Goal: Task Accomplishment & Management: Use online tool/utility

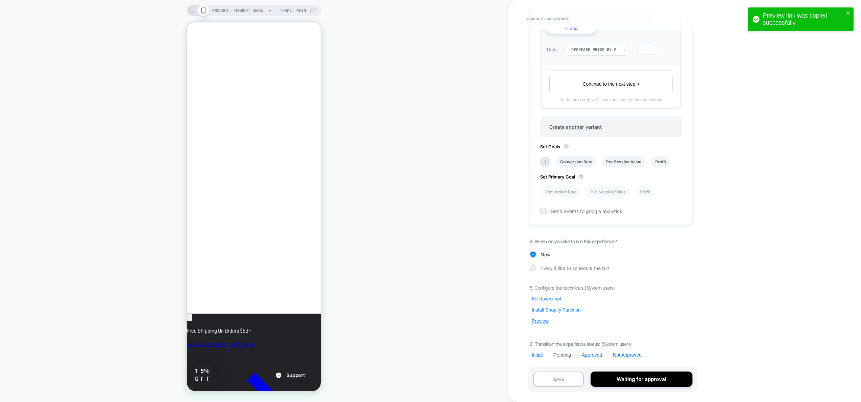
scroll to position [0, 5]
click at [545, 297] on button "Edit Javascript" at bounding box center [547, 299] width 34 height 6
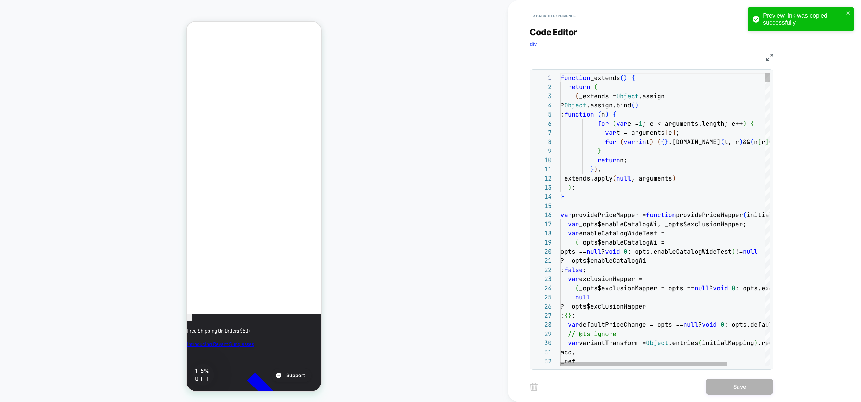
scroll to position [55, 55]
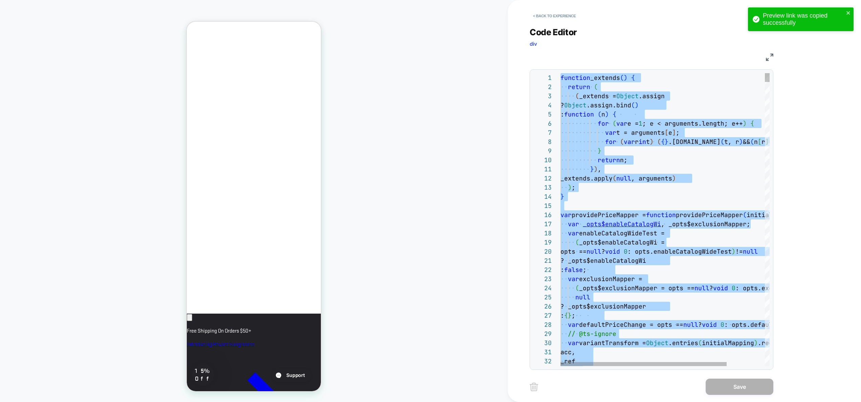
type textarea "**********"
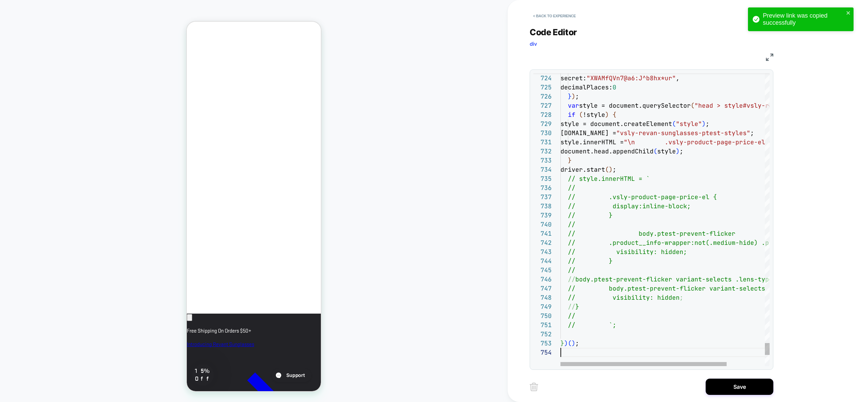
scroll to position [0, 116]
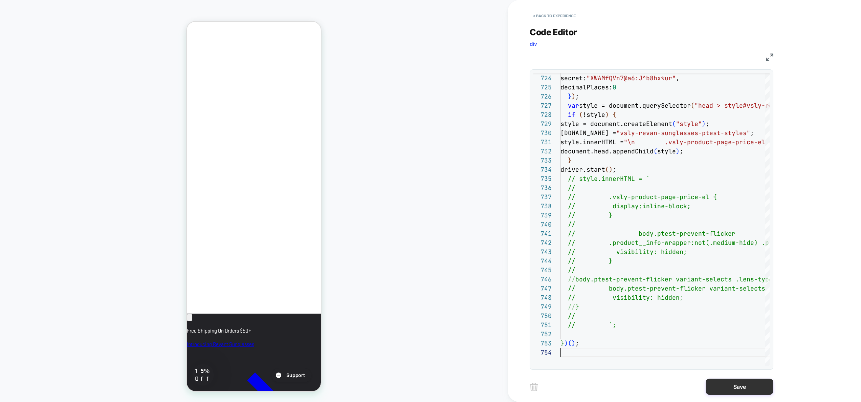
click at [737, 385] on button "Save" at bounding box center [740, 386] width 68 height 16
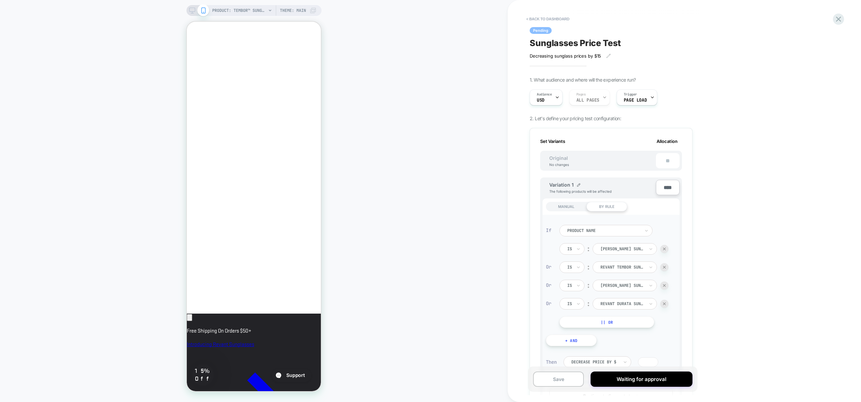
scroll to position [312, 0]
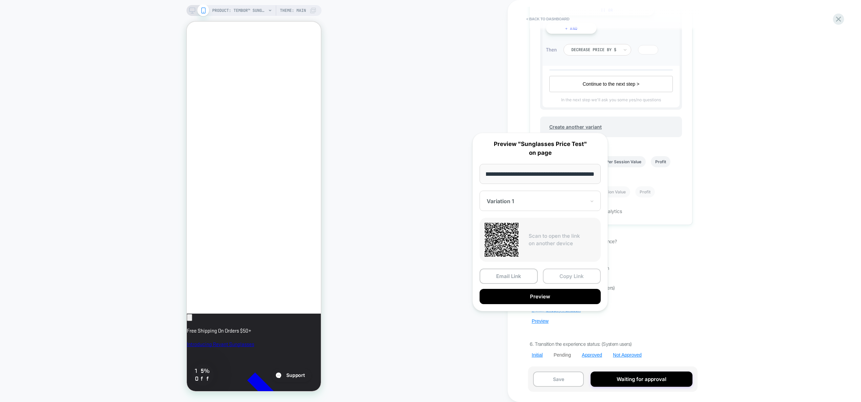
scroll to position [0, 0]
click at [573, 276] on button "Copy Link" at bounding box center [572, 275] width 58 height 15
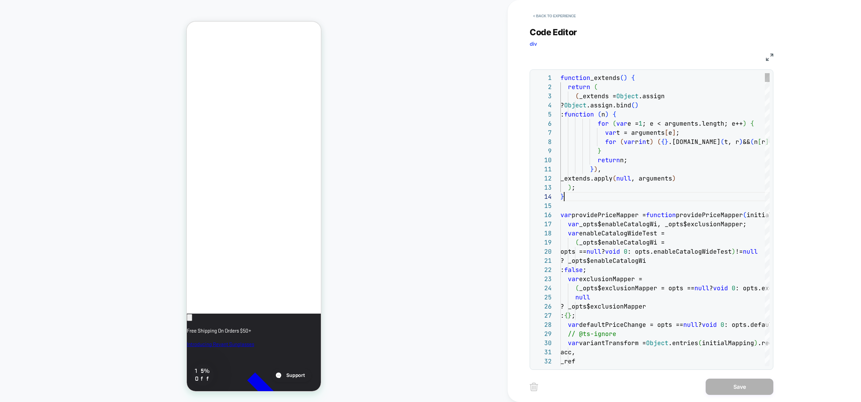
scroll to position [27, 4]
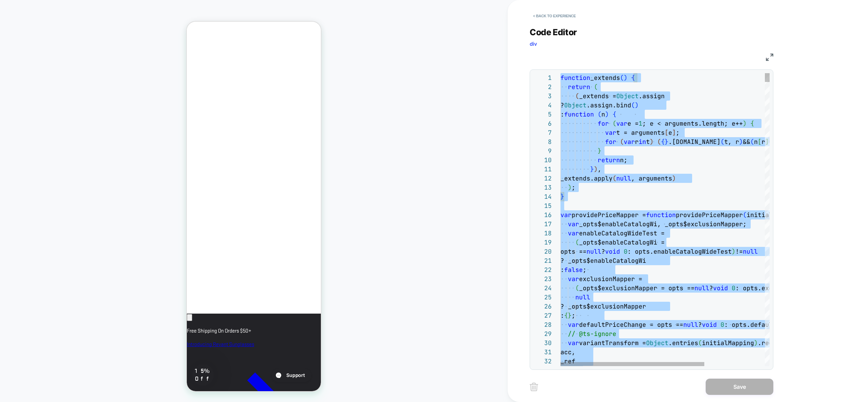
type textarea "**********"
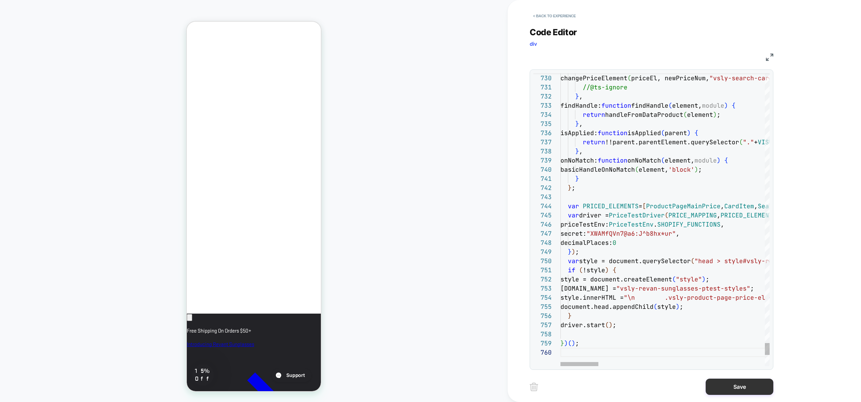
click at [727, 382] on button "Save" at bounding box center [740, 386] width 68 height 16
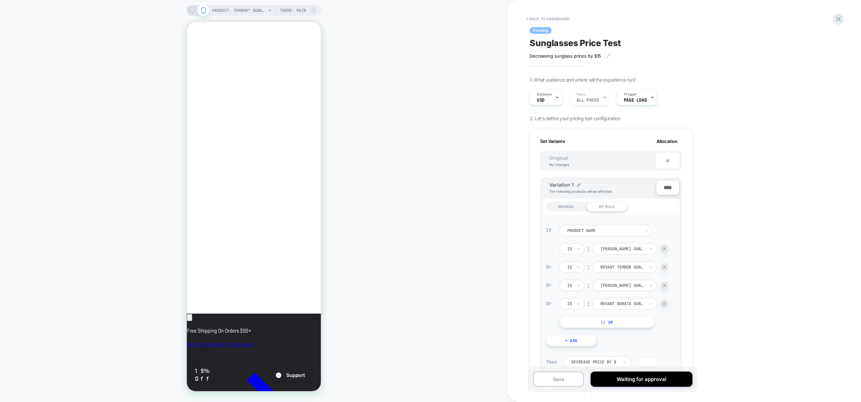
scroll to position [312, 0]
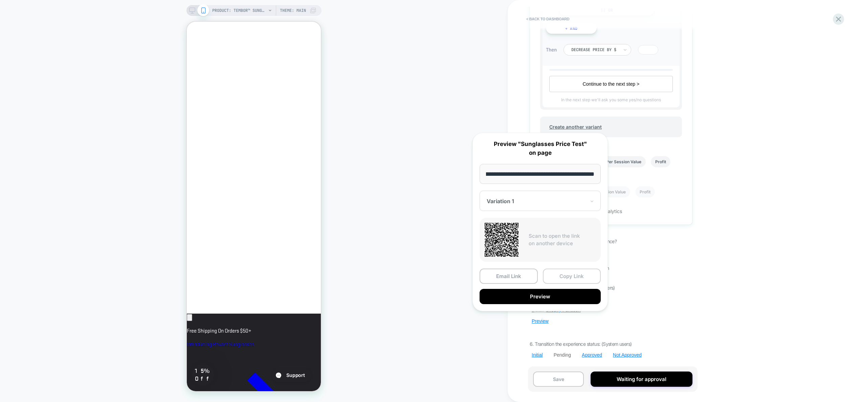
scroll to position [0, 0]
click at [583, 277] on button "Copy Link" at bounding box center [572, 275] width 58 height 15
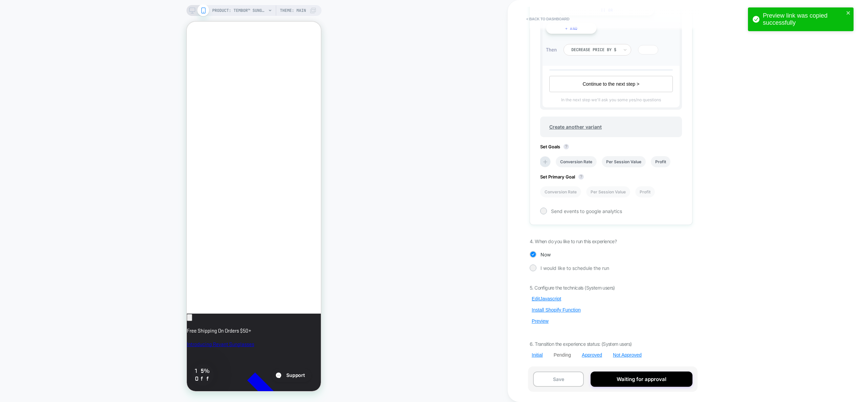
scroll to position [0, 116]
click at [547, 297] on button "Edit Javascript" at bounding box center [547, 299] width 34 height 6
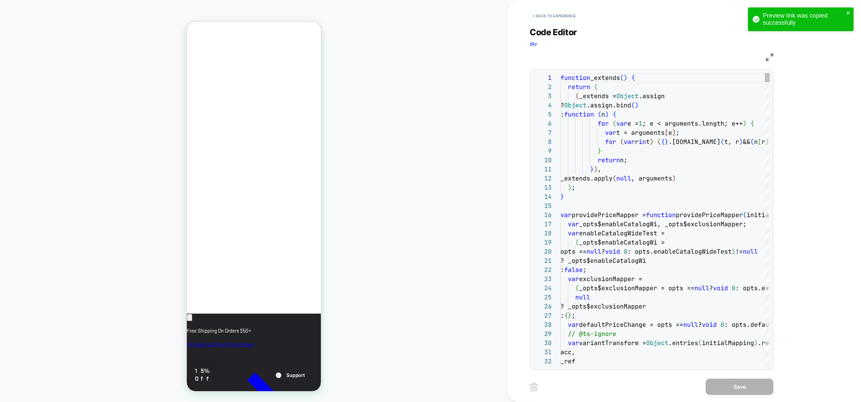
scroll to position [0, 40]
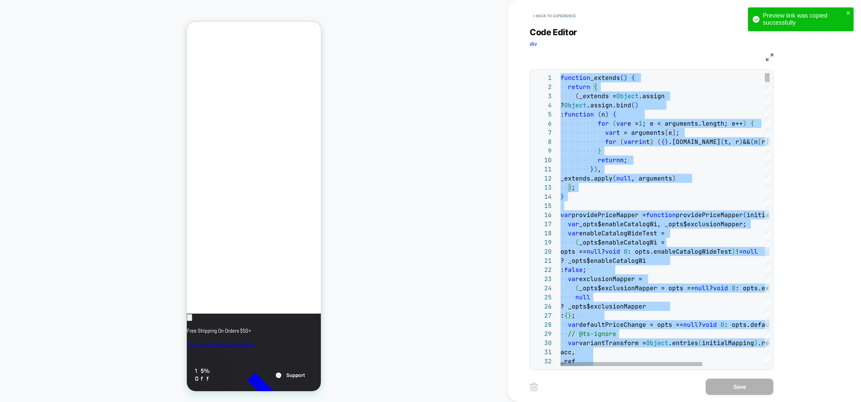
type textarea "**********"
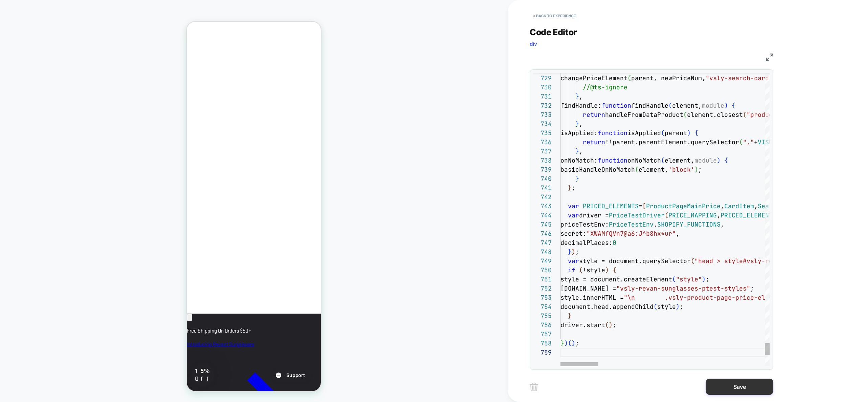
click at [730, 382] on button "Save" at bounding box center [740, 386] width 68 height 16
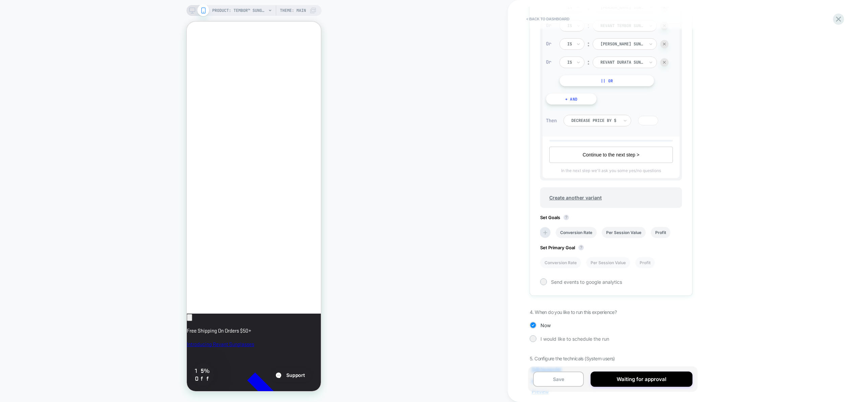
scroll to position [312, 0]
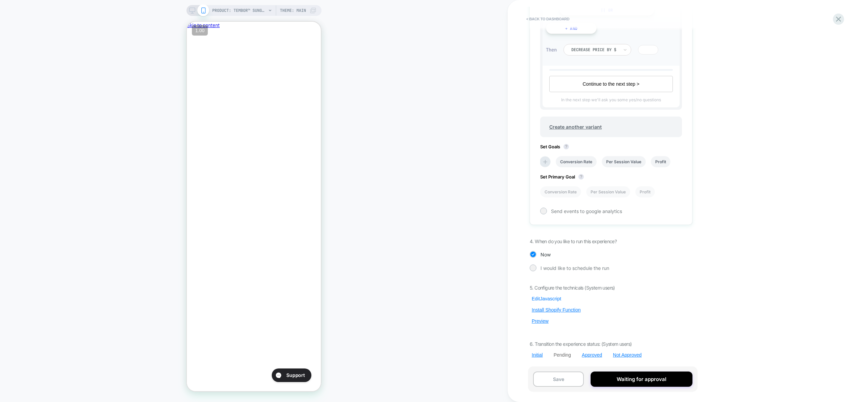
click at [548, 298] on button "Edit Javascript" at bounding box center [547, 299] width 34 height 6
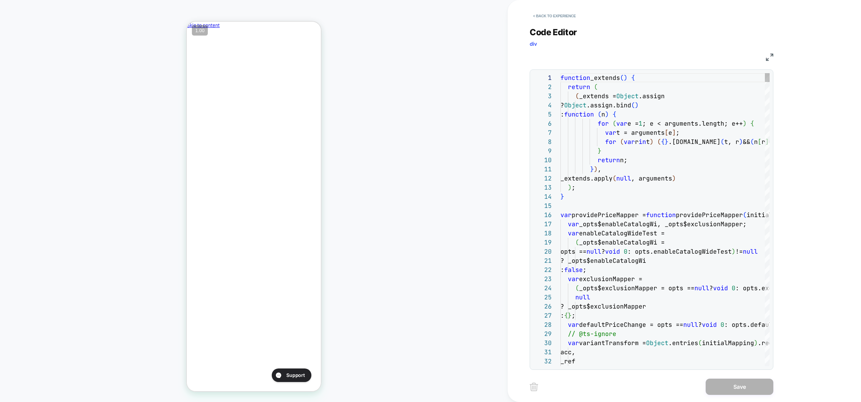
scroll to position [64, 40]
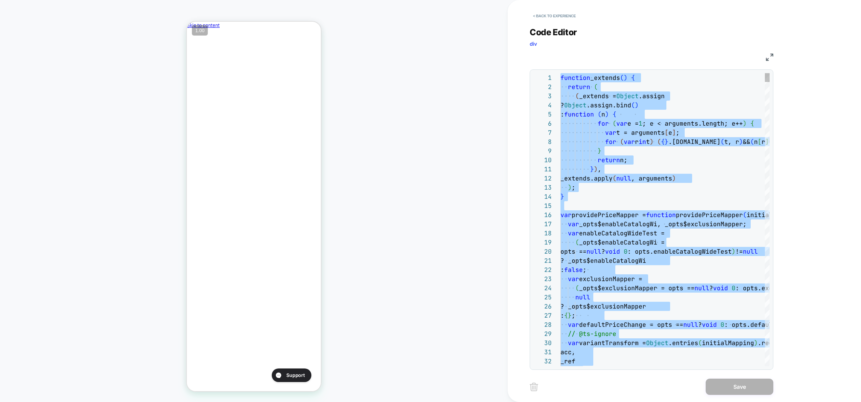
type textarea "**********"
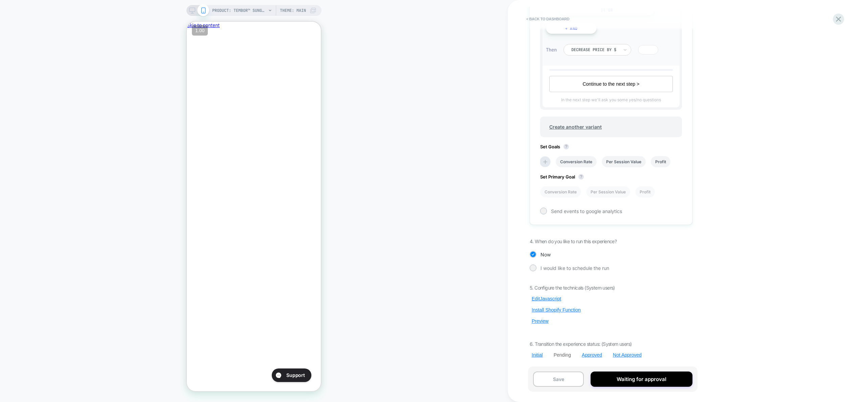
scroll to position [0, 0]
click at [541, 319] on button "Preview" at bounding box center [540, 321] width 21 height 6
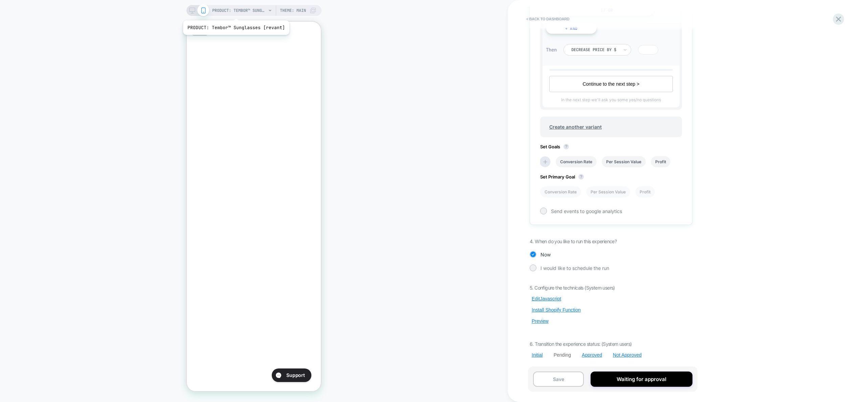
scroll to position [0, 116]
click at [235, 12] on span "PRODUCT: Tembor™ Sunglasses [revant]" at bounding box center [239, 10] width 54 height 11
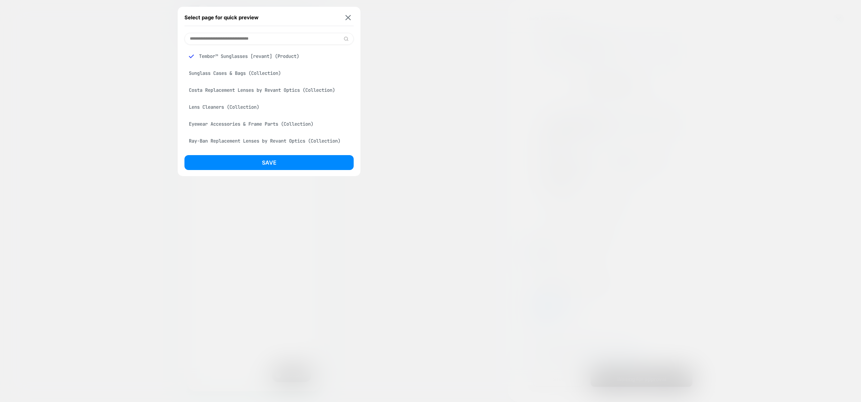
scroll to position [0, 0]
click at [243, 39] on input at bounding box center [268, 39] width 169 height 12
paste input "**********"
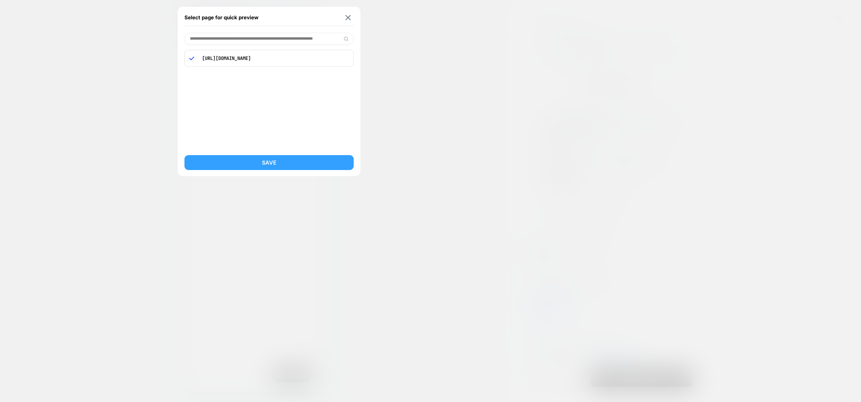
type input "**********"
click at [292, 165] on button "Save" at bounding box center [268, 162] width 169 height 15
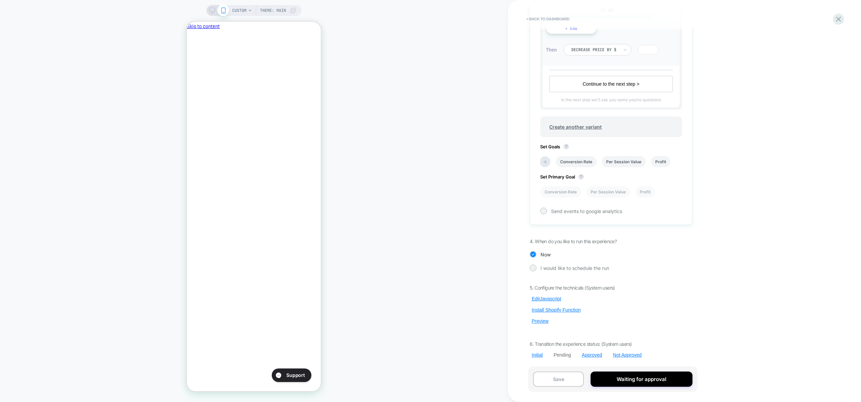
scroll to position [0, 116]
click at [545, 297] on button "Edit Javascript" at bounding box center [547, 299] width 34 height 6
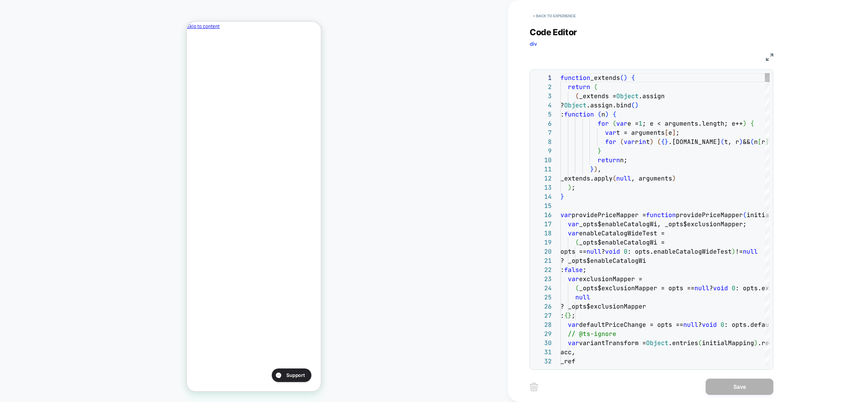
scroll to position [73, 40]
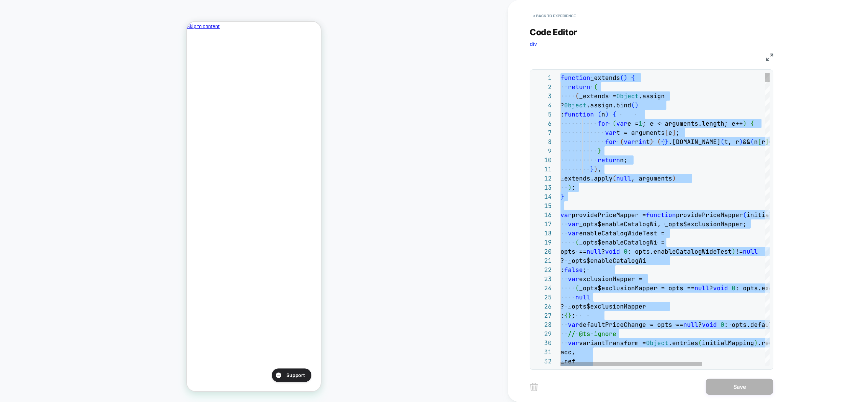
type textarea "**********"
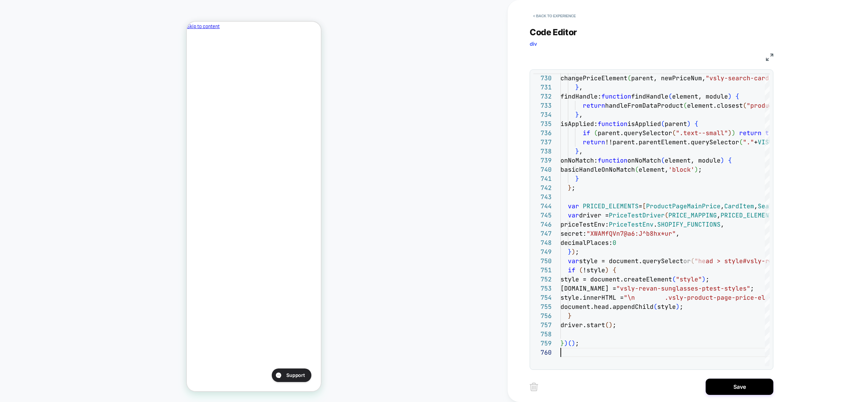
click at [741, 395] on div "< Back to experience Code Editor div JS 729 730 731 732 733 734 735 736 737 738…" at bounding box center [657, 201] width 254 height 402
click at [0, 0] on button "Save" at bounding box center [0, 0] width 0 height 0
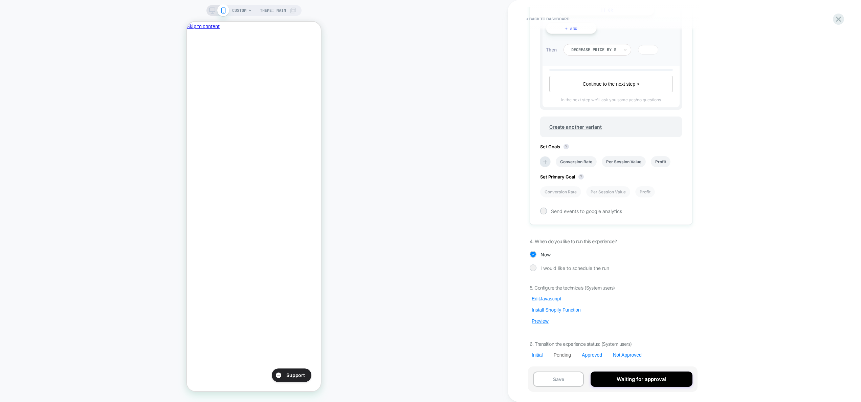
scroll to position [0, 0]
click at [542, 300] on button "Edit Javascript" at bounding box center [547, 299] width 34 height 6
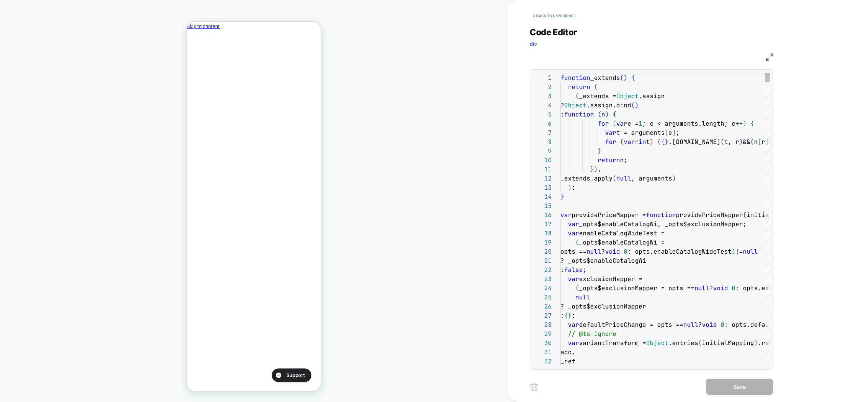
scroll to position [91, 0]
click at [549, 6] on div "< Back to experience" at bounding box center [706, 10] width 353 height 20
click at [549, 14] on button "< Back to experience" at bounding box center [554, 15] width 49 height 11
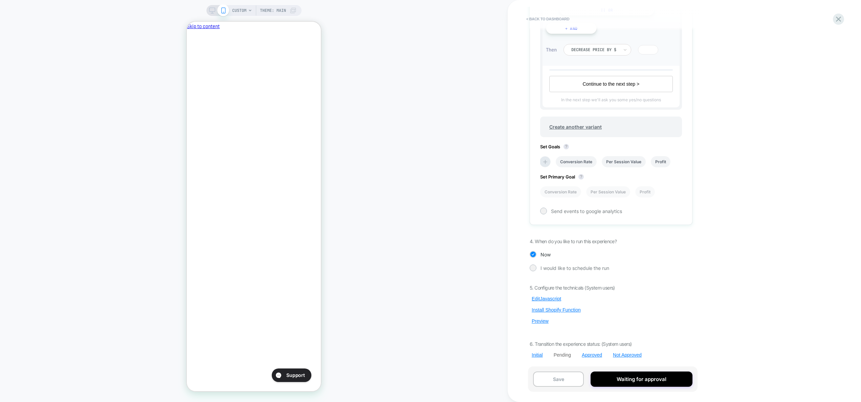
scroll to position [0, 116]
drag, startPoint x: 541, startPoint y: 321, endPoint x: 565, endPoint y: 292, distance: 38.2
click at [541, 321] on button "Preview" at bounding box center [540, 321] width 21 height 6
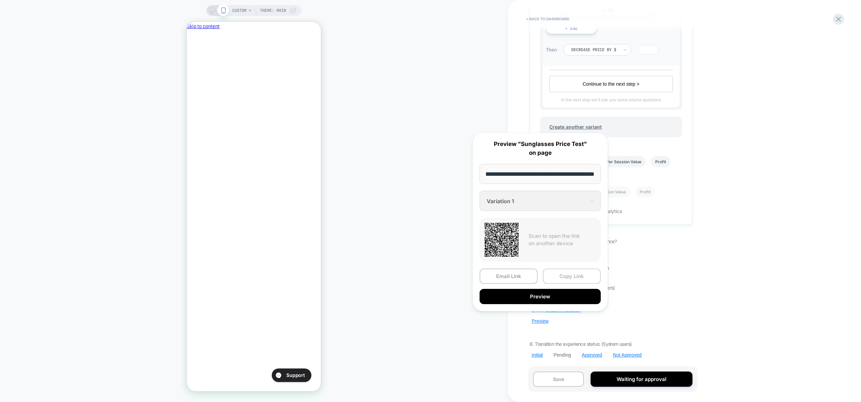
scroll to position [0, 0]
click at [566, 276] on button "Copy Link" at bounding box center [572, 275] width 58 height 15
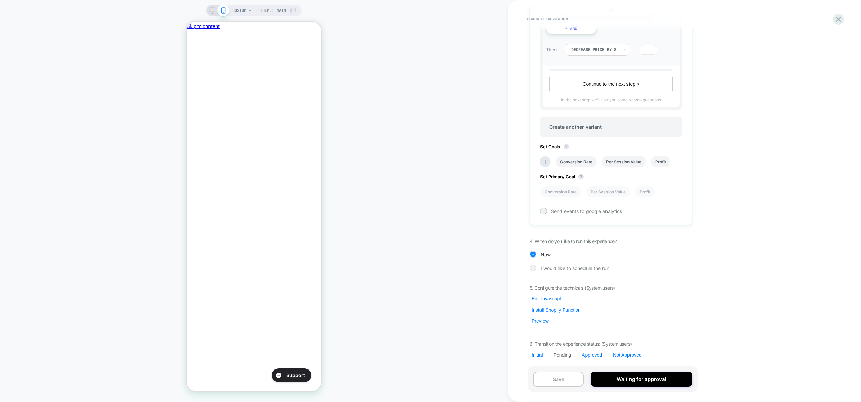
scroll to position [0, 116]
click at [547, 298] on button "Edit Javascript" at bounding box center [547, 299] width 34 height 6
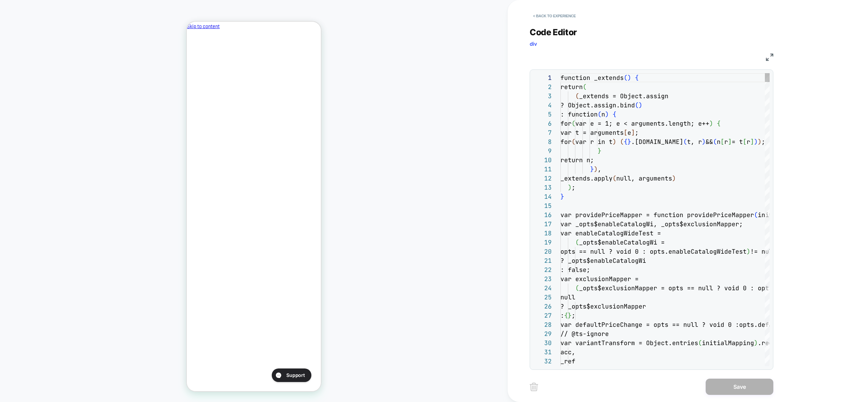
scroll to position [91, 0]
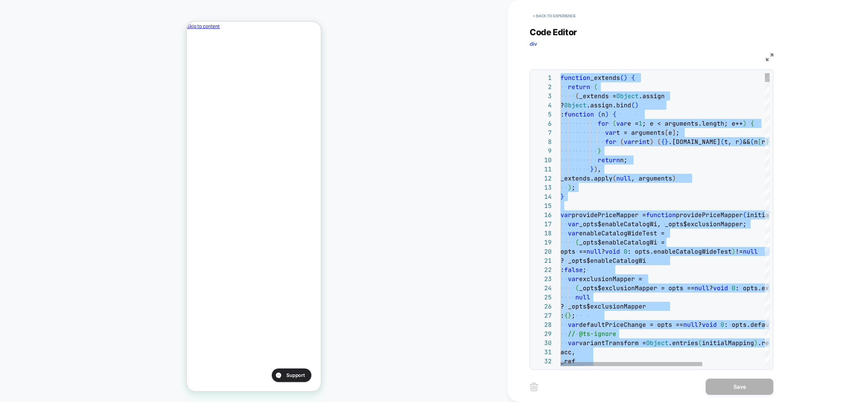
type textarea "**********"
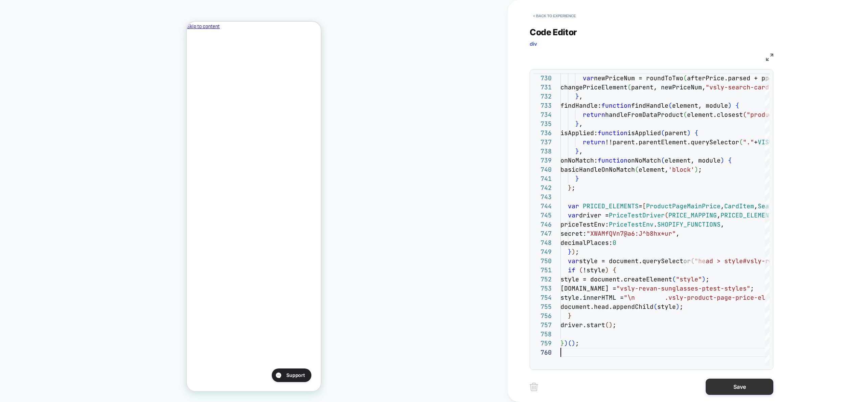
click at [733, 392] on button "Save" at bounding box center [740, 386] width 68 height 16
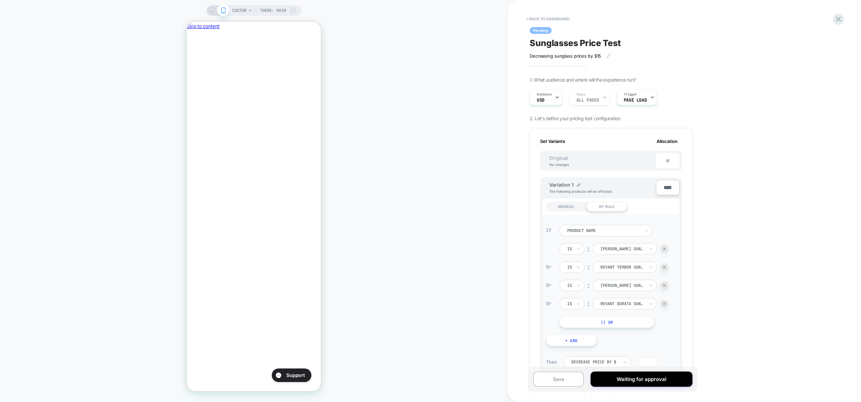
scroll to position [312, 0]
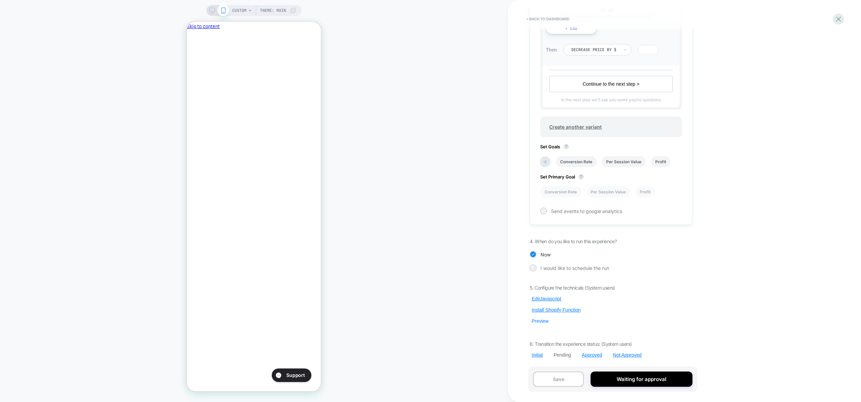
click at [543, 322] on button "Preview" at bounding box center [540, 321] width 21 height 6
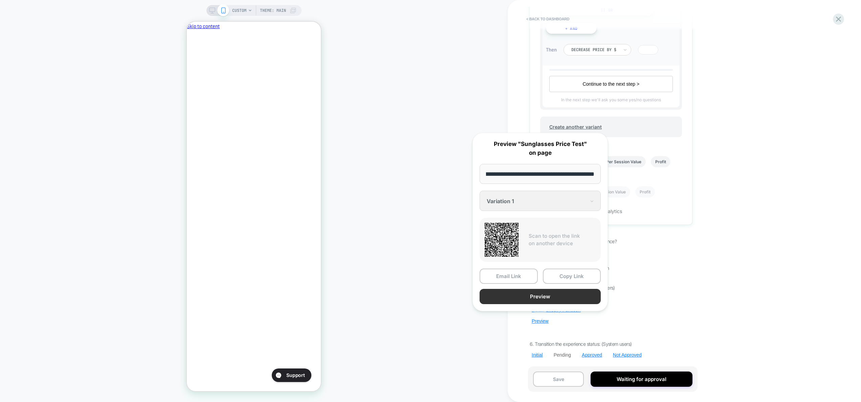
scroll to position [0, 0]
click at [547, 296] on button "Preview" at bounding box center [540, 296] width 121 height 15
click at [643, 298] on div "5. Configure the technicals (System users) Edit Javascript Install Shopify Func…" at bounding box center [611, 321] width 163 height 73
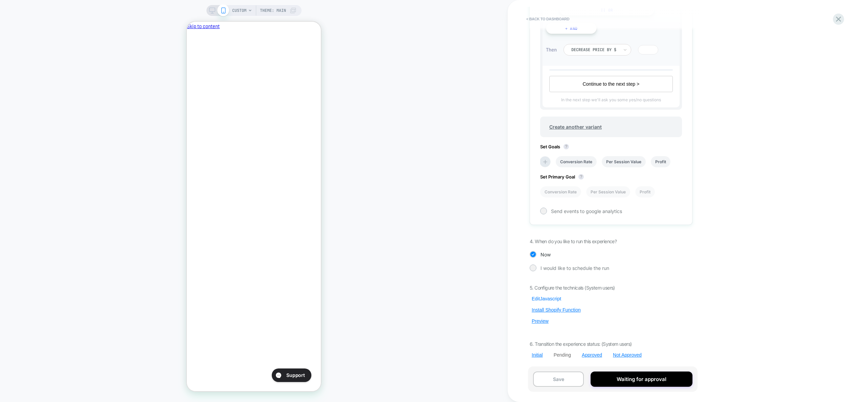
click at [550, 300] on button "Edit Javascript" at bounding box center [547, 299] width 34 height 6
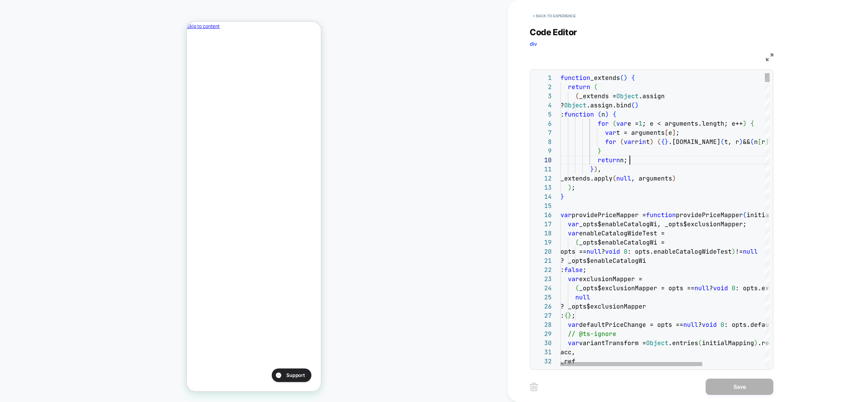
scroll to position [82, 69]
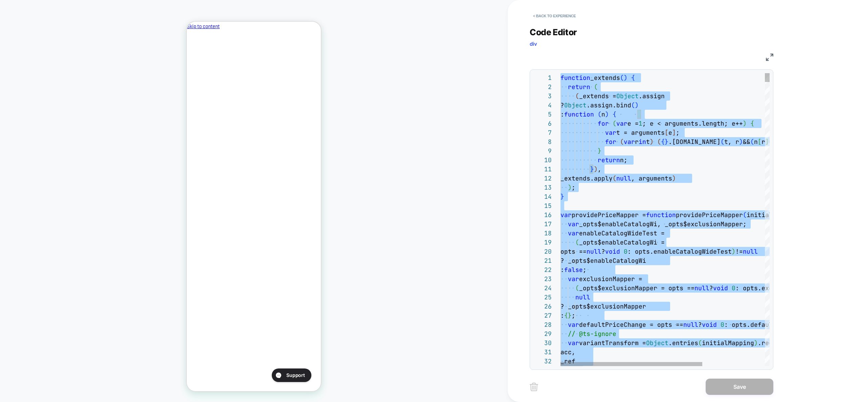
type textarea "*****"
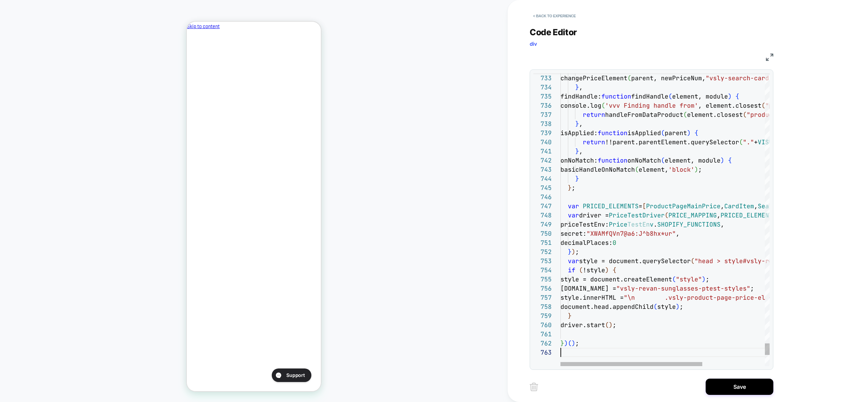
scroll to position [0, 116]
drag, startPoint x: 743, startPoint y: 386, endPoint x: 739, endPoint y: 384, distance: 5.3
click at [743, 386] on button "Save" at bounding box center [740, 386] width 68 height 16
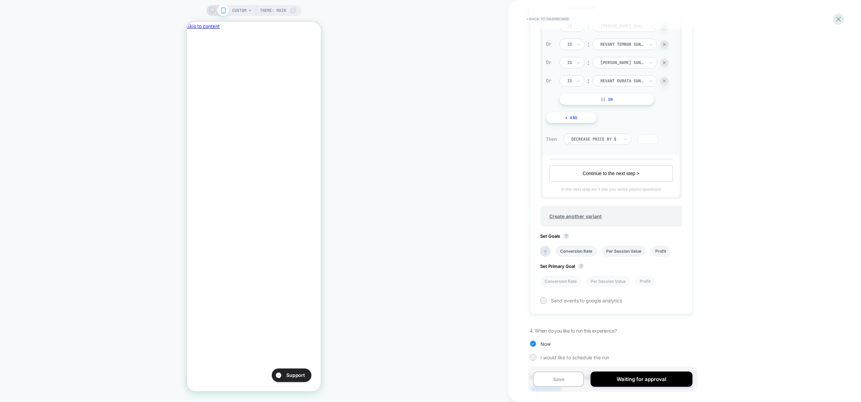
scroll to position [312, 0]
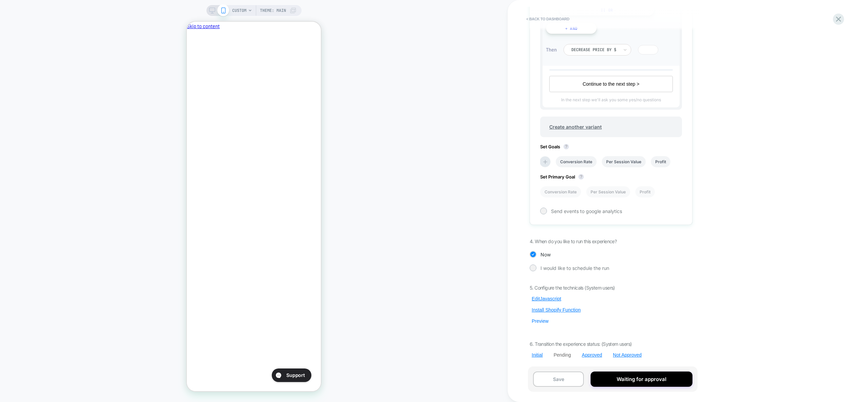
click at [538, 320] on button "Preview" at bounding box center [540, 321] width 21 height 6
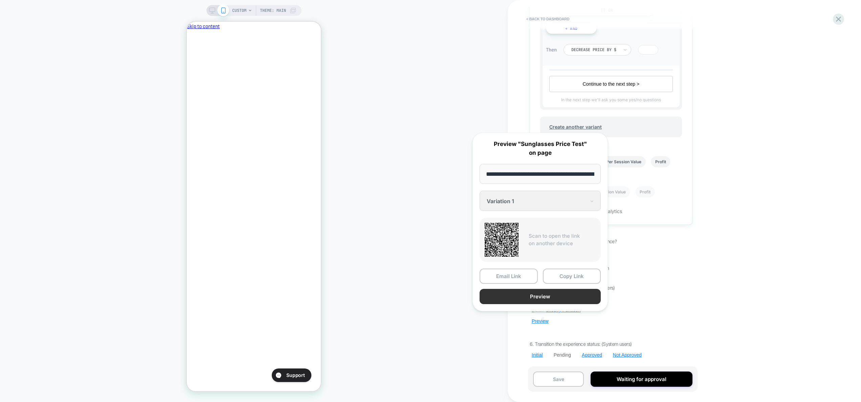
scroll to position [0, 0]
click at [560, 297] on button "Preview" at bounding box center [540, 296] width 121 height 15
drag, startPoint x: 677, startPoint y: 283, endPoint x: 597, endPoint y: 256, distance: 85.0
click at [677, 284] on div "Pending Sunglasses Price Test Decreasing sunglass prices by $15﻿ Click to edit …" at bounding box center [611, 201] width 170 height 388
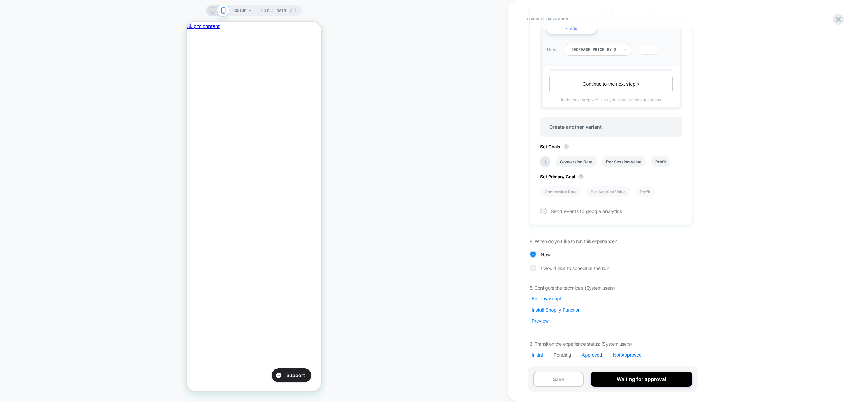
drag, startPoint x: 550, startPoint y: 295, endPoint x: 549, endPoint y: 299, distance: 3.5
click at [549, 299] on button "Edit Javascript" at bounding box center [547, 299] width 34 height 6
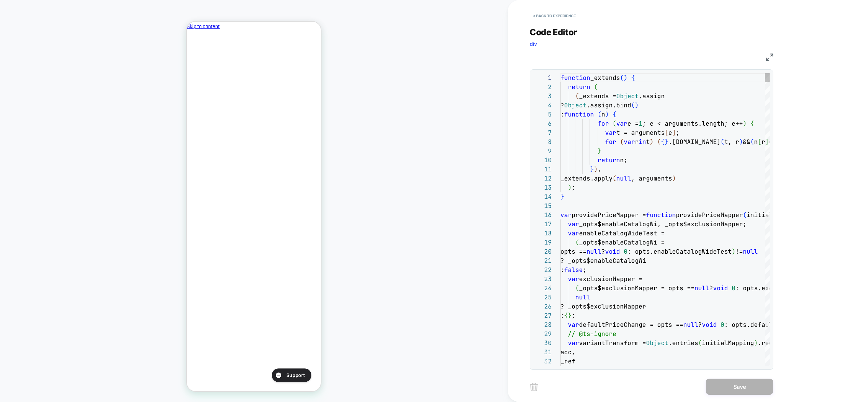
scroll to position [27, 4]
type textarea "*****"
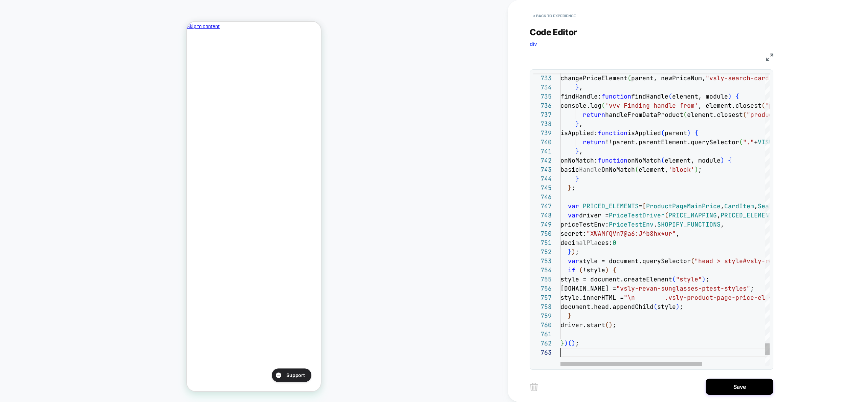
scroll to position [18, 0]
click at [748, 389] on button "Save" at bounding box center [740, 386] width 68 height 16
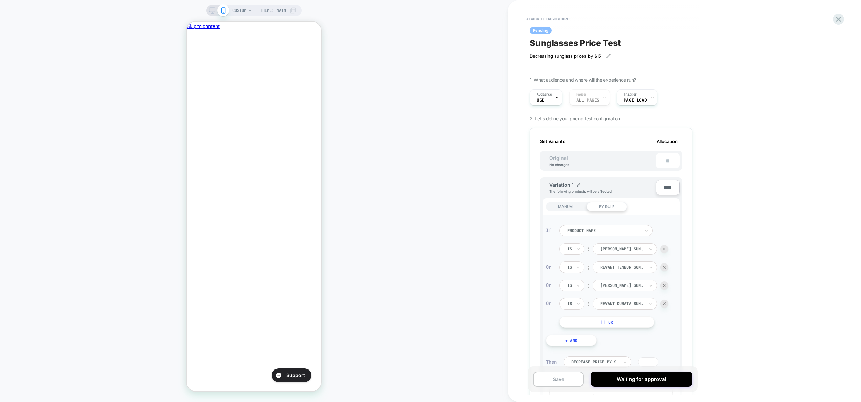
scroll to position [312, 0]
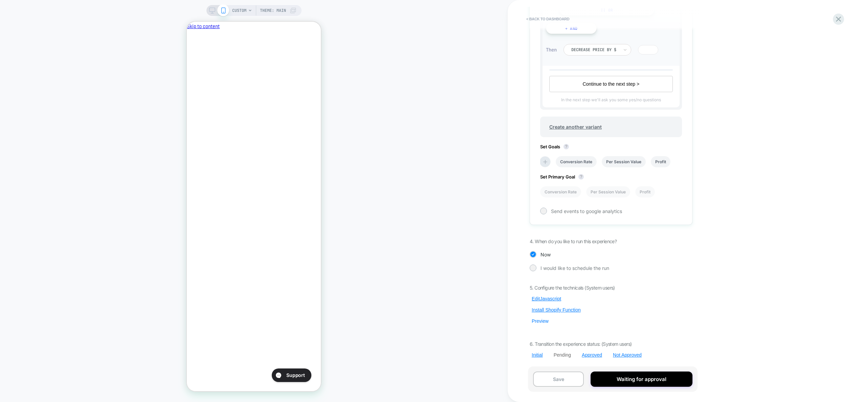
click at [542, 320] on button "Preview" at bounding box center [540, 321] width 21 height 6
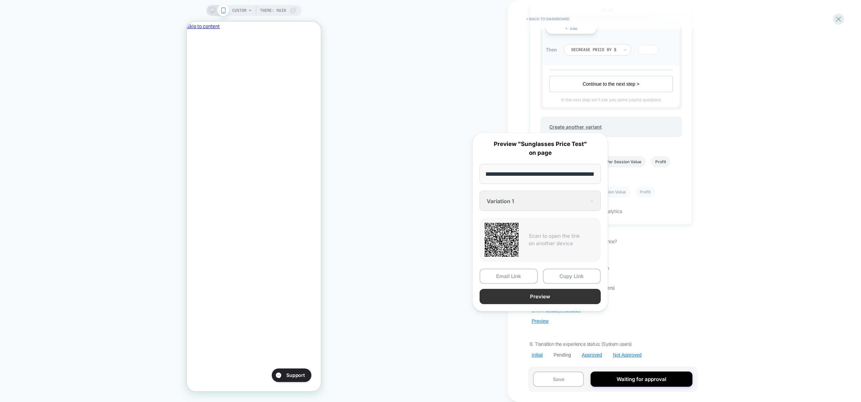
scroll to position [0, 0]
click at [526, 297] on button "Preview" at bounding box center [540, 296] width 121 height 15
click at [677, 313] on div "5. Configure the technicals (System users) Edit Javascript Install Shopify Func…" at bounding box center [611, 321] width 163 height 73
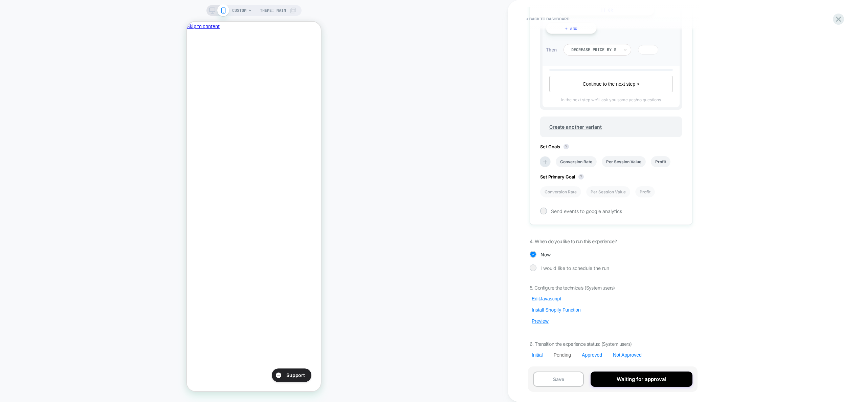
click at [554, 300] on button "Edit Javascript" at bounding box center [547, 299] width 34 height 6
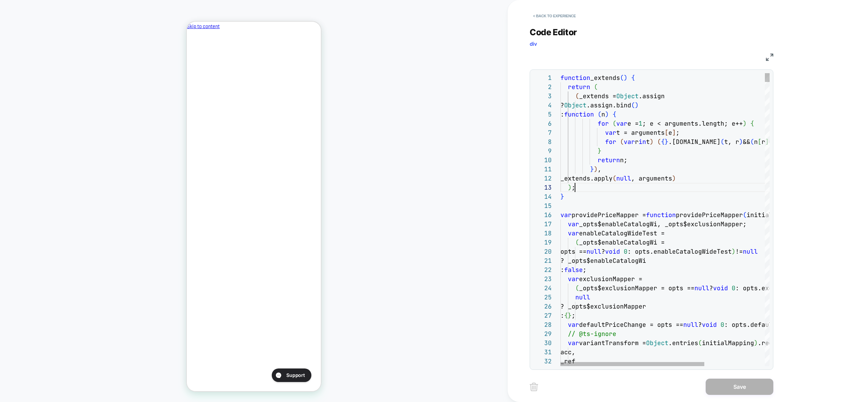
scroll to position [18, 15]
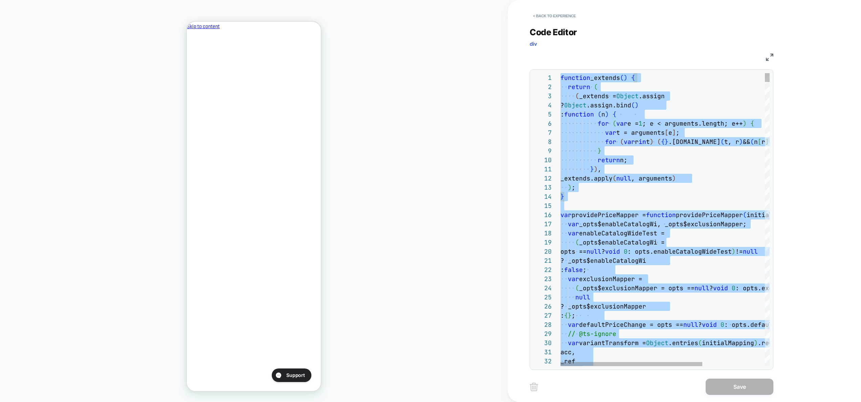
type textarea "*****"
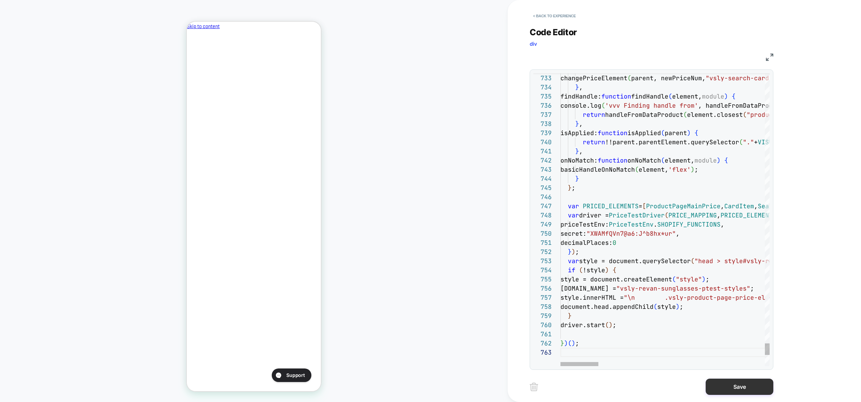
click at [723, 384] on button "Save" at bounding box center [740, 386] width 68 height 16
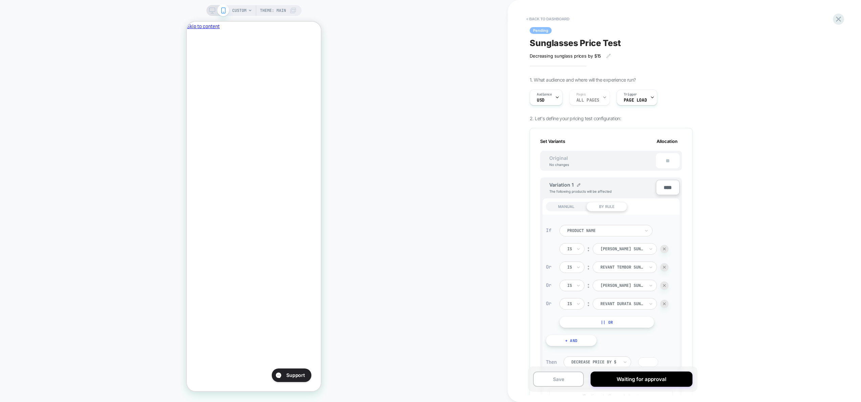
scroll to position [312, 0]
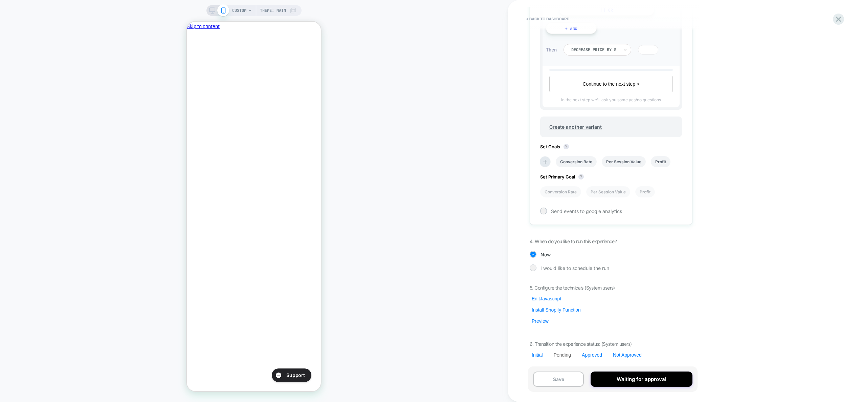
click at [539, 321] on button "Preview" at bounding box center [540, 321] width 21 height 6
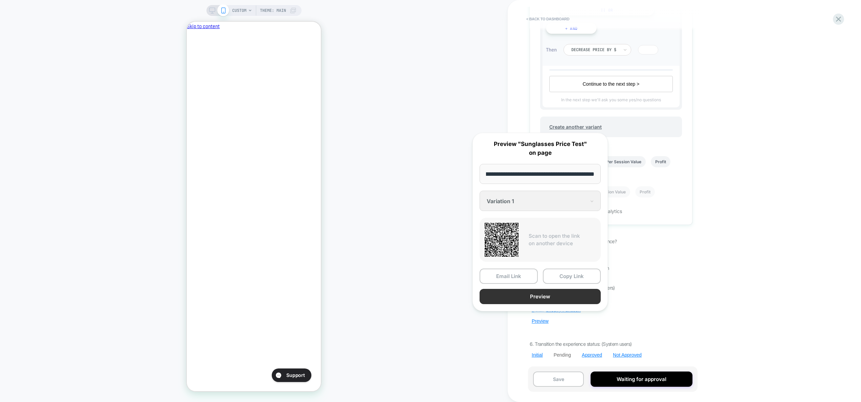
scroll to position [0, 0]
click at [572, 295] on button "Preview" at bounding box center [540, 296] width 121 height 15
click at [689, 278] on div "Pending Sunglasses Price Test Decreasing sunglass prices by $15﻿ Click to edit …" at bounding box center [611, 201] width 170 height 388
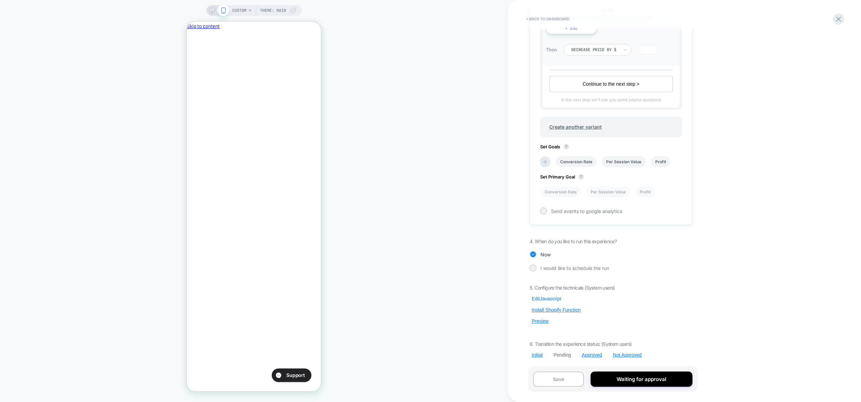
click at [550, 298] on button "Edit Javascript" at bounding box center [547, 299] width 34 height 6
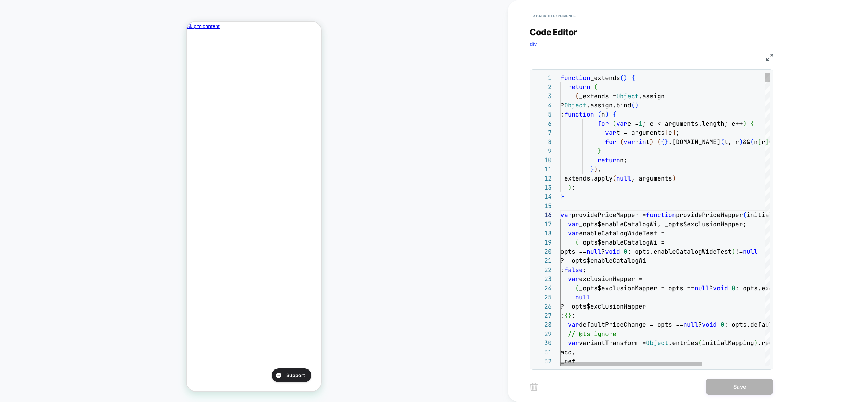
scroll to position [46, 88]
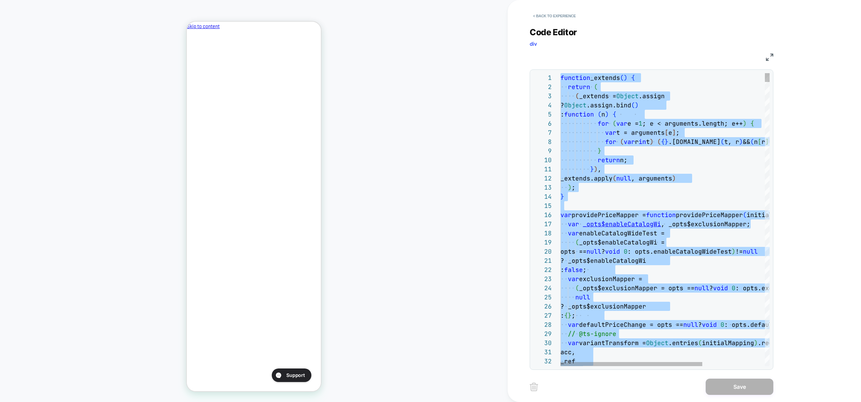
scroll to position [0, 116]
type textarea "*****"
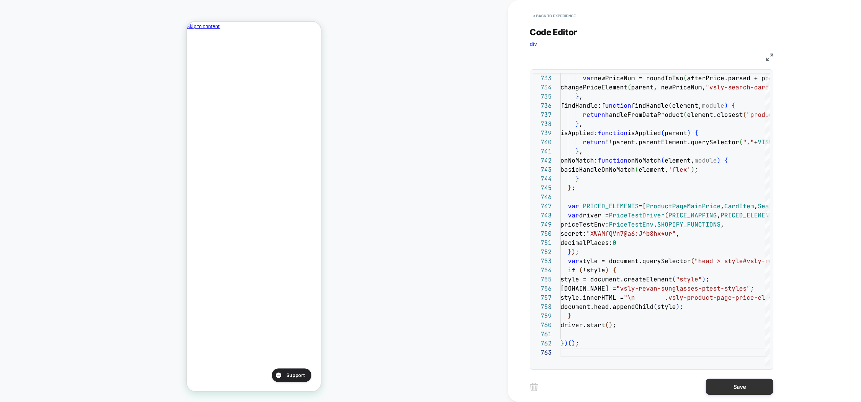
click at [742, 385] on button "Save" at bounding box center [740, 386] width 68 height 16
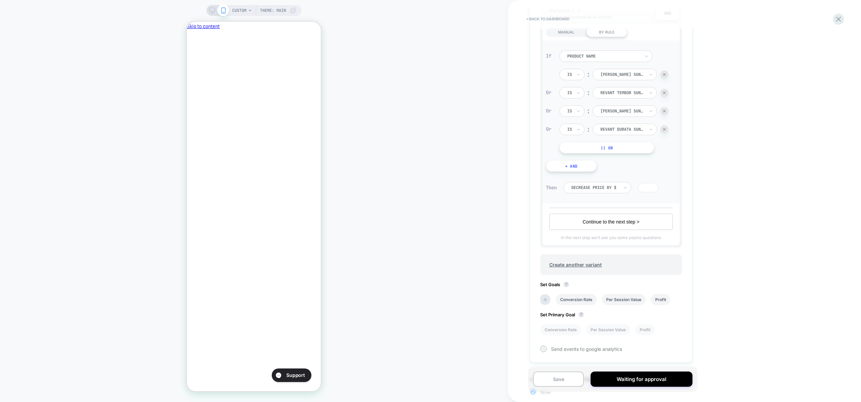
scroll to position [312, 0]
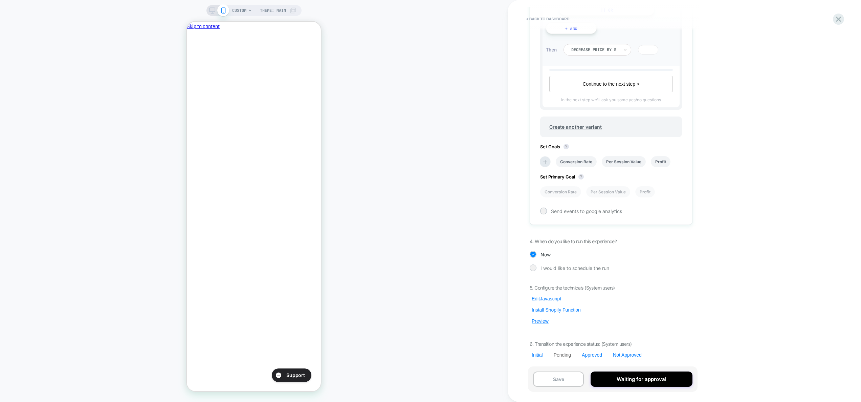
click at [536, 319] on button "Preview" at bounding box center [540, 321] width 21 height 6
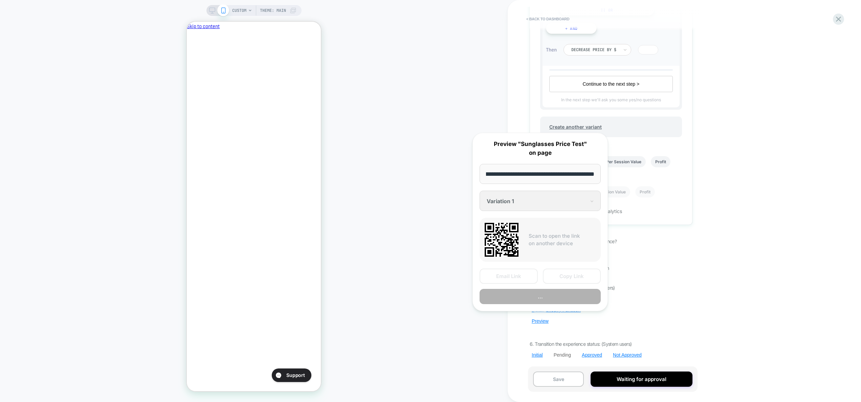
scroll to position [0, 0]
click at [558, 296] on button "Preview" at bounding box center [540, 296] width 121 height 15
click at [727, 292] on div "< back to dashboard Pending Sunglasses Price Test Decreasing sunglass prices by…" at bounding box center [657, 201] width 298 height 402
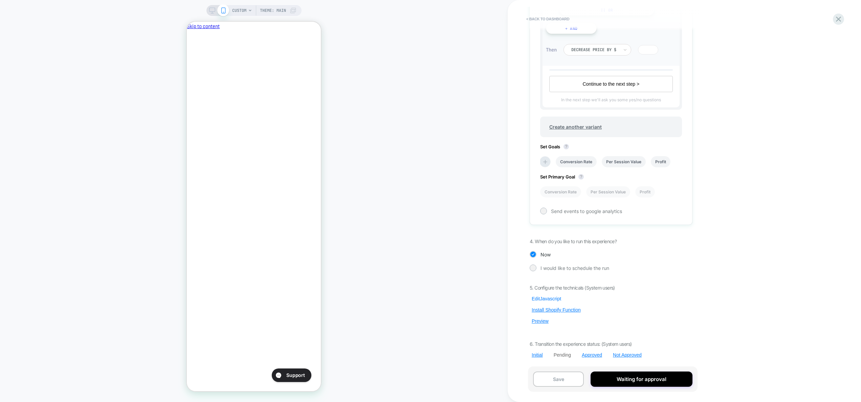
click at [547, 300] on button "Edit Javascript" at bounding box center [547, 299] width 34 height 6
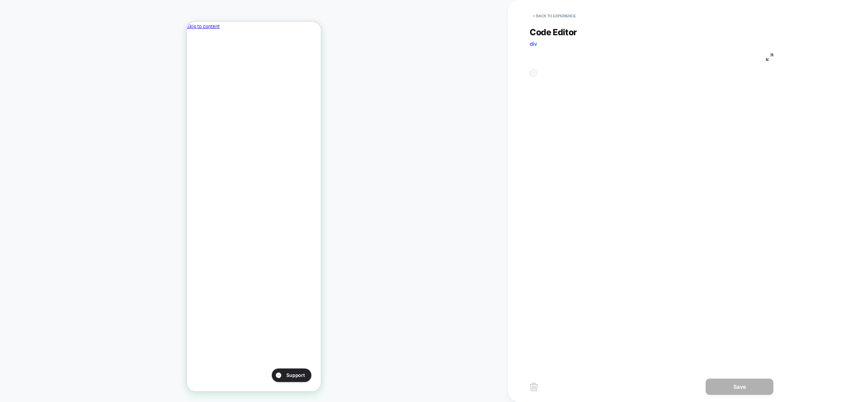
scroll to position [64, 55]
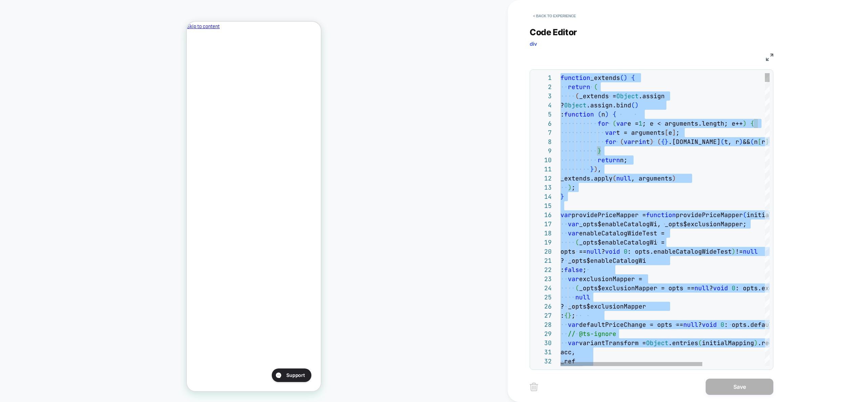
type textarea "*****"
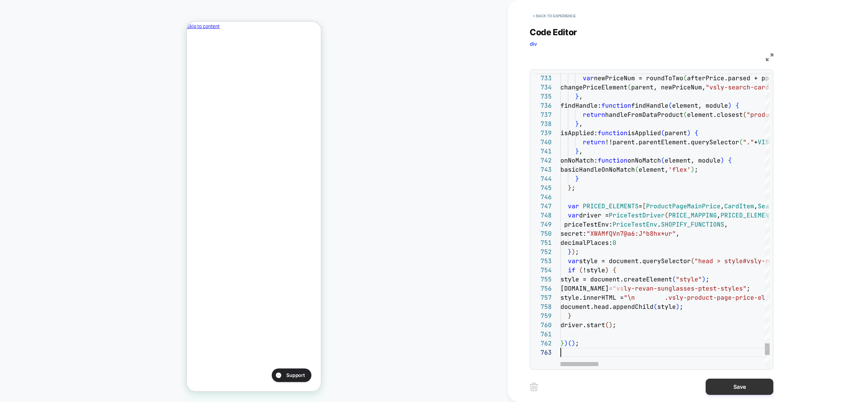
click at [751, 381] on button "Save" at bounding box center [740, 386] width 68 height 16
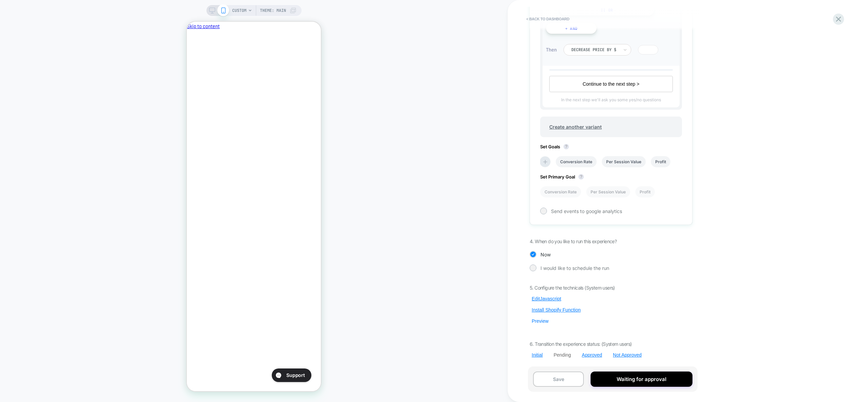
scroll to position [0, 116]
click at [540, 322] on button "Preview" at bounding box center [540, 321] width 21 height 6
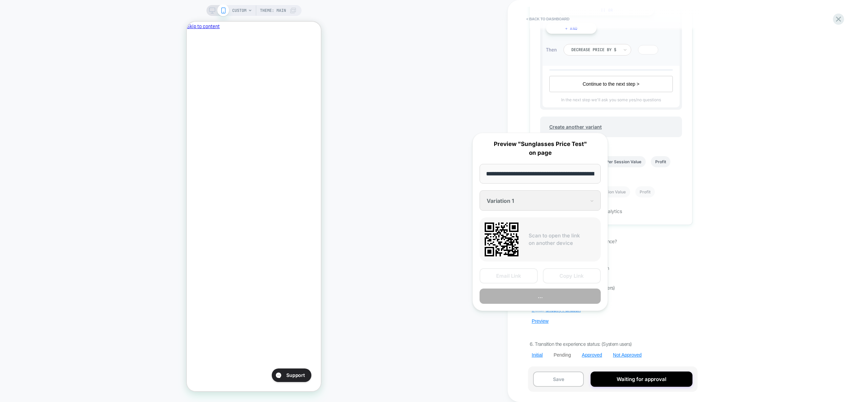
scroll to position [0, 166]
click at [573, 295] on button "Preview" at bounding box center [540, 296] width 121 height 15
click at [520, 326] on div "< back to dashboard Pending Sunglasses Price Test Decreasing sunglass prices by…" at bounding box center [657, 201] width 298 height 402
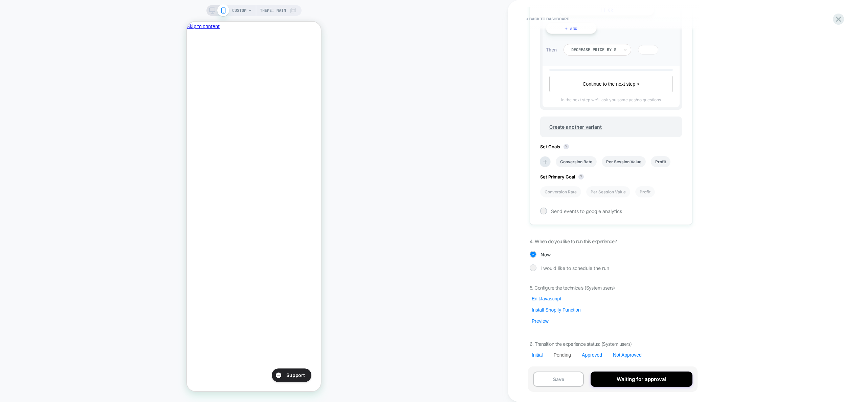
scroll to position [0, 116]
click at [550, 298] on button "Edit Javascript" at bounding box center [547, 299] width 34 height 6
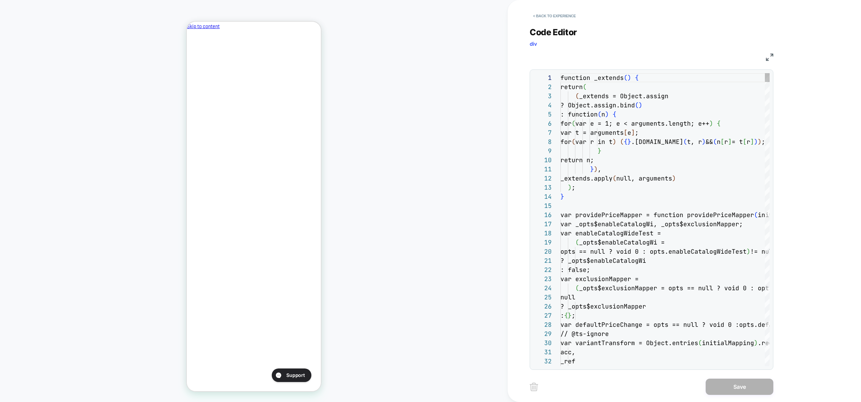
scroll to position [91, 0]
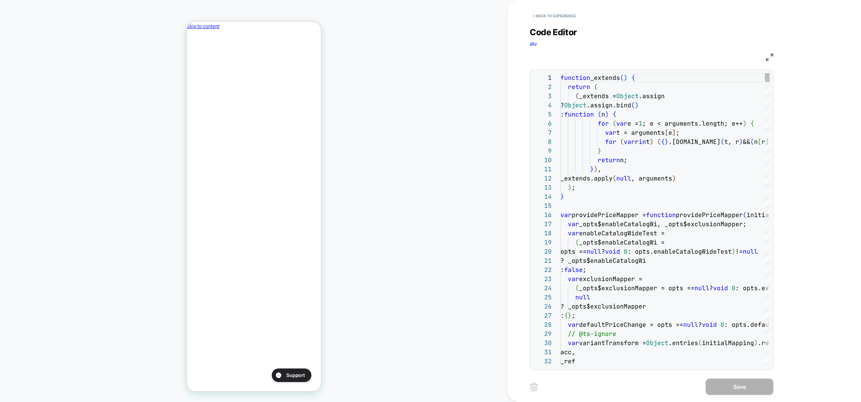
type textarea "**********"
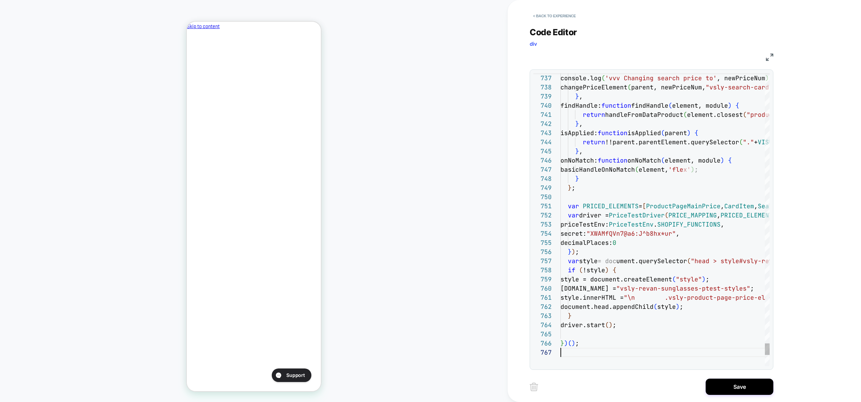
scroll to position [55, 0]
click at [728, 382] on button "Save" at bounding box center [740, 386] width 68 height 16
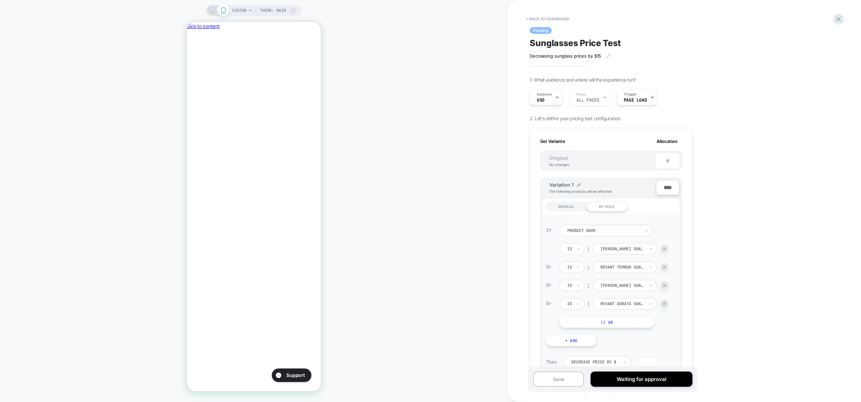
scroll to position [312, 0]
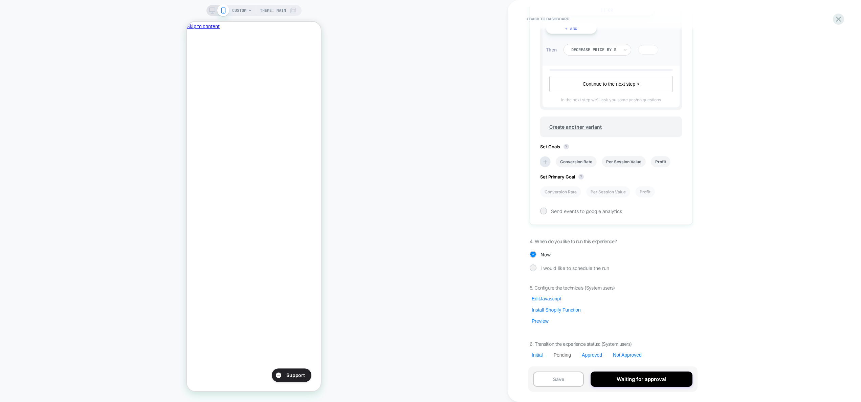
click at [542, 321] on button "Preview" at bounding box center [540, 321] width 21 height 6
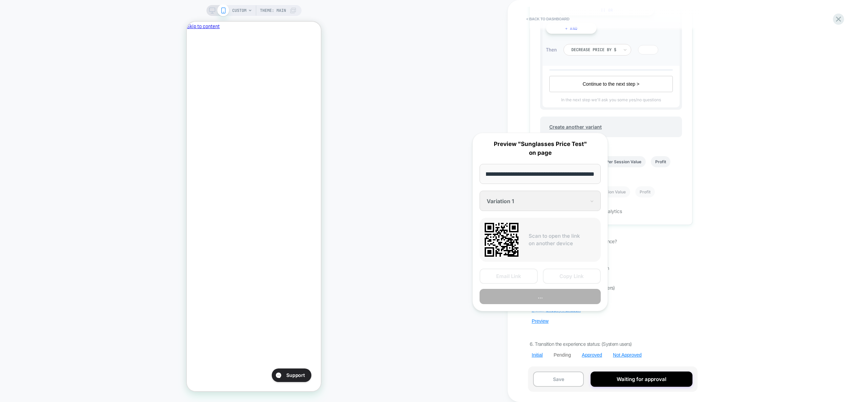
scroll to position [0, 0]
click at [551, 300] on button "..." at bounding box center [540, 296] width 121 height 15
click at [664, 300] on div "5. Configure the technicals (System users) Edit Javascript Install Shopify Func…" at bounding box center [611, 321] width 163 height 73
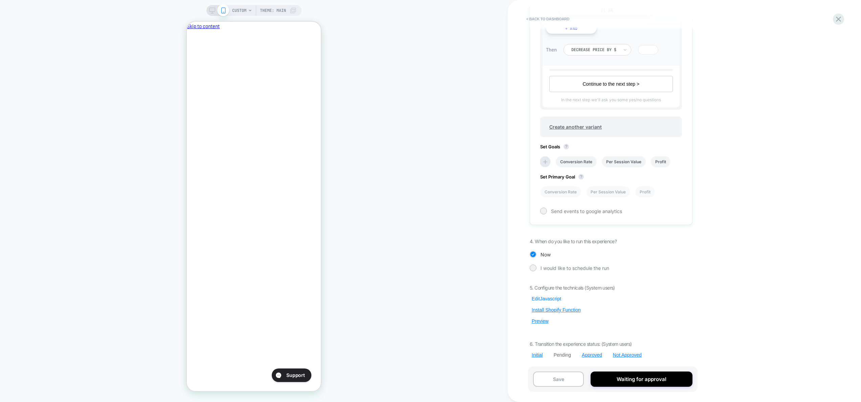
click at [545, 298] on button "Edit Javascript" at bounding box center [547, 299] width 34 height 6
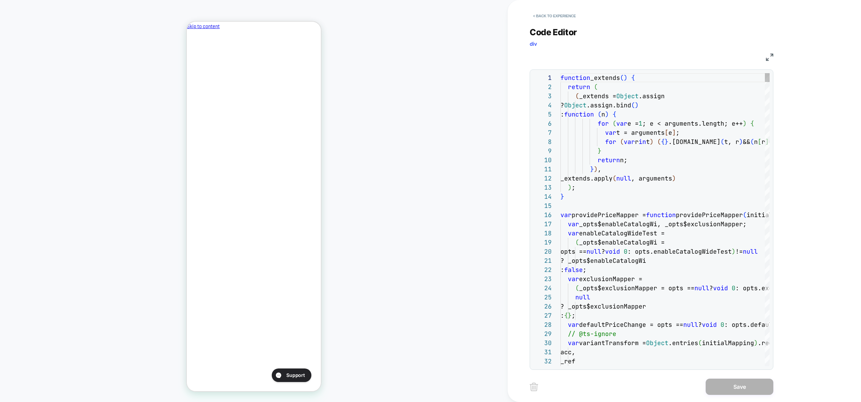
scroll to position [73, 40]
type textarea "**********"
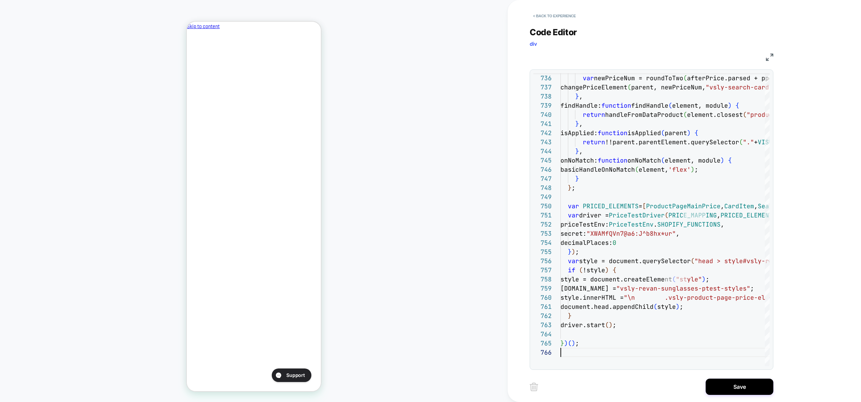
scroll to position [46, 0]
click at [744, 390] on button "Save" at bounding box center [740, 386] width 68 height 16
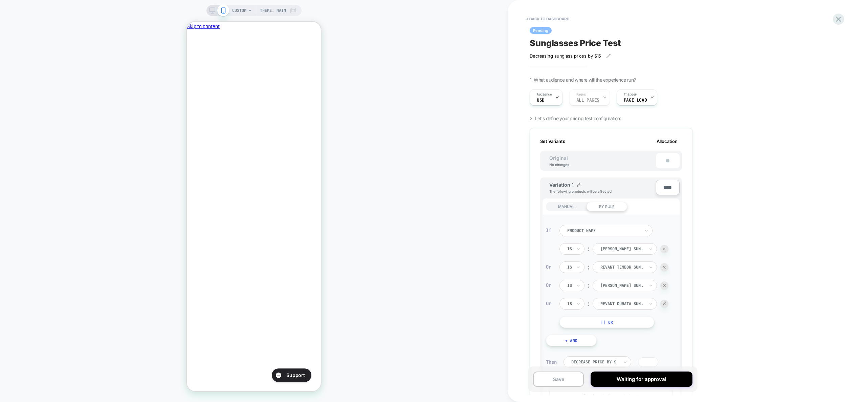
scroll to position [312, 0]
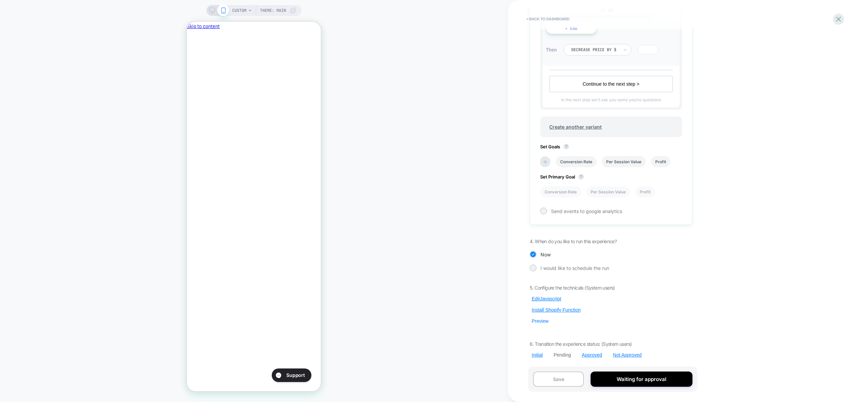
click at [542, 322] on button "Preview" at bounding box center [540, 321] width 21 height 6
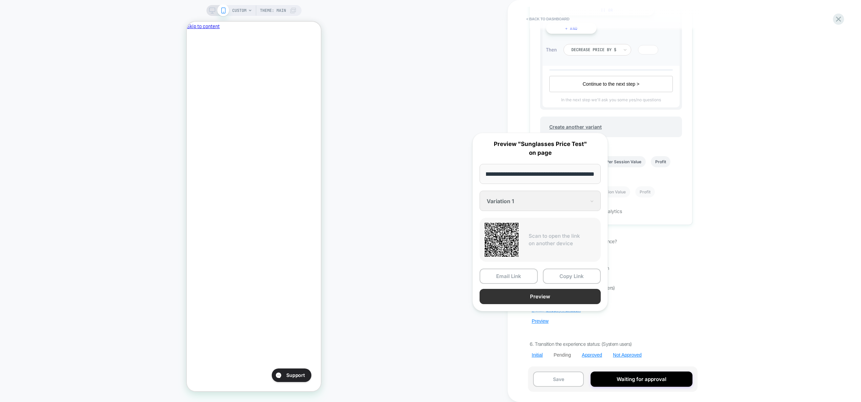
scroll to position [0, 0]
click at [556, 299] on button "Preview" at bounding box center [540, 296] width 121 height 15
drag, startPoint x: 649, startPoint y: 267, endPoint x: 606, endPoint y: 322, distance: 69.9
click at [649, 270] on div "I would like to schedule the run" at bounding box center [611, 267] width 163 height 7
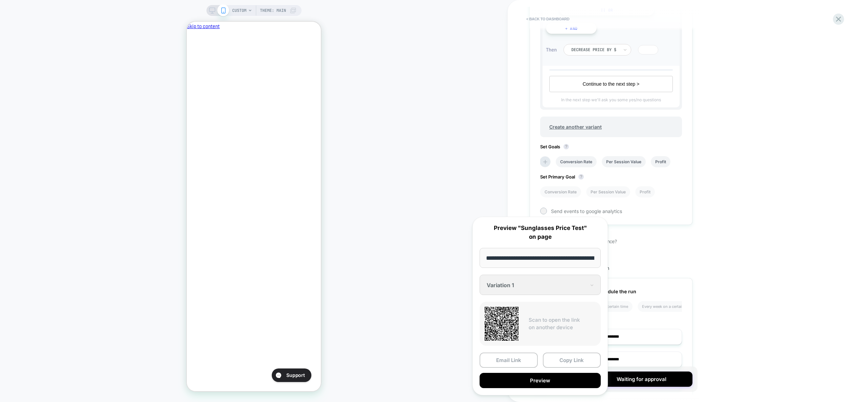
click at [658, 325] on div "**********" at bounding box center [611, 341] width 163 height 126
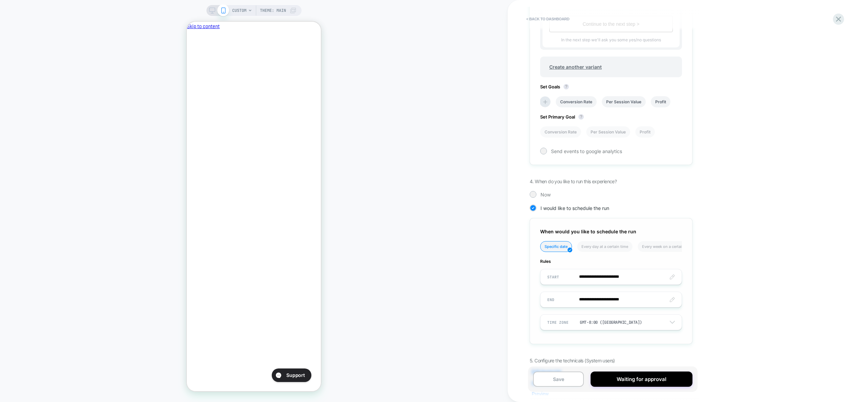
scroll to position [346, 0]
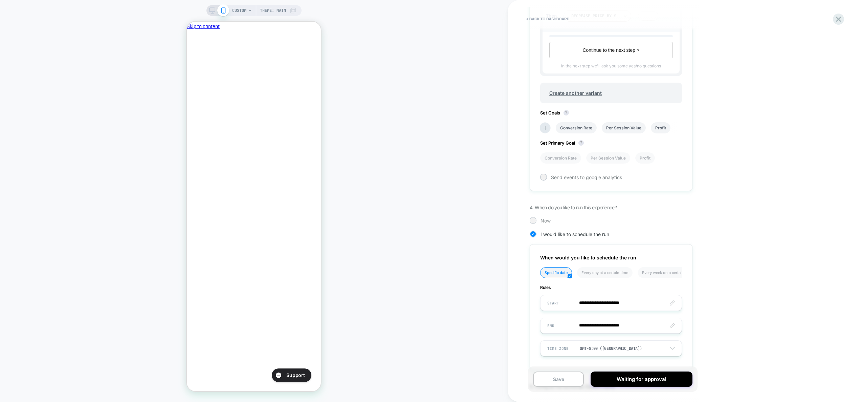
drag, startPoint x: 556, startPoint y: 214, endPoint x: 545, endPoint y: 218, distance: 11.8
click at [556, 214] on div "Pending Sunglasses Price Test Decreasing sunglass prices by $15﻿ Click to edit …" at bounding box center [611, 201] width 170 height 388
click at [545, 219] on span "Now" at bounding box center [546, 221] width 10 height 6
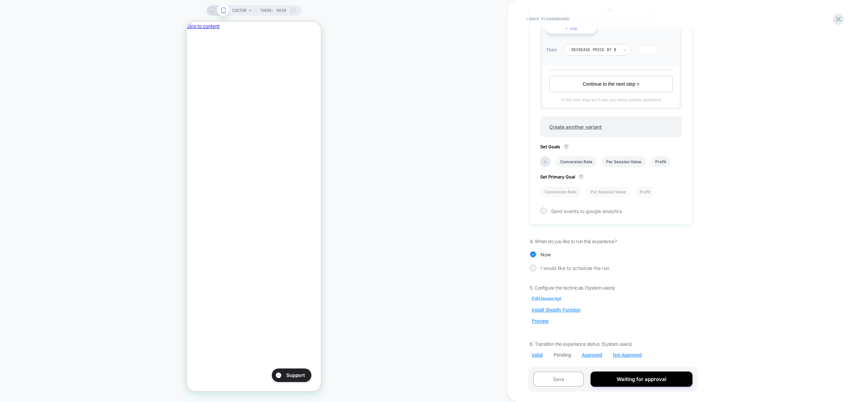
scroll to position [0, 116]
click at [548, 298] on button "Edit Javascript" at bounding box center [547, 299] width 34 height 6
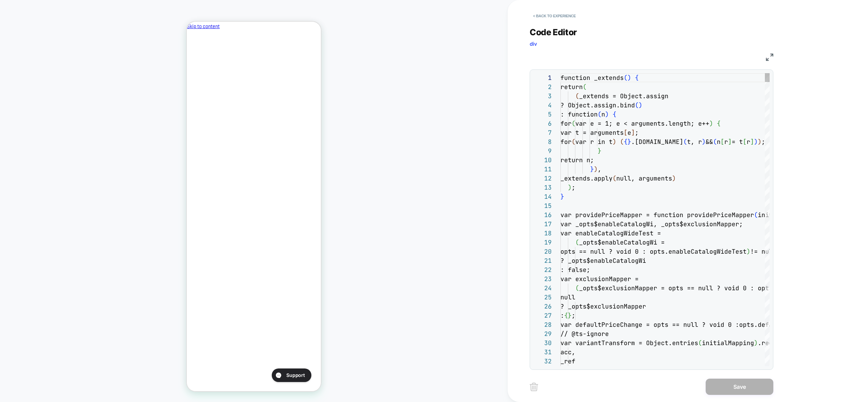
scroll to position [91, 0]
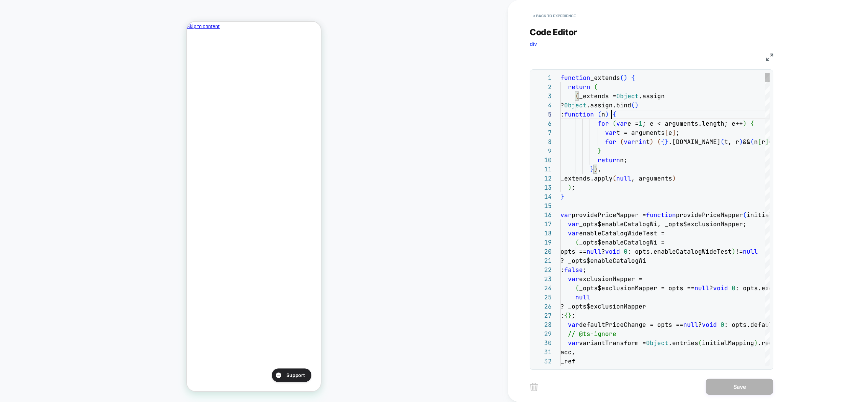
type textarea "**********"
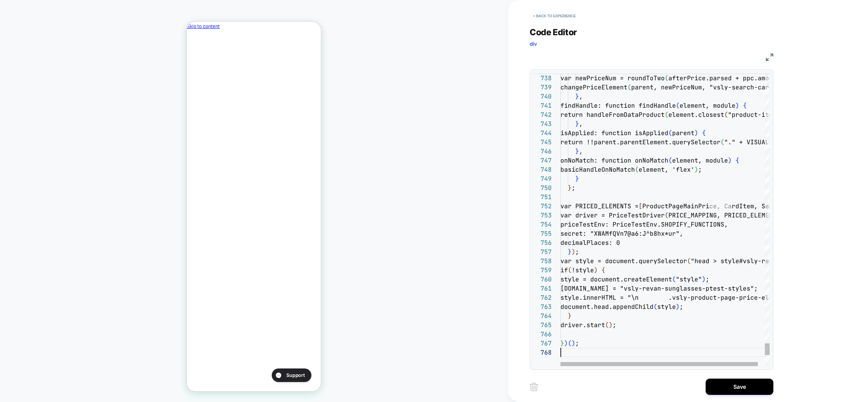
scroll to position [64, 0]
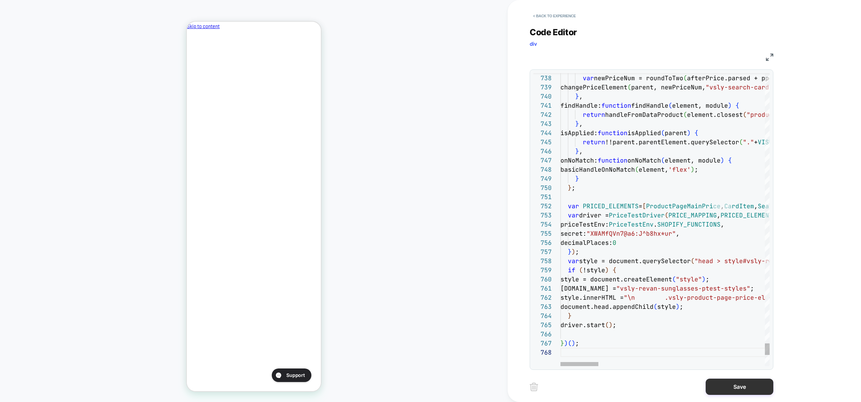
click at [743, 385] on button "Save" at bounding box center [740, 386] width 68 height 16
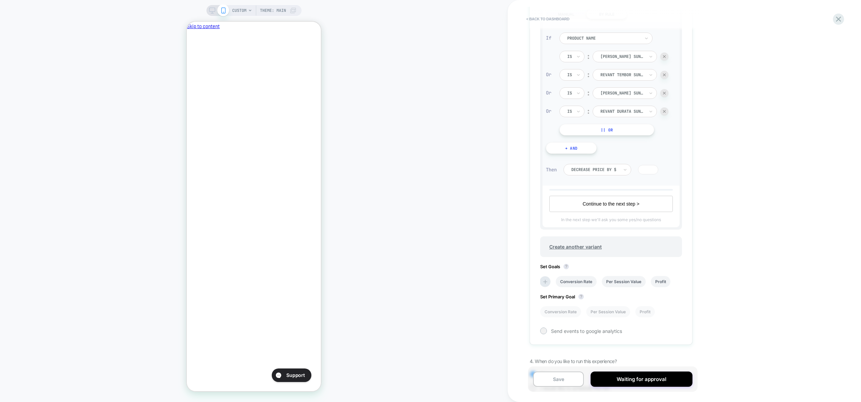
scroll to position [312, 0]
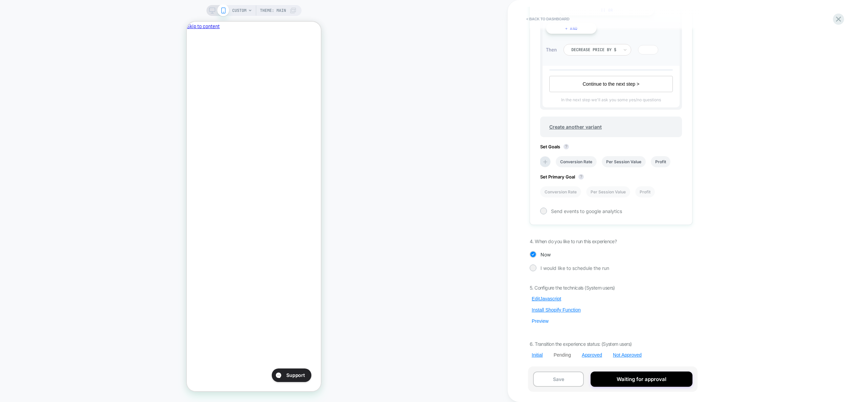
click at [540, 320] on button "Preview" at bounding box center [540, 321] width 21 height 6
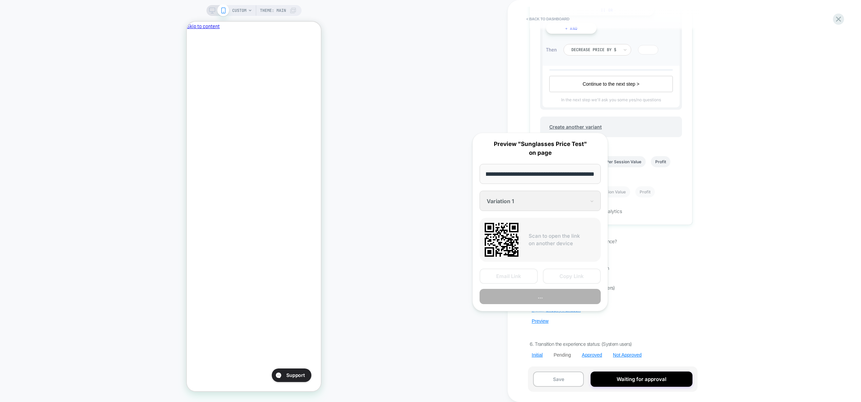
scroll to position [0, 0]
click at [566, 298] on button "..." at bounding box center [540, 296] width 121 height 15
click at [677, 263] on div "Pending Sunglasses Price Test Decreasing sunglass prices by $15﻿ Click to edit …" at bounding box center [611, 201] width 170 height 388
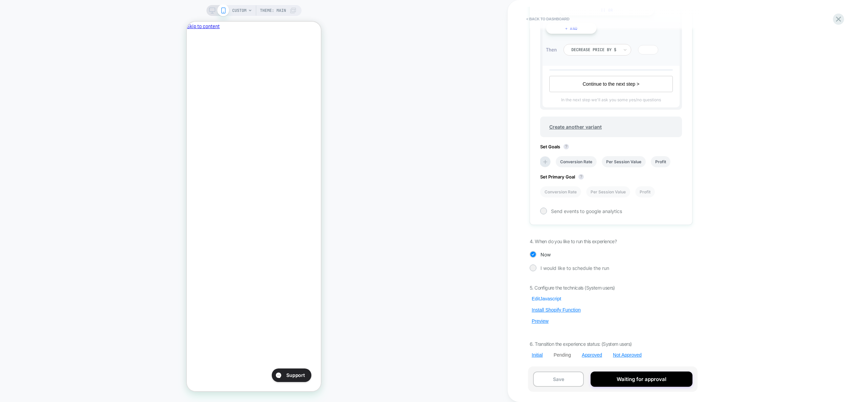
click at [557, 298] on button "Edit Javascript" at bounding box center [547, 299] width 34 height 6
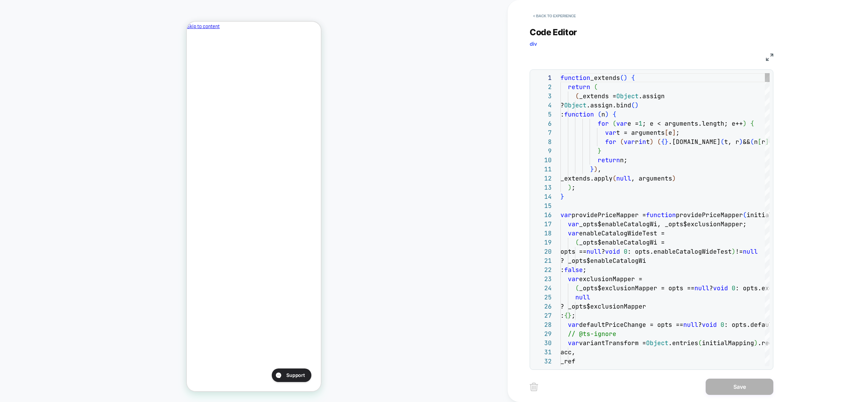
type textarea "**********"
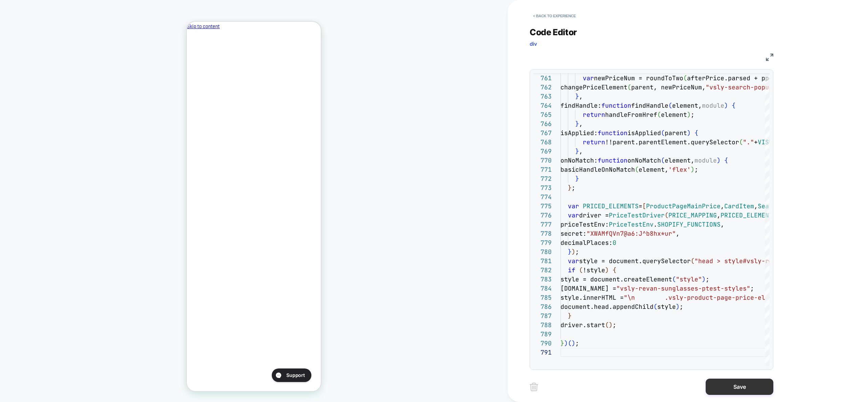
click at [732, 385] on button "Save" at bounding box center [740, 386] width 68 height 16
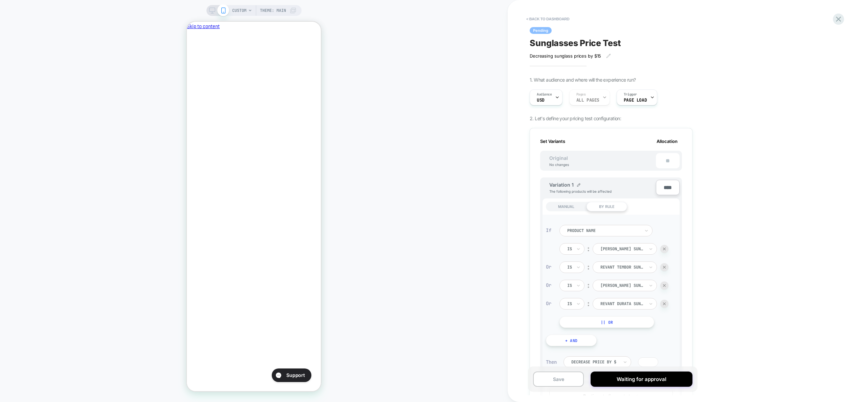
scroll to position [312, 0]
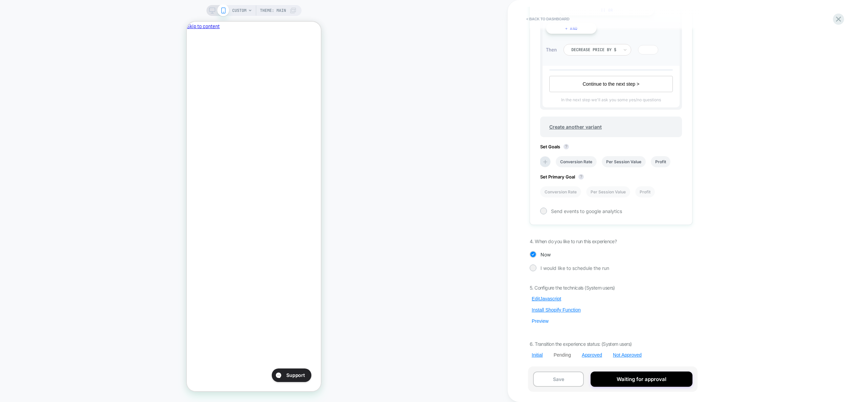
click at [540, 320] on button "Preview" at bounding box center [540, 321] width 21 height 6
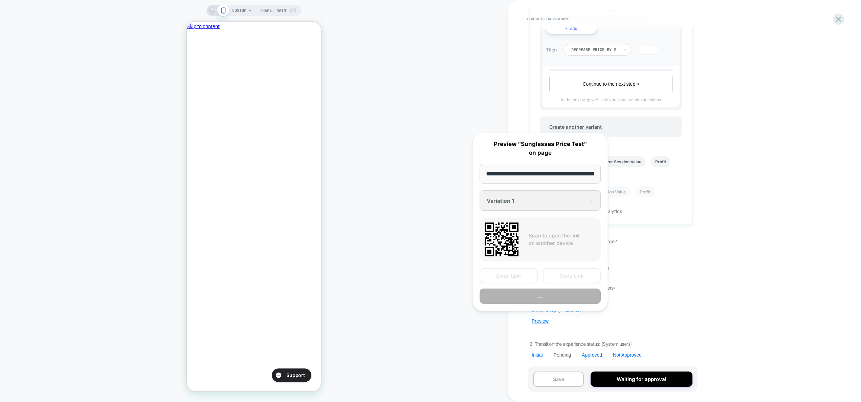
scroll to position [0, 166]
click at [575, 275] on button "Copy Link" at bounding box center [572, 275] width 58 height 15
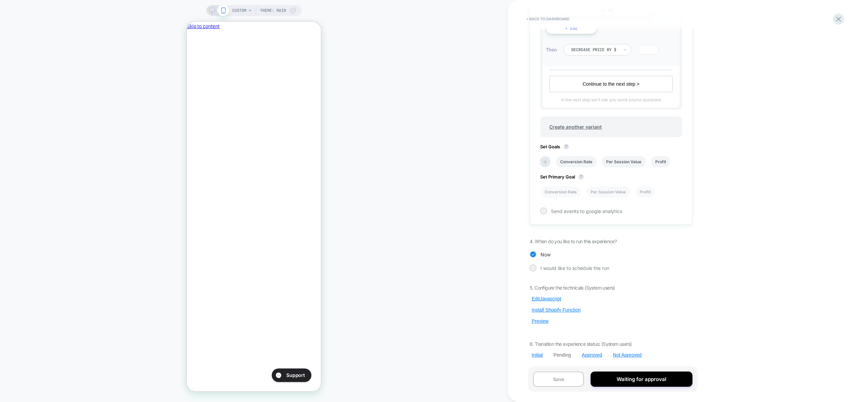
scroll to position [0, 116]
click at [544, 301] on button "Edit Javascript" at bounding box center [547, 299] width 34 height 6
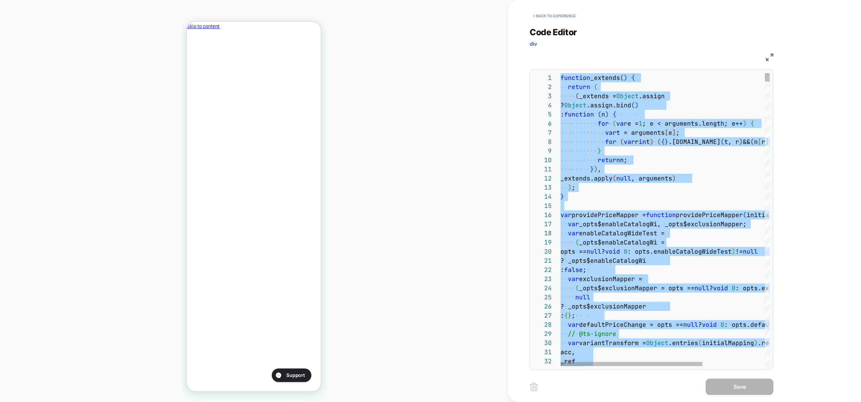
type textarea "**********"
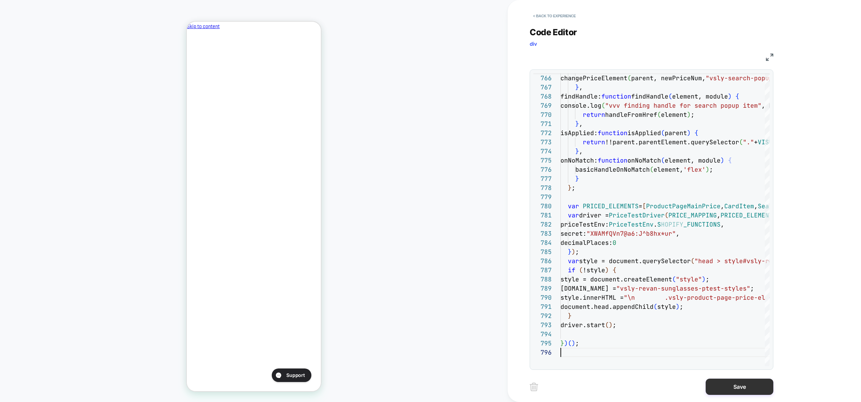
click at [747, 384] on button "Save" at bounding box center [740, 386] width 68 height 16
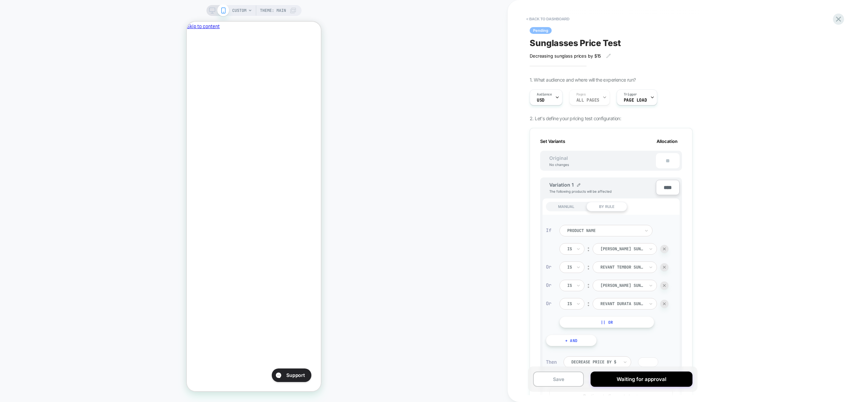
scroll to position [312, 0]
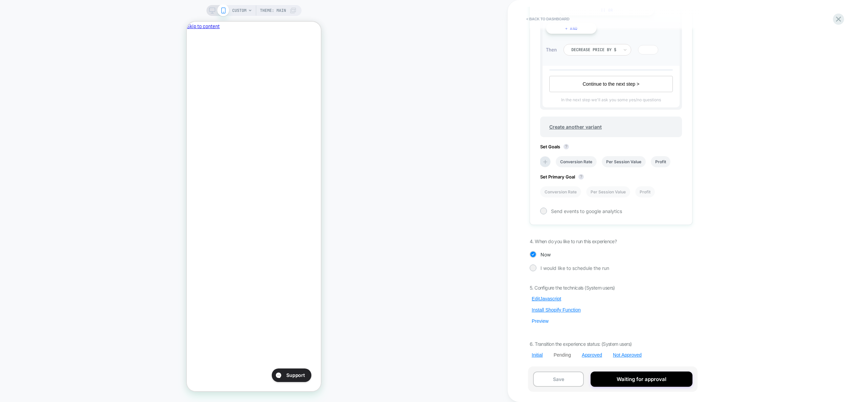
click at [540, 323] on button "Preview" at bounding box center [540, 321] width 21 height 6
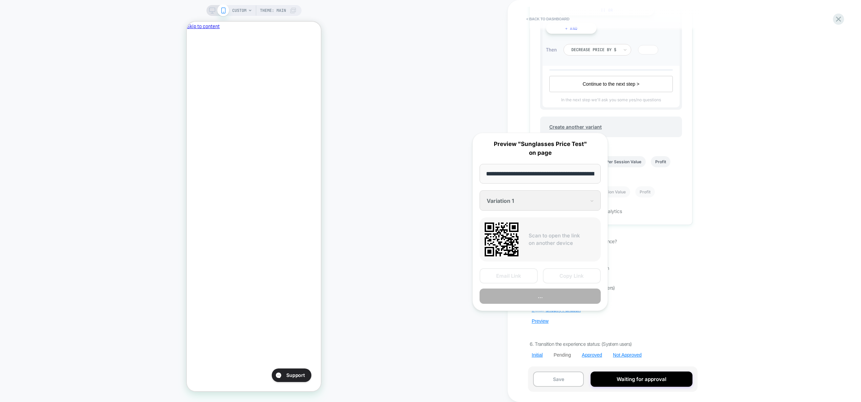
scroll to position [0, 166]
click at [547, 300] on button "Preview" at bounding box center [540, 296] width 121 height 15
drag, startPoint x: 752, startPoint y: 267, endPoint x: 627, endPoint y: 288, distance: 126.7
click at [751, 266] on div "< back to dashboard Pending Sunglasses Price Test Decreasing sunglass prices by…" at bounding box center [657, 201] width 298 height 402
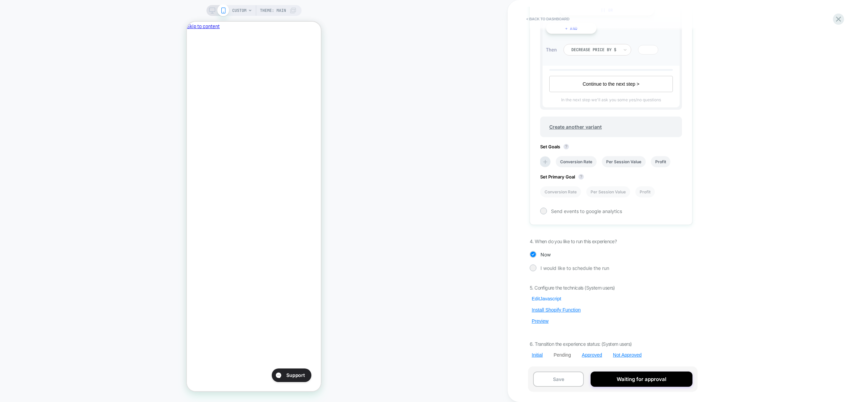
click at [544, 299] on button "Edit Javascript" at bounding box center [547, 299] width 34 height 6
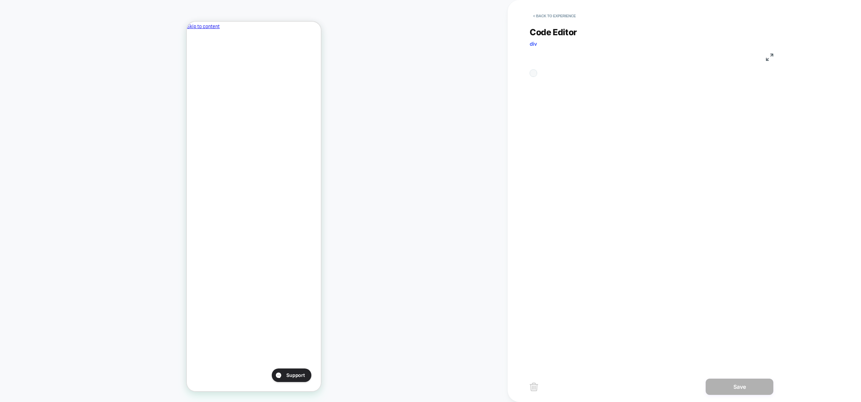
scroll to position [91, 0]
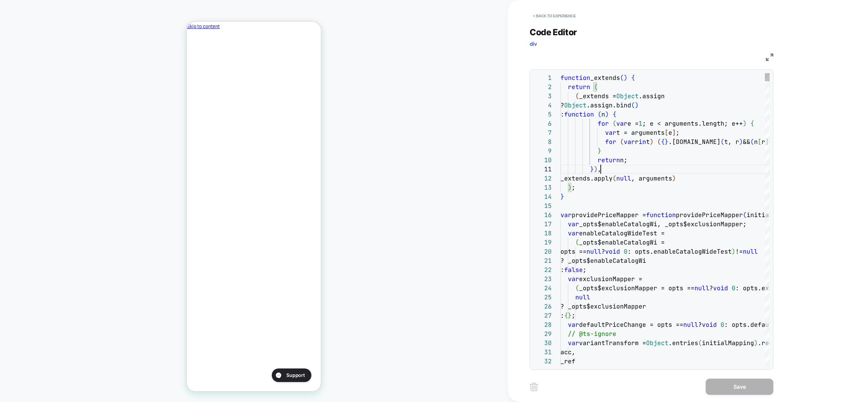
scroll to position [0, 40]
type textarea "**********"
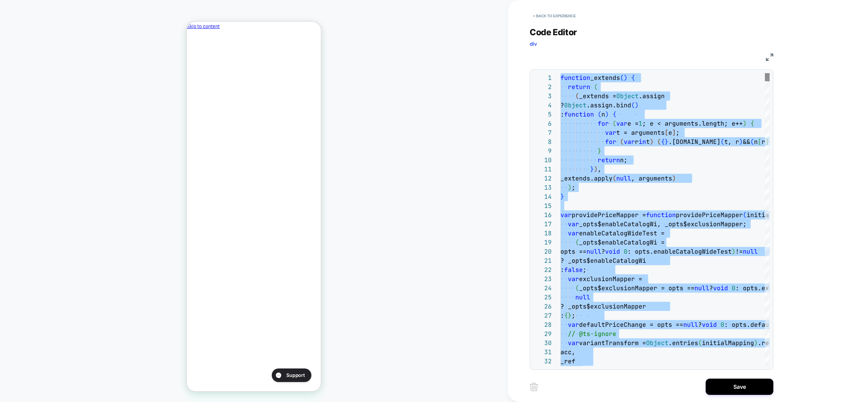
scroll to position [0, 0]
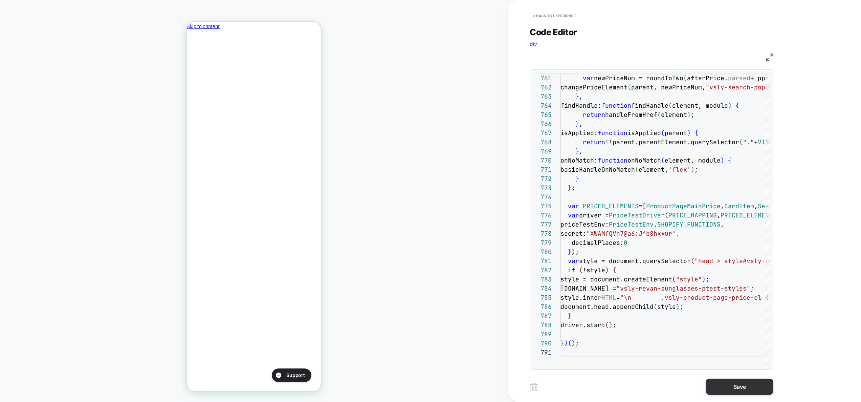
drag, startPoint x: 742, startPoint y: 380, endPoint x: 725, endPoint y: 385, distance: 17.6
click at [742, 380] on button "Save" at bounding box center [740, 386] width 68 height 16
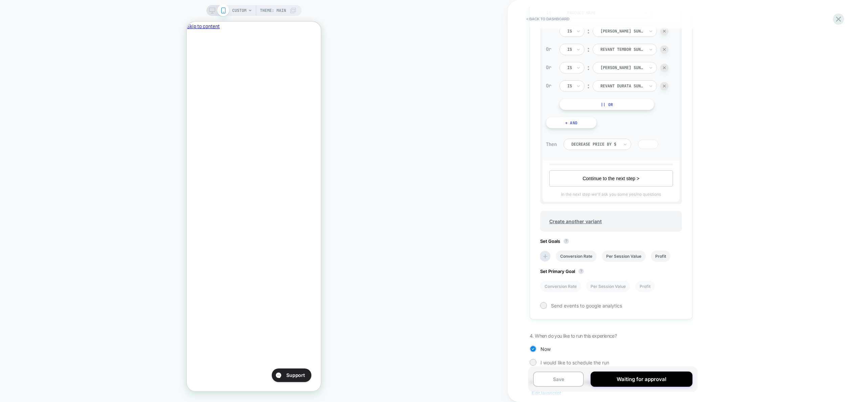
scroll to position [312, 0]
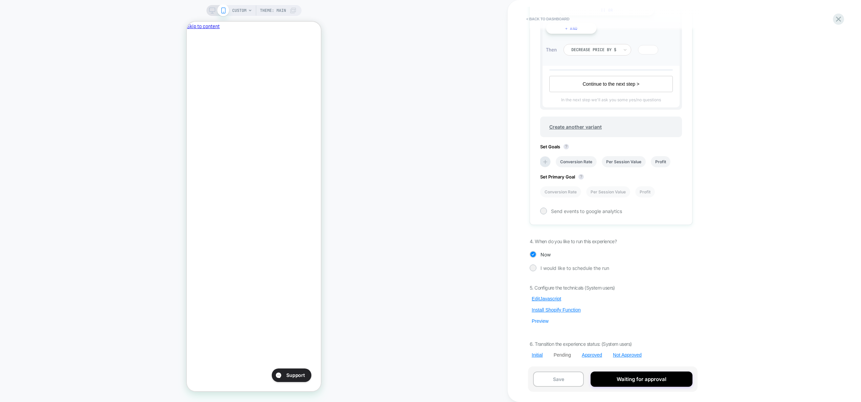
click at [540, 320] on button "Preview" at bounding box center [540, 321] width 21 height 6
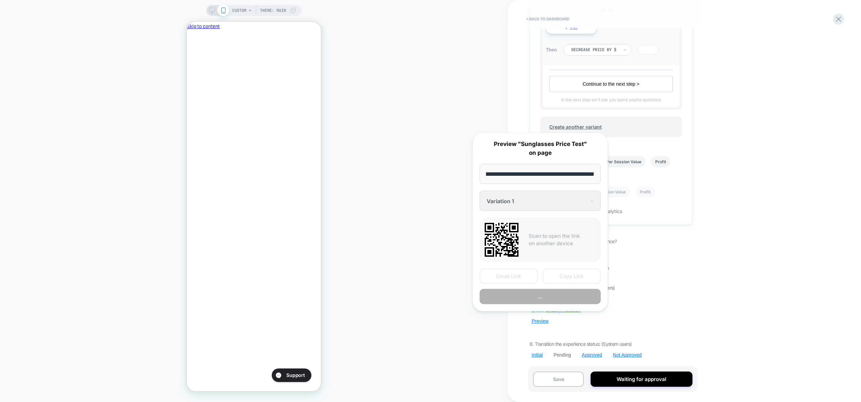
scroll to position [0, 0]
click at [569, 299] on button "Preview" at bounding box center [540, 296] width 121 height 15
click at [736, 282] on div "< back to dashboard Pending Sunglasses Price Test Decreasing sunglass prices by…" at bounding box center [657, 201] width 298 height 402
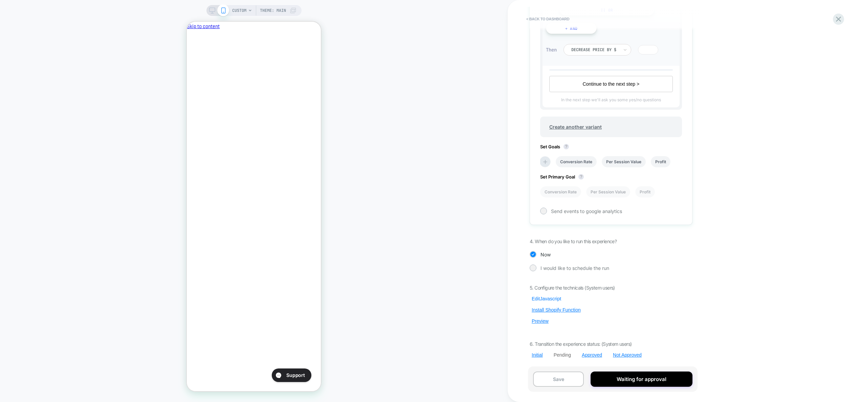
click at [551, 297] on button "Edit Javascript" at bounding box center [547, 299] width 34 height 6
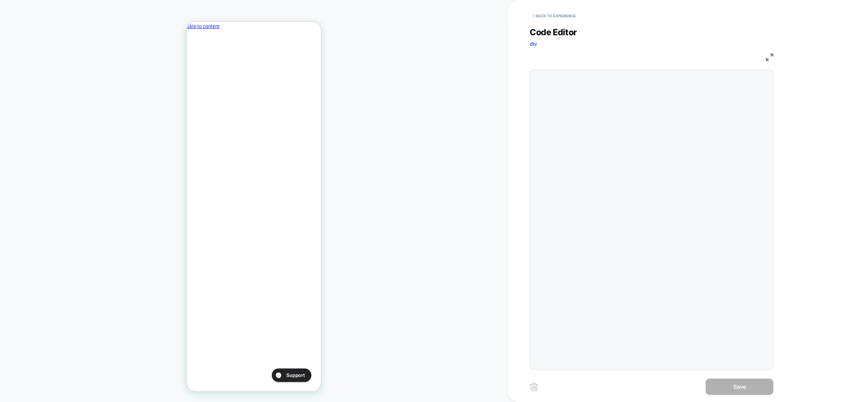
scroll to position [91, 0]
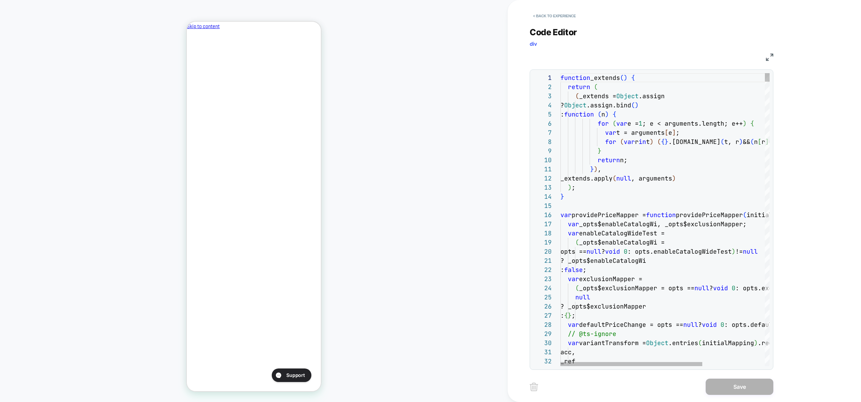
type textarea "**********"
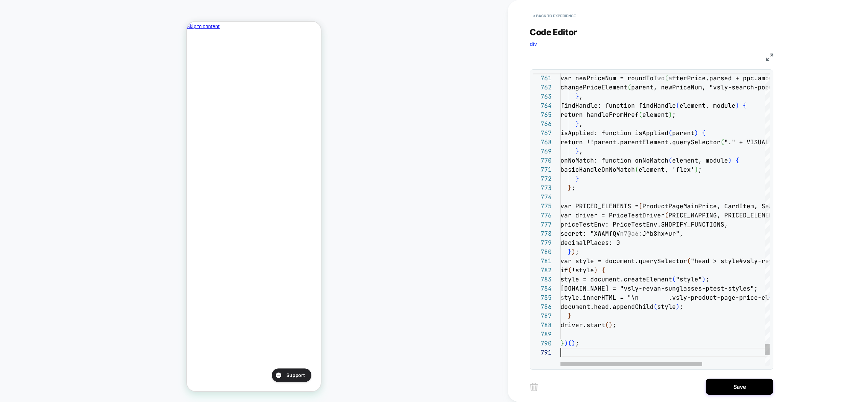
scroll to position [0, 0]
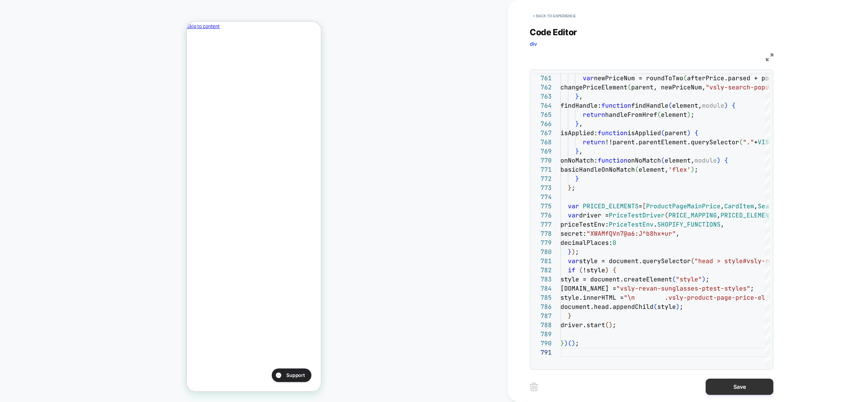
drag, startPoint x: 744, startPoint y: 387, endPoint x: 702, endPoint y: 371, distance: 44.9
click at [744, 387] on button "Save" at bounding box center [740, 386] width 68 height 16
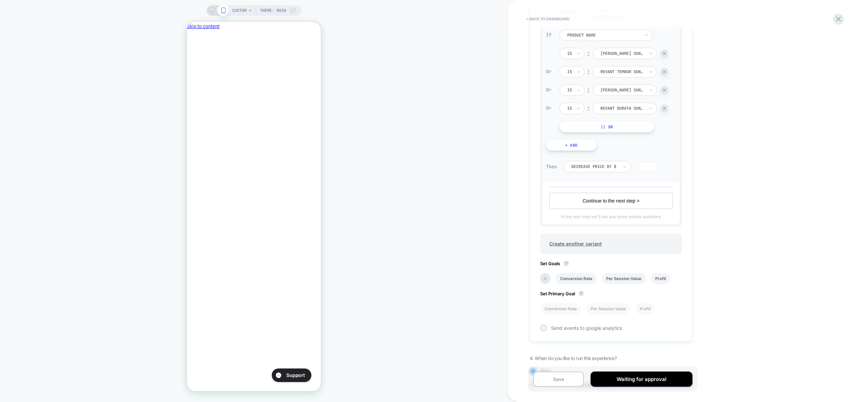
scroll to position [312, 0]
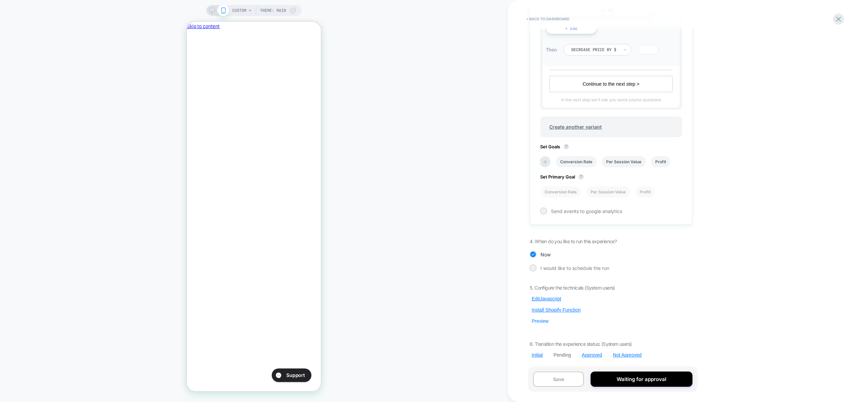
click at [539, 321] on button "Preview" at bounding box center [540, 321] width 21 height 6
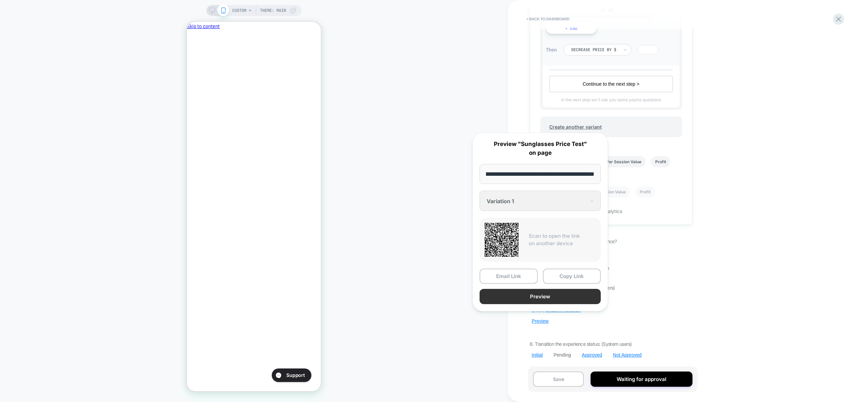
scroll to position [0, 0]
click at [541, 298] on button "Preview" at bounding box center [540, 296] width 121 height 15
click at [737, 287] on div "< back to dashboard Pending Sunglasses Price Test Decreasing sunglass prices by…" at bounding box center [657, 201] width 298 height 402
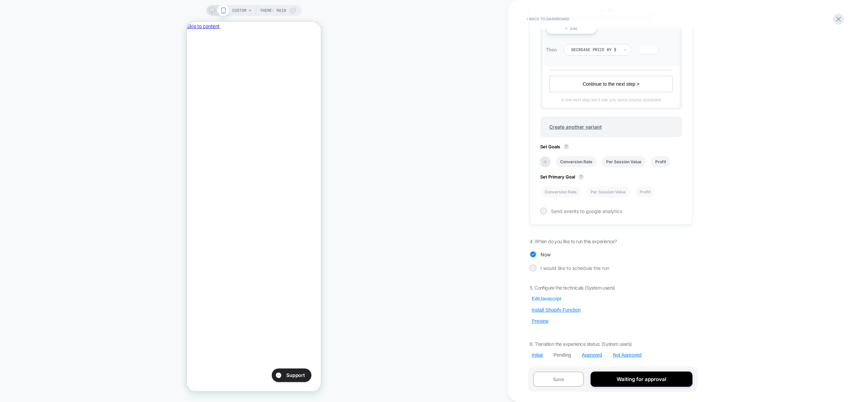
click at [552, 299] on button "Edit Javascript" at bounding box center [547, 299] width 34 height 6
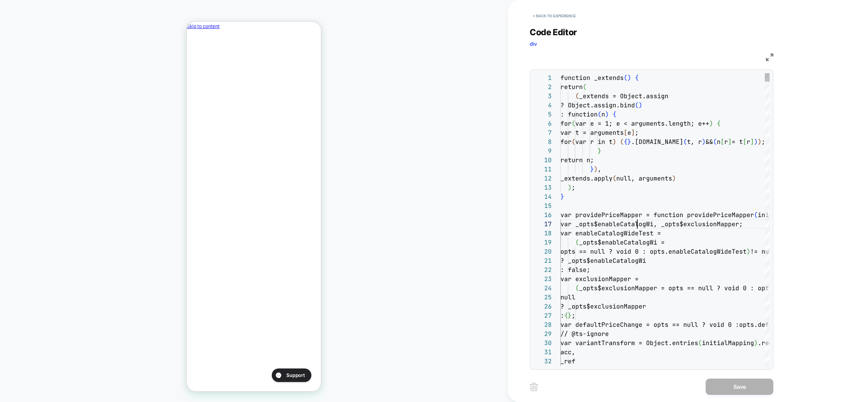
scroll to position [55, 77]
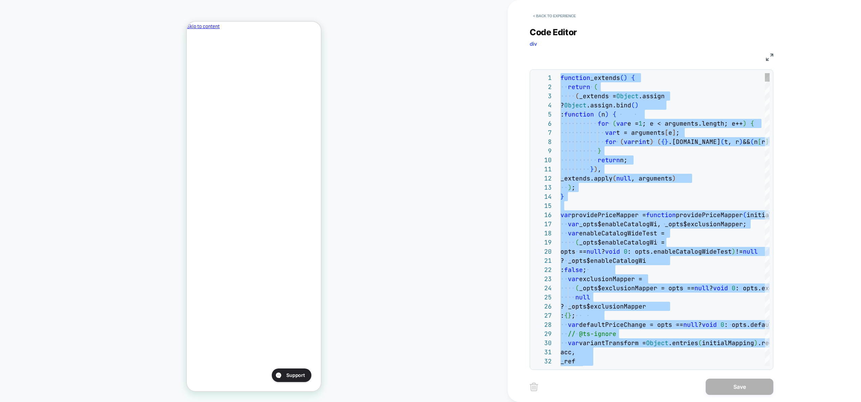
type textarea "*****"
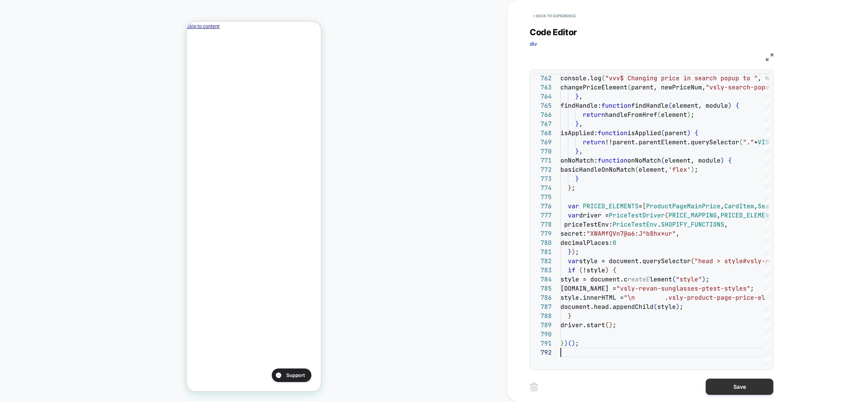
click at [727, 380] on button "Save" at bounding box center [740, 386] width 68 height 16
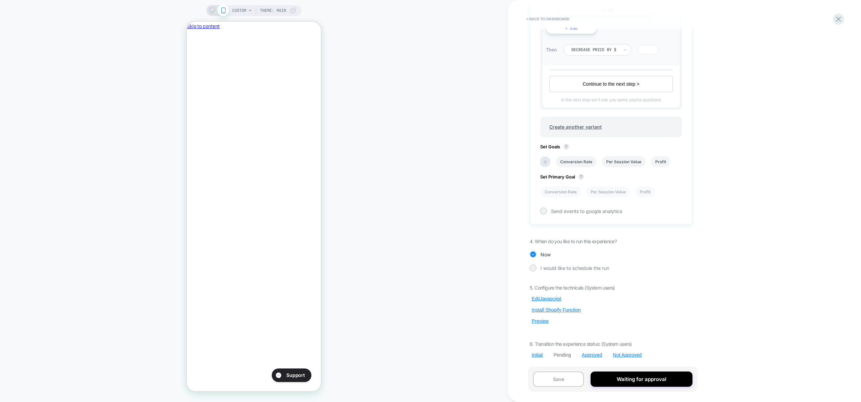
scroll to position [0, 0]
click at [545, 323] on button "Preview" at bounding box center [540, 321] width 21 height 6
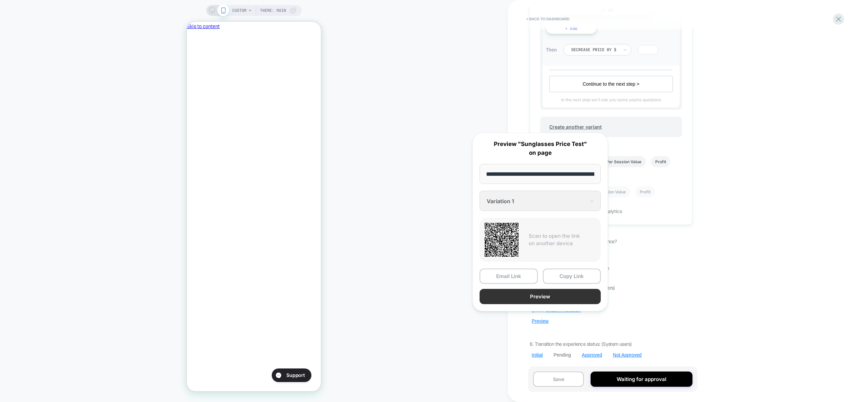
click at [559, 301] on button "Preview" at bounding box center [540, 296] width 121 height 15
click at [666, 217] on div "Set Variants Allocation Original No changes ** Variation 1 The following produc…" at bounding box center [611, 20] width 163 height 409
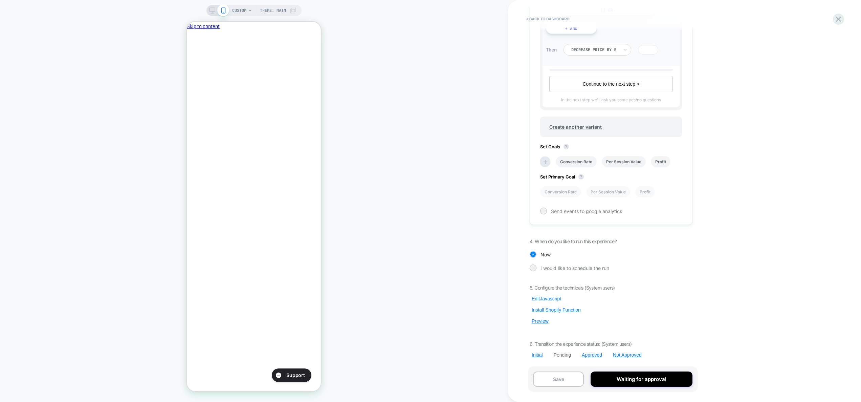
click at [550, 299] on button "Edit Javascript" at bounding box center [547, 299] width 34 height 6
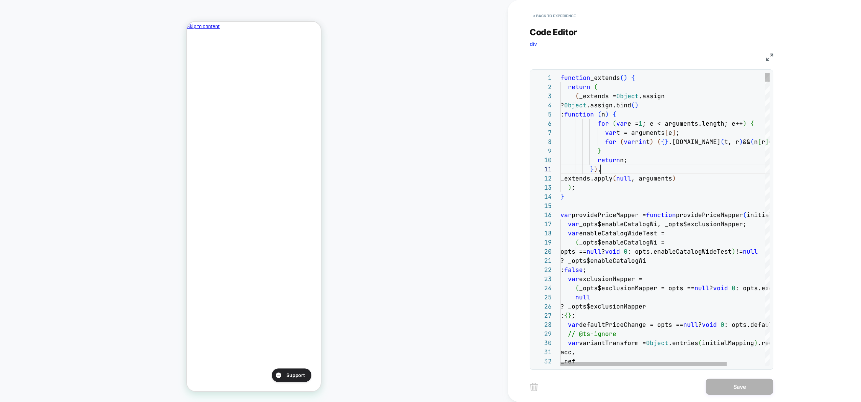
scroll to position [0, 40]
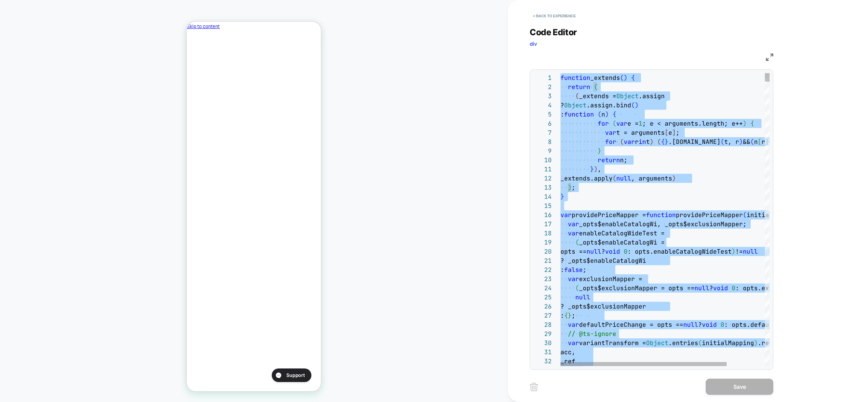
type textarea "*****"
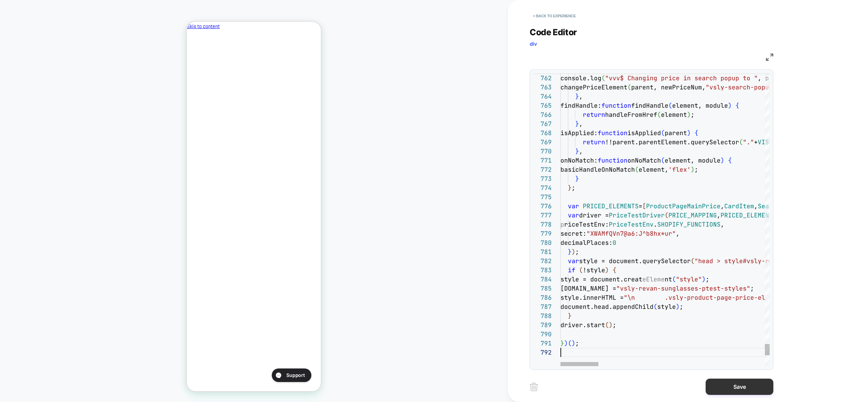
click at [750, 393] on button "Save" at bounding box center [740, 386] width 68 height 16
click at [723, 388] on div "< Back to experience Code Editor div JS 761 762 763 764 765 766 767 768 769 770…" at bounding box center [657, 201] width 298 height 402
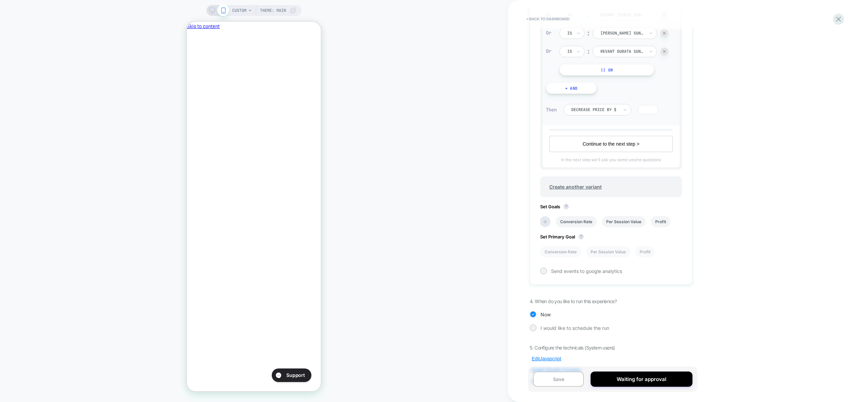
scroll to position [312, 0]
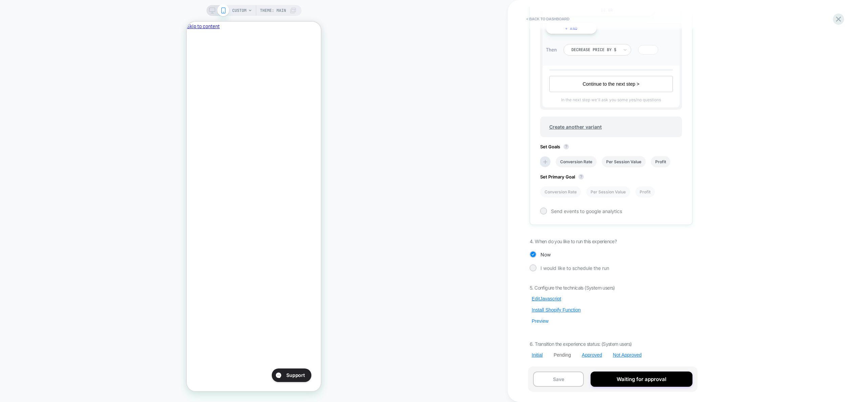
click at [542, 323] on button "Preview" at bounding box center [540, 321] width 21 height 6
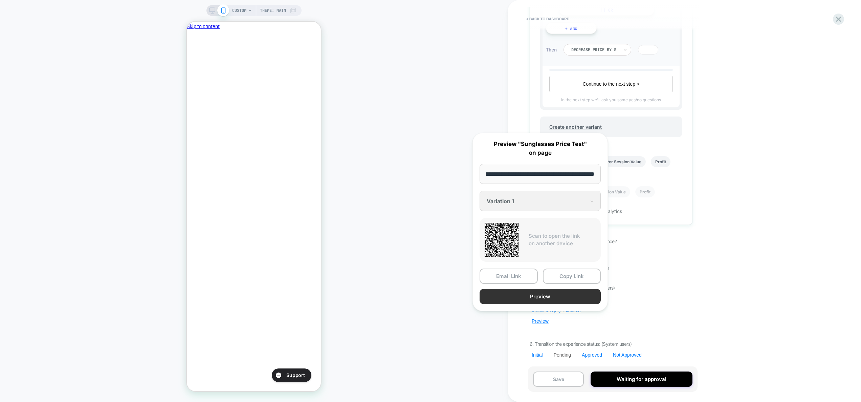
scroll to position [0, 0]
click at [553, 298] on button "Preview" at bounding box center [540, 296] width 121 height 15
click at [654, 277] on div "Pending Sunglasses Price Test Decreasing sunglass prices by $15﻿ Click to edit …" at bounding box center [611, 201] width 170 height 388
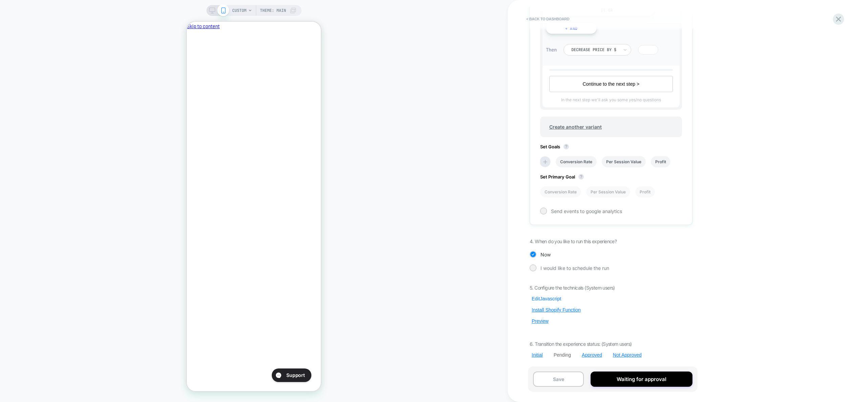
click at [557, 298] on button "Edit Javascript" at bounding box center [547, 299] width 34 height 6
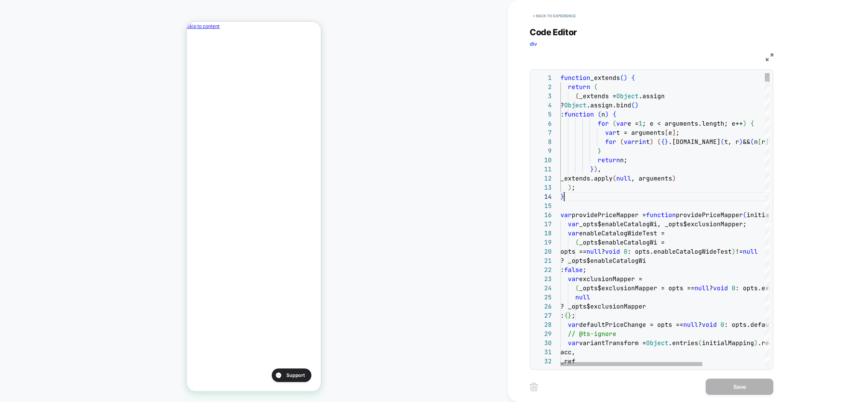
scroll to position [27, 4]
type textarea "*****"
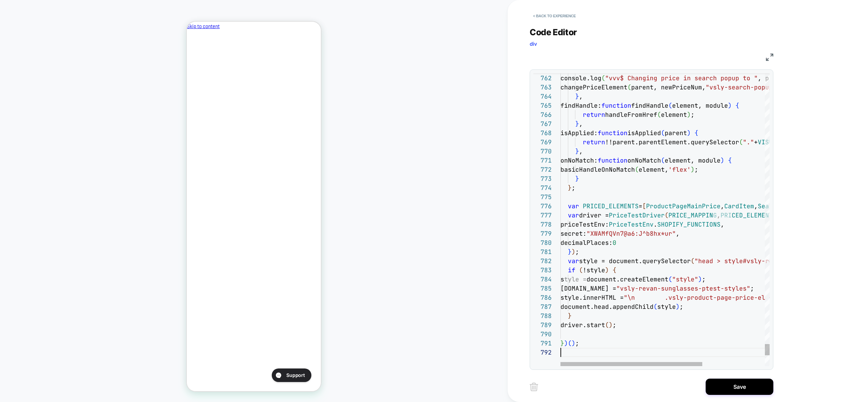
scroll to position [9, 0]
click at [729, 387] on button "Save" at bounding box center [740, 386] width 68 height 16
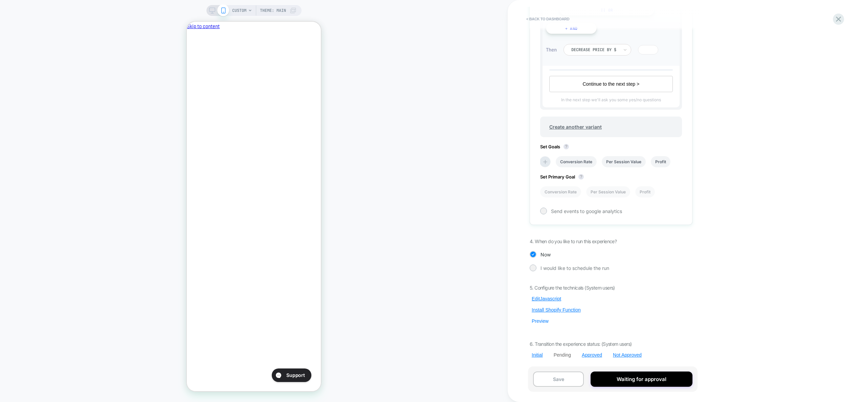
scroll to position [0, 116]
click at [545, 322] on button "Preview" at bounding box center [540, 321] width 21 height 6
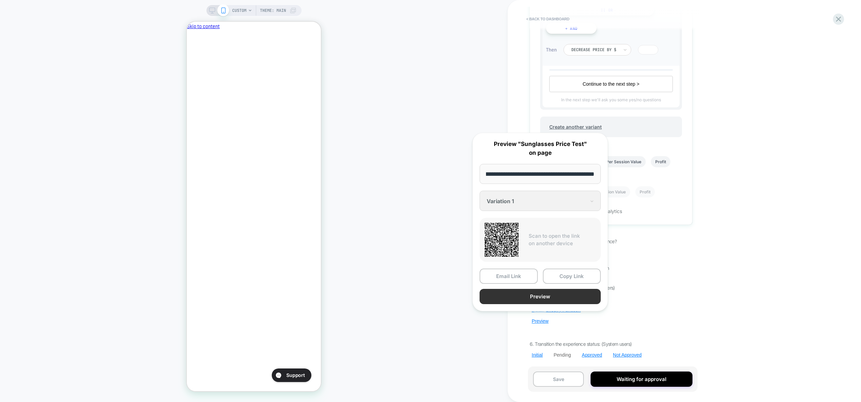
scroll to position [0, 0]
click at [566, 296] on button "Preview" at bounding box center [540, 296] width 121 height 15
click at [677, 287] on div "5. Configure the technicals (System users) Edit Javascript Install Shopify Func…" at bounding box center [611, 321] width 163 height 73
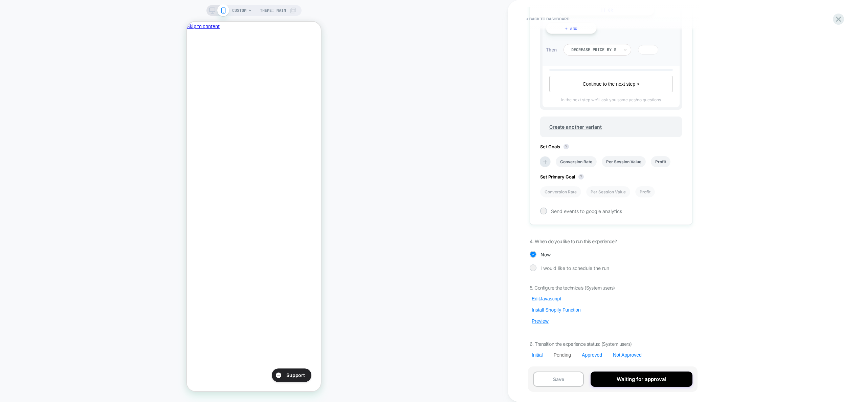
scroll to position [0, 116]
click at [552, 296] on button "Edit Javascript" at bounding box center [547, 299] width 34 height 6
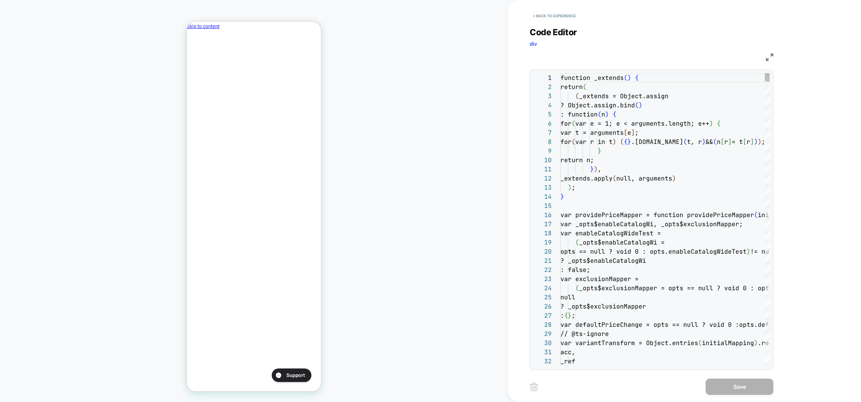
scroll to position [18, 15]
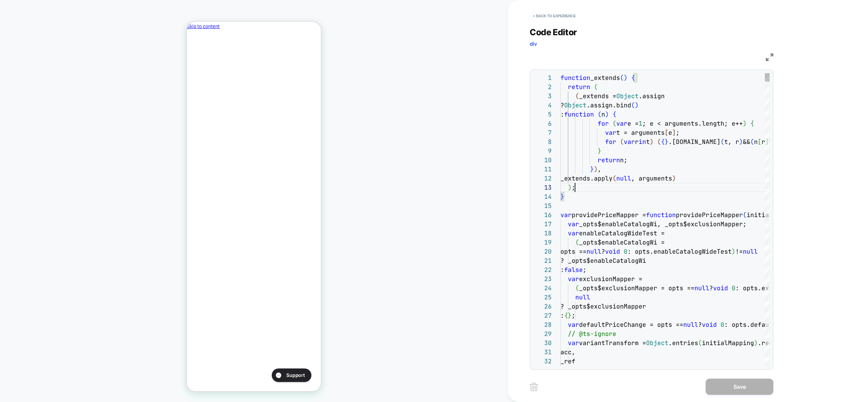
type textarea "*****"
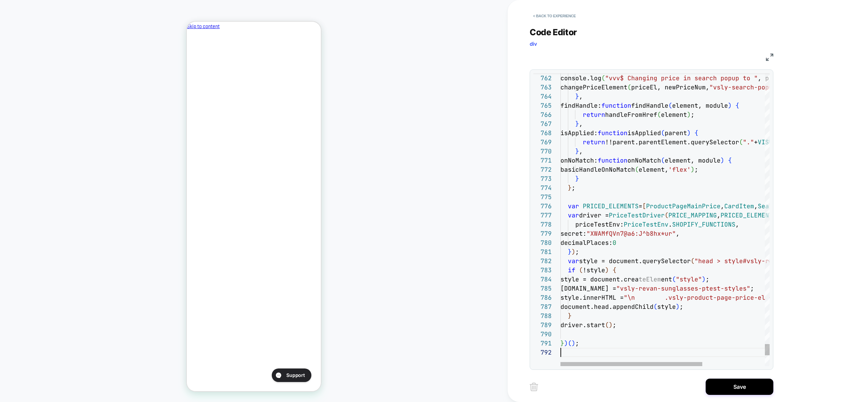
scroll to position [9, 0]
click at [725, 388] on button "Save" at bounding box center [740, 386] width 68 height 16
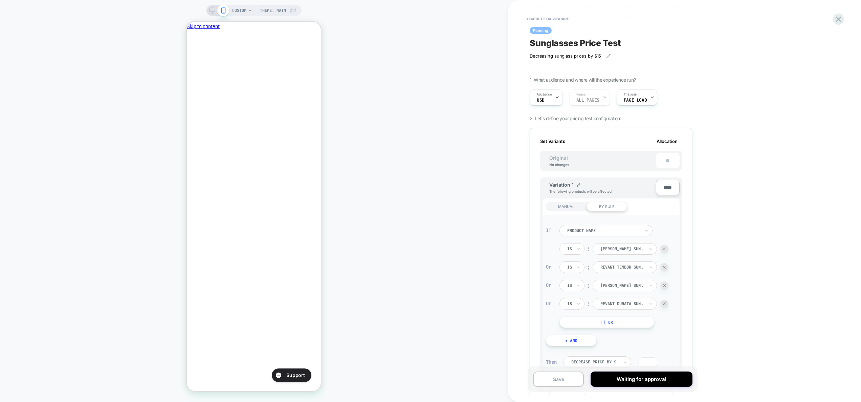
scroll to position [312, 0]
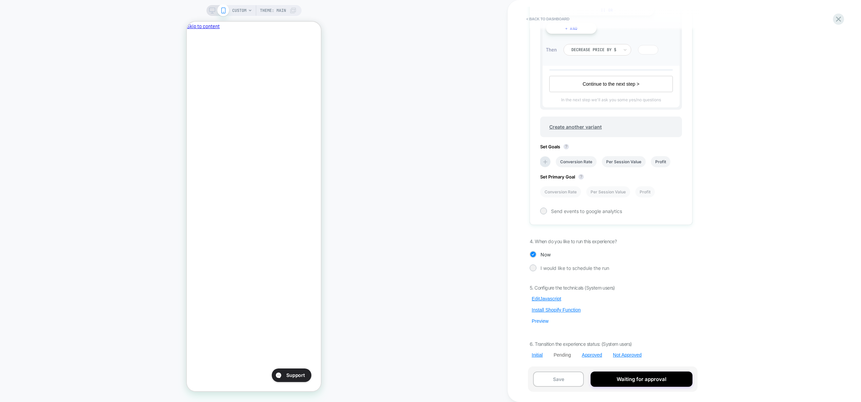
click at [544, 319] on button "Preview" at bounding box center [540, 321] width 21 height 6
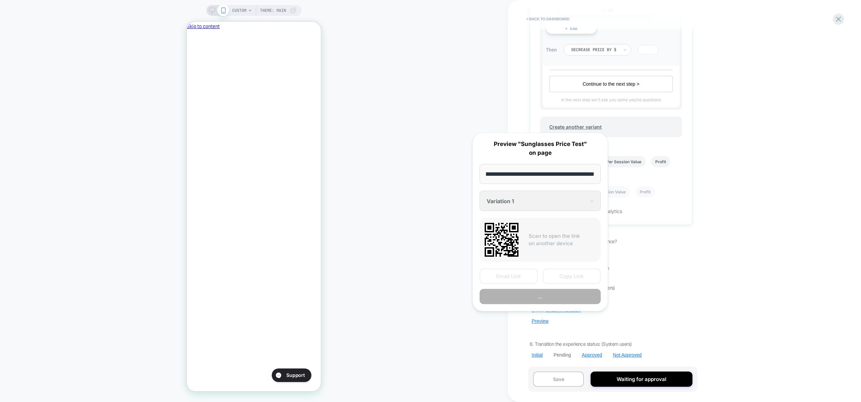
scroll to position [0, 0]
click at [562, 298] on button "Preview" at bounding box center [540, 296] width 121 height 15
click at [523, 92] on div "< back to dashboard Pending Sunglasses Price Test Decreasing sunglass prices by…" at bounding box center [657, 201] width 298 height 402
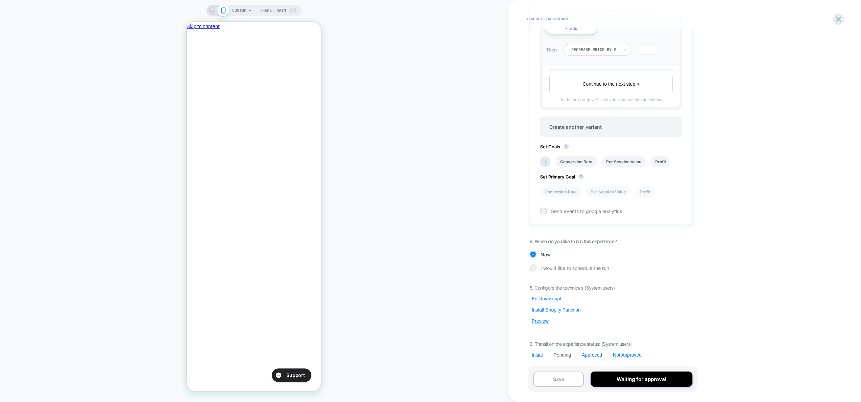
click at [532, 97] on div "Set Variants Allocation Original No changes ** Variation 1 The following produc…" at bounding box center [611, 20] width 163 height 409
click at [542, 299] on button "Edit Javascript" at bounding box center [547, 299] width 34 height 6
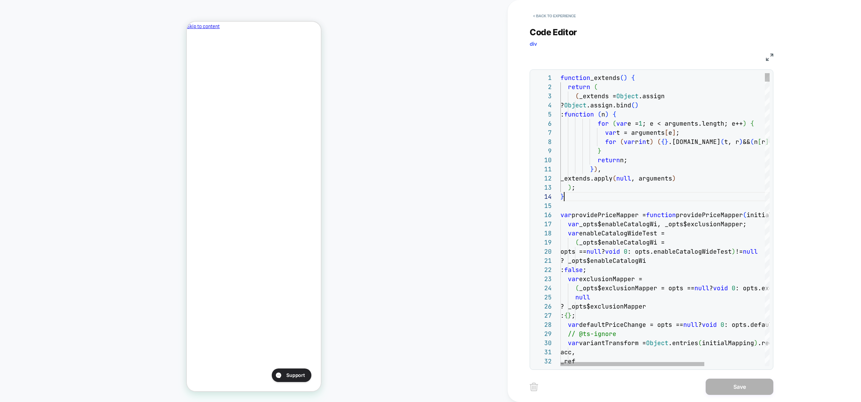
scroll to position [27, 4]
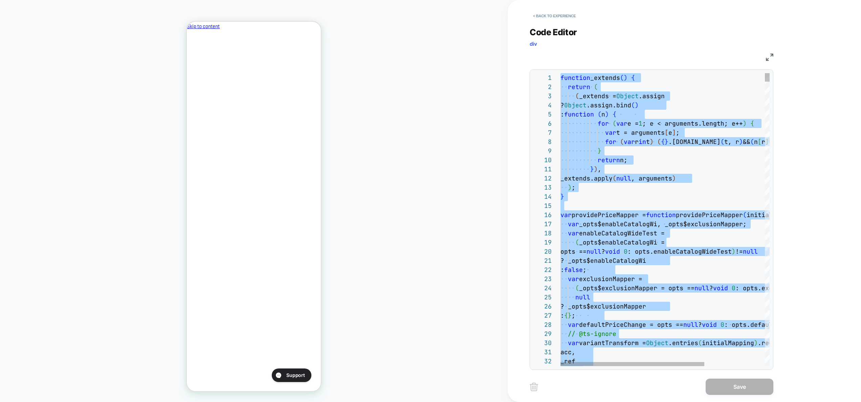
type textarea "*****"
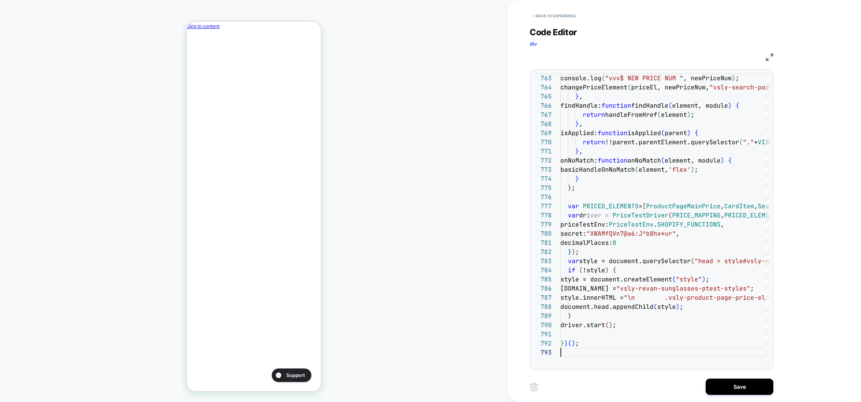
drag, startPoint x: 748, startPoint y: 389, endPoint x: 620, endPoint y: 347, distance: 135.1
click at [748, 389] on button "Save" at bounding box center [740, 386] width 68 height 16
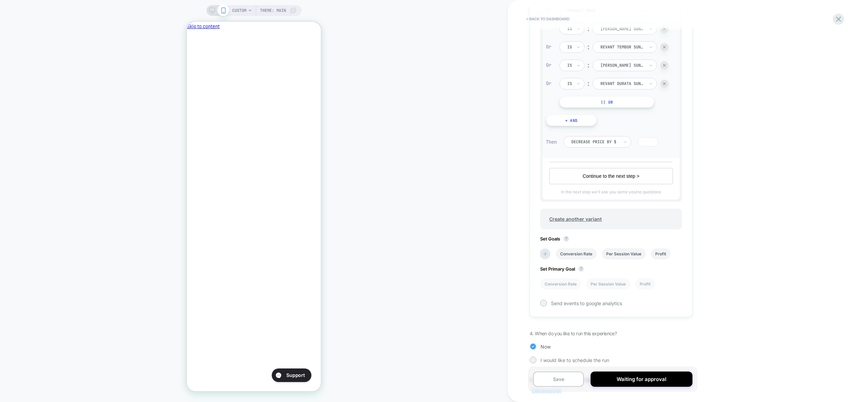
scroll to position [312, 0]
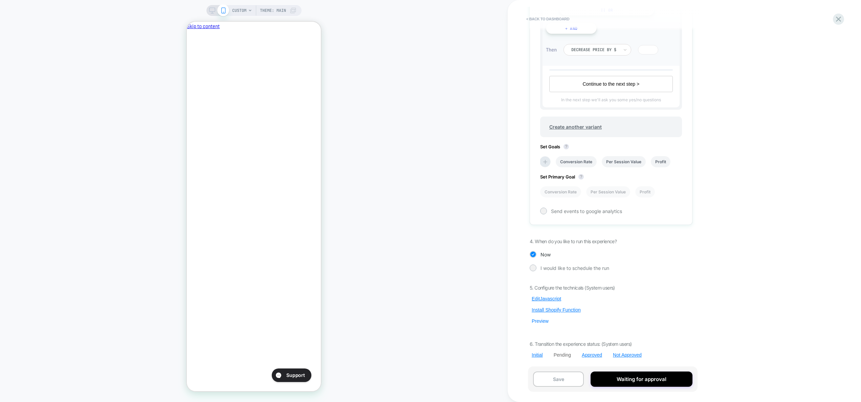
click at [539, 318] on button "Preview" at bounding box center [540, 321] width 21 height 6
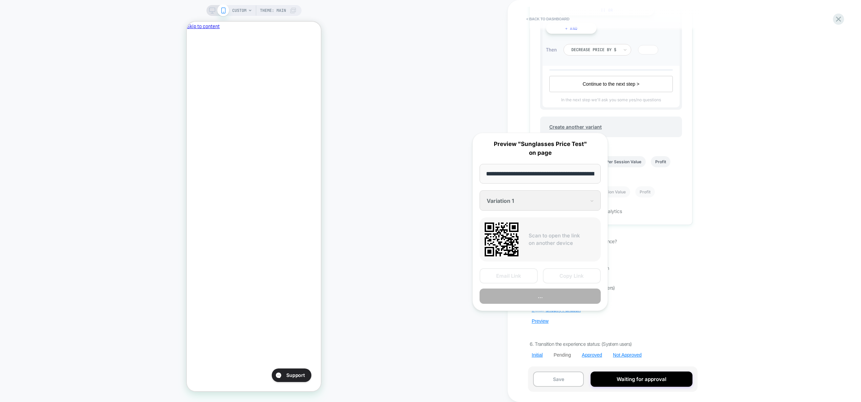
scroll to position [0, 166]
click at [546, 296] on button "..." at bounding box center [540, 296] width 121 height 15
click at [708, 233] on div "< back to dashboard Pending Sunglasses Price Test Decreasing sunglass prices by…" at bounding box center [657, 201] width 298 height 402
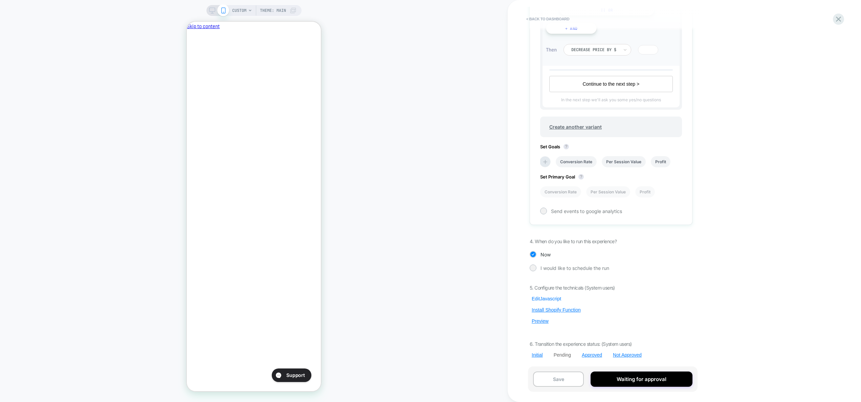
click at [547, 298] on button "Edit Javascript" at bounding box center [547, 299] width 34 height 6
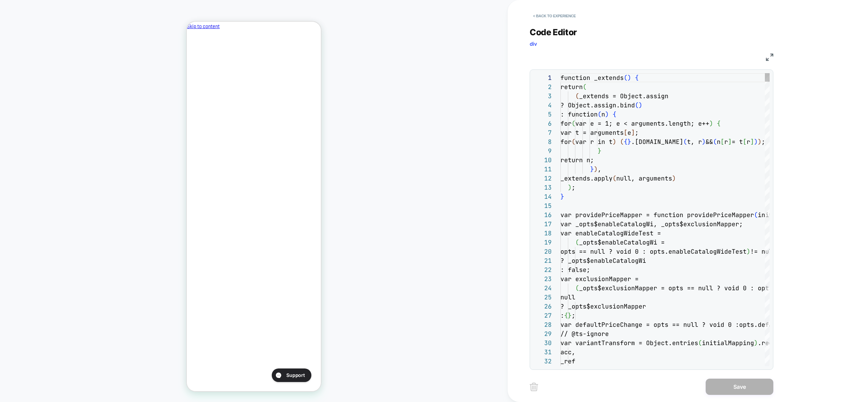
scroll to position [73, 40]
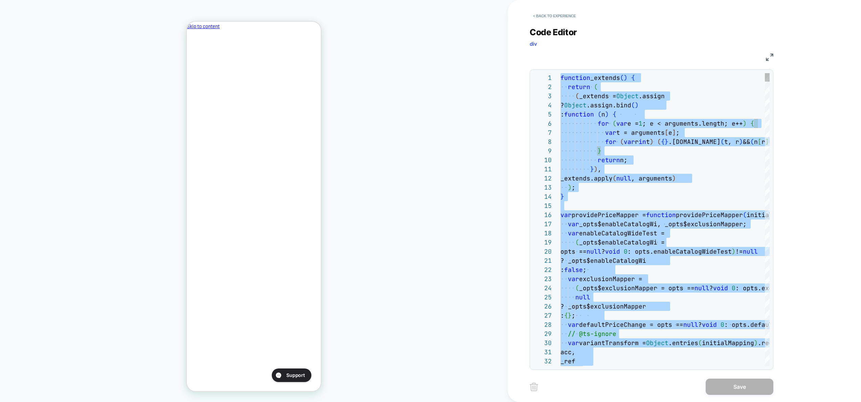
type textarea "*****"
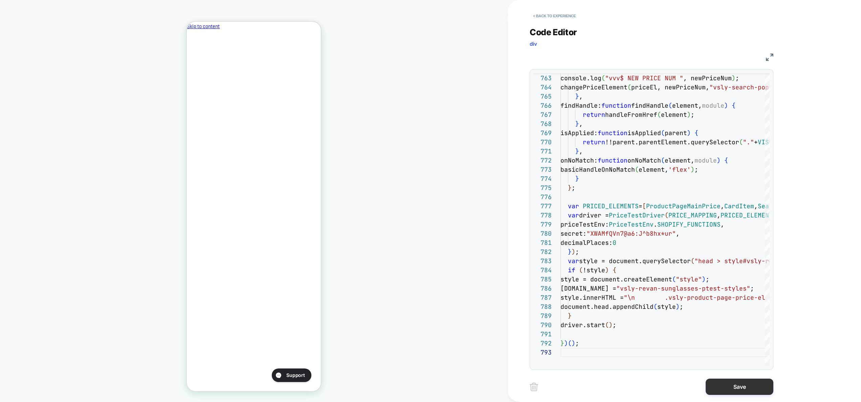
click at [735, 391] on button "Save" at bounding box center [740, 386] width 68 height 16
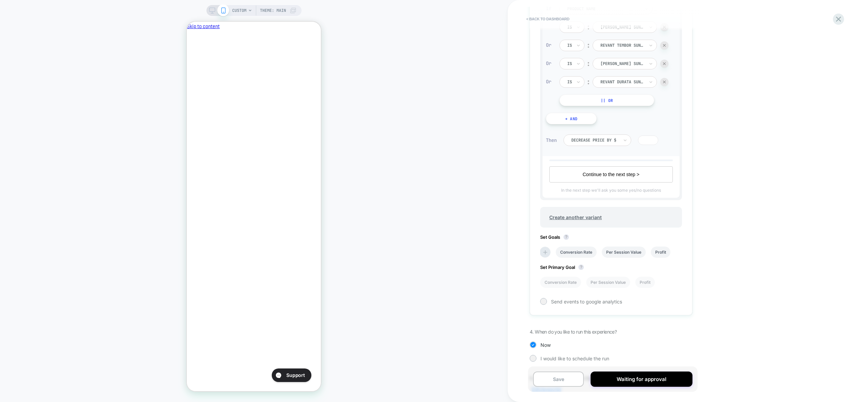
scroll to position [312, 0]
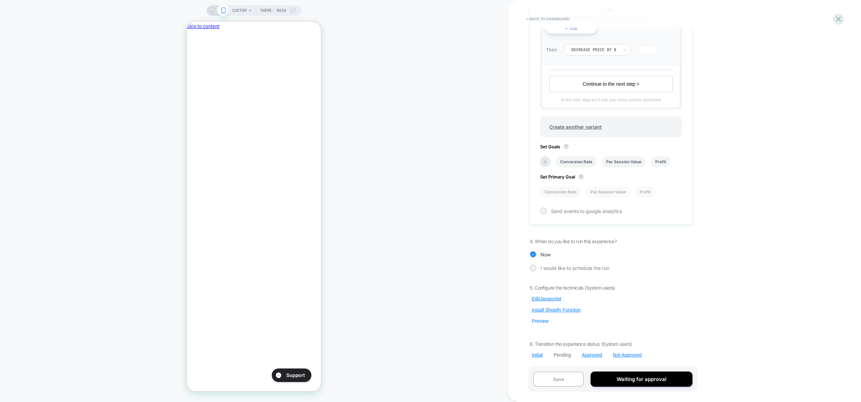
click at [541, 323] on button "Preview" at bounding box center [540, 321] width 21 height 6
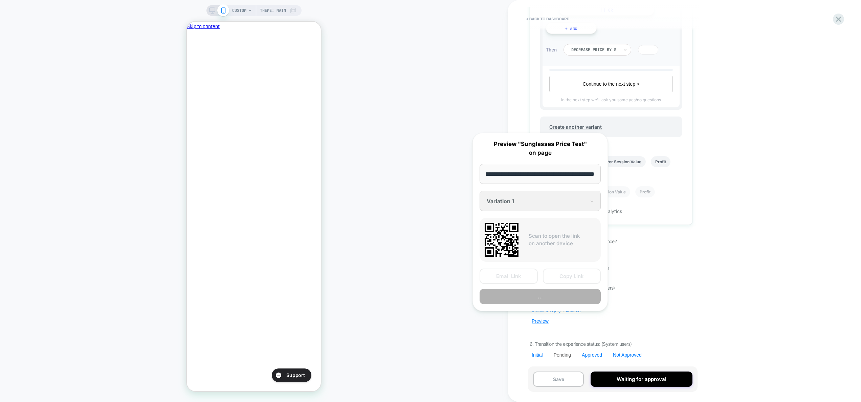
scroll to position [0, 0]
click at [541, 296] on button "Preview" at bounding box center [540, 296] width 121 height 15
click at [663, 253] on div "Now" at bounding box center [611, 254] width 163 height 7
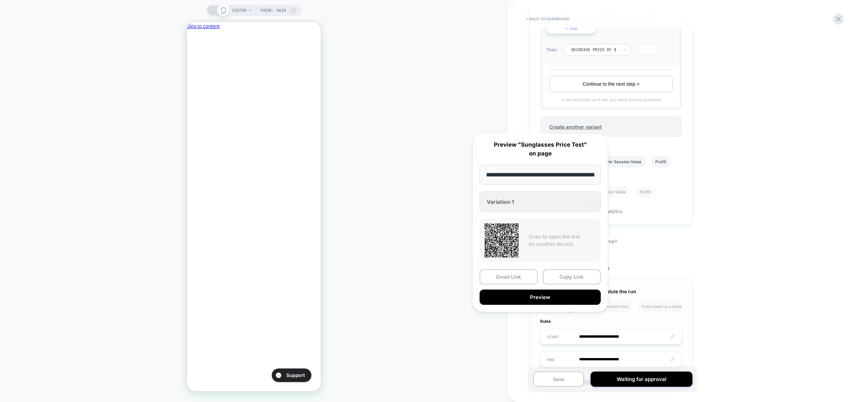
scroll to position [445, 0]
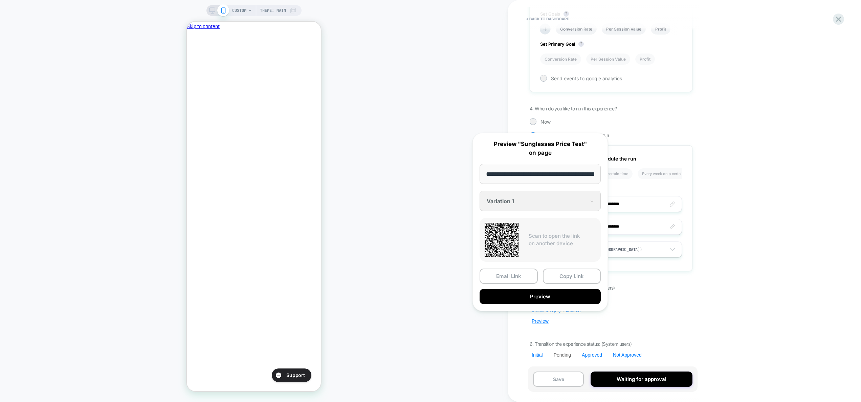
click at [701, 282] on div "< back to dashboard Pending Sunglasses Price Test Decreasing sunglass prices by…" at bounding box center [657, 201] width 298 height 402
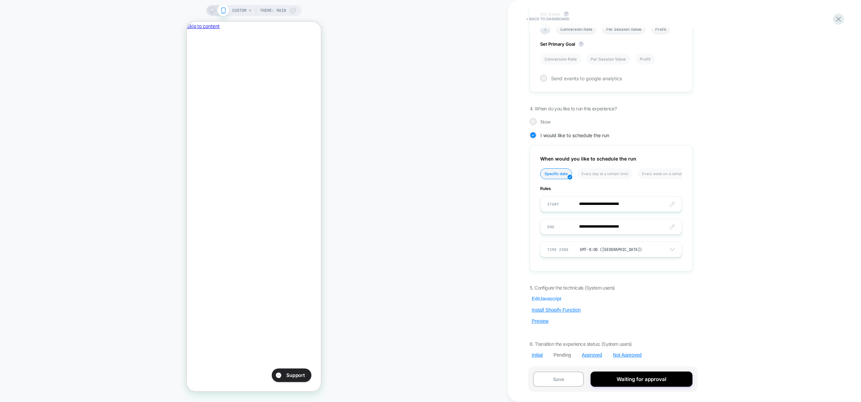
click at [543, 300] on button "Edit Javascript" at bounding box center [547, 299] width 34 height 6
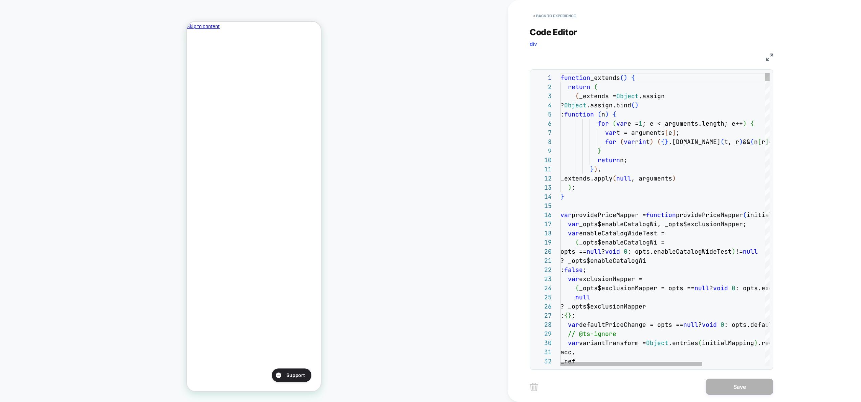
type textarea "**********"
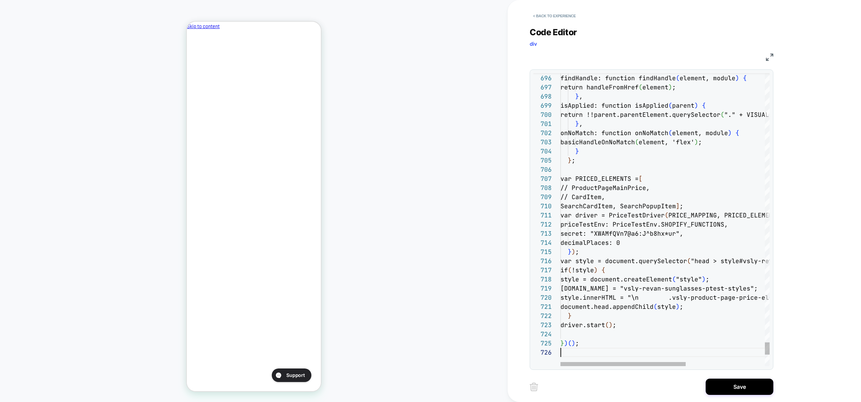
scroll to position [46, 0]
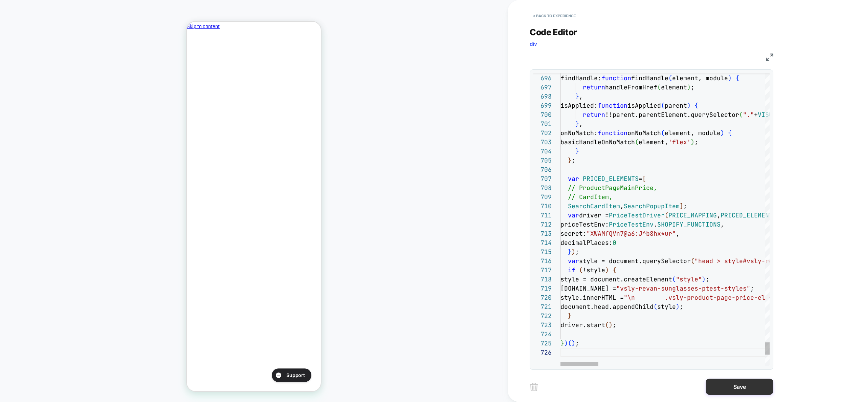
click at [733, 389] on button "Save" at bounding box center [740, 386] width 68 height 16
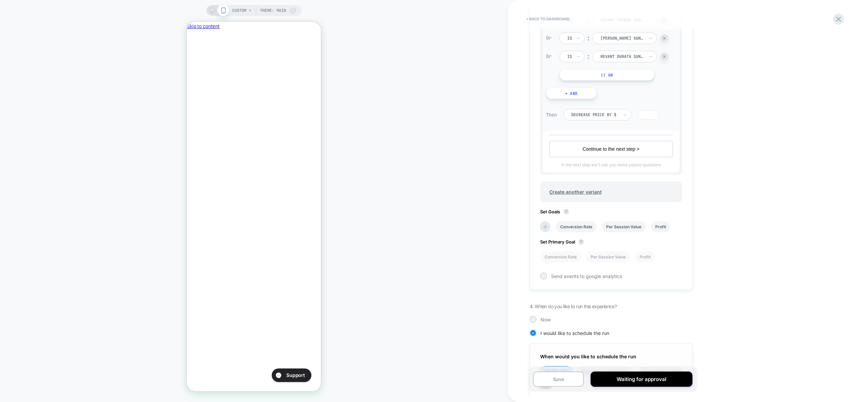
scroll to position [445, 0]
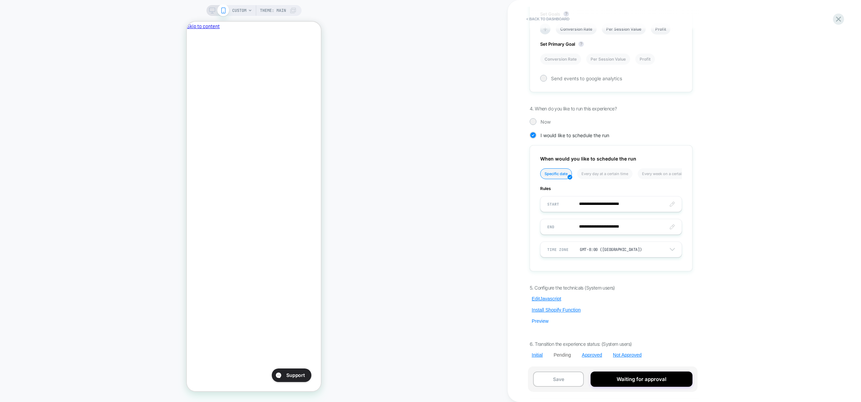
click at [539, 322] on button "Preview" at bounding box center [540, 321] width 21 height 6
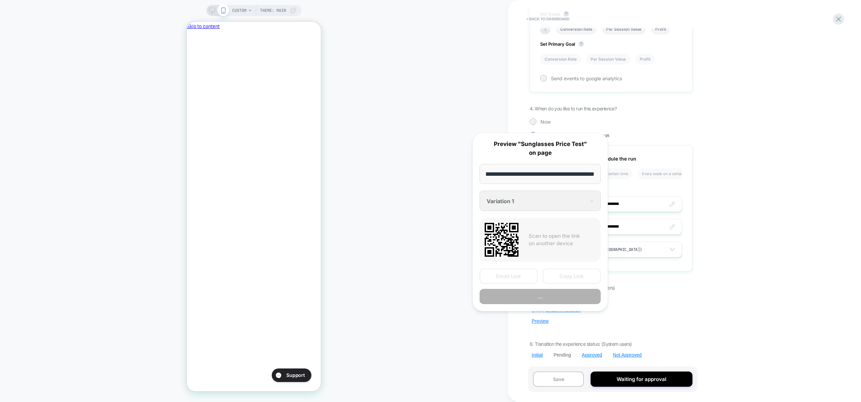
scroll to position [0, 116]
click at [538, 299] on button "Preview" at bounding box center [540, 296] width 121 height 15
drag, startPoint x: 794, startPoint y: 203, endPoint x: 587, endPoint y: 153, distance: 213.5
click at [794, 203] on div "< back to dashboard Pending Sunglasses Price Test Decreasing sunglass prices by…" at bounding box center [657, 201] width 298 height 402
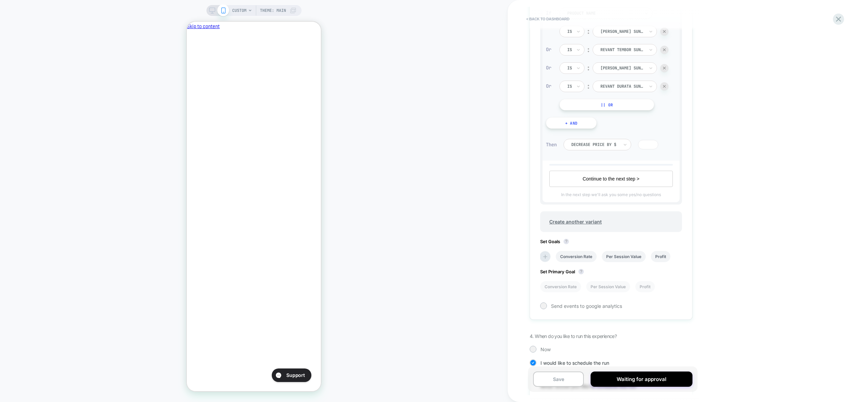
scroll to position [366, 0]
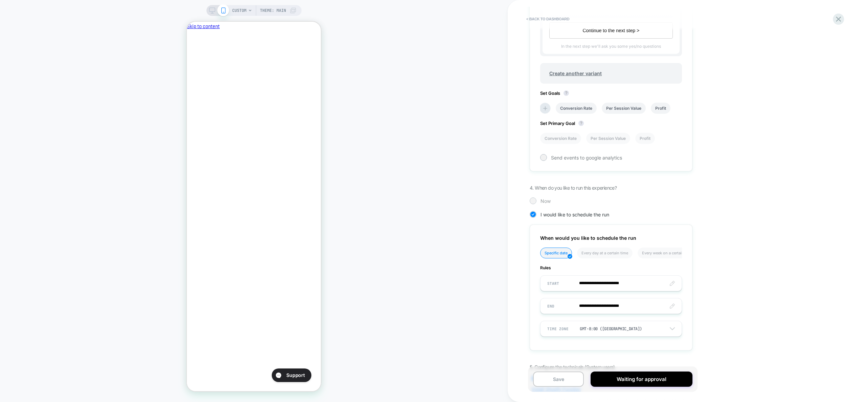
click at [533, 203] on div at bounding box center [532, 200] width 5 height 5
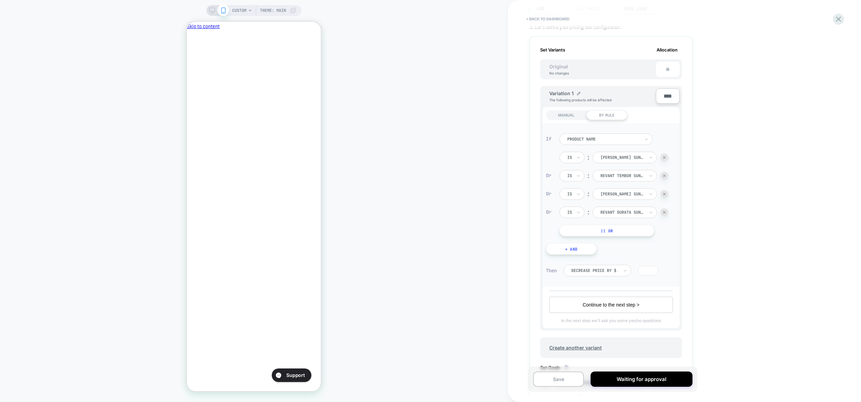
scroll to position [312, 0]
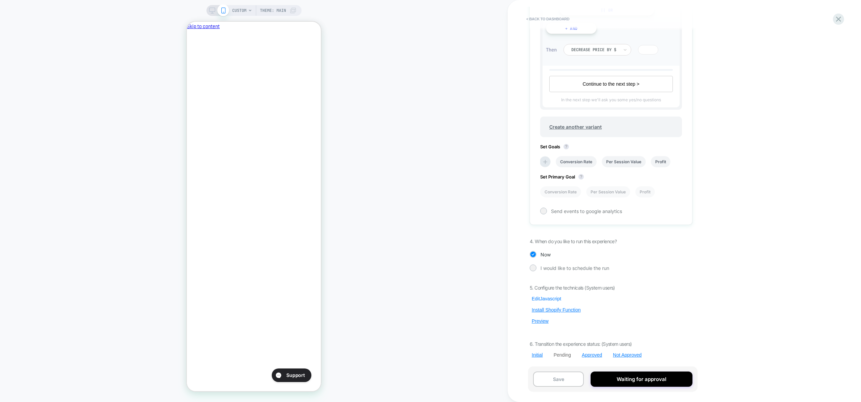
click at [552, 298] on button "Edit Javascript" at bounding box center [547, 299] width 34 height 6
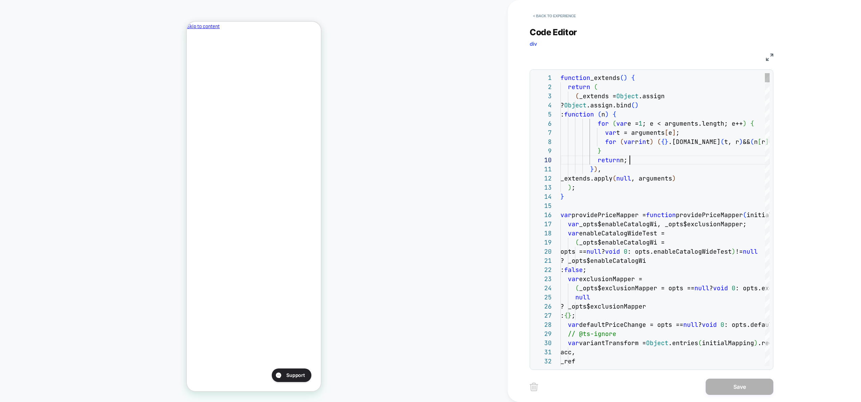
scroll to position [82, 69]
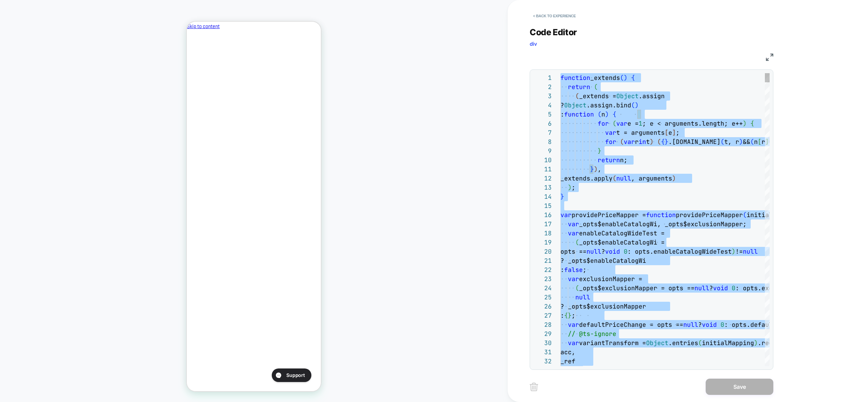
type textarea "**********"
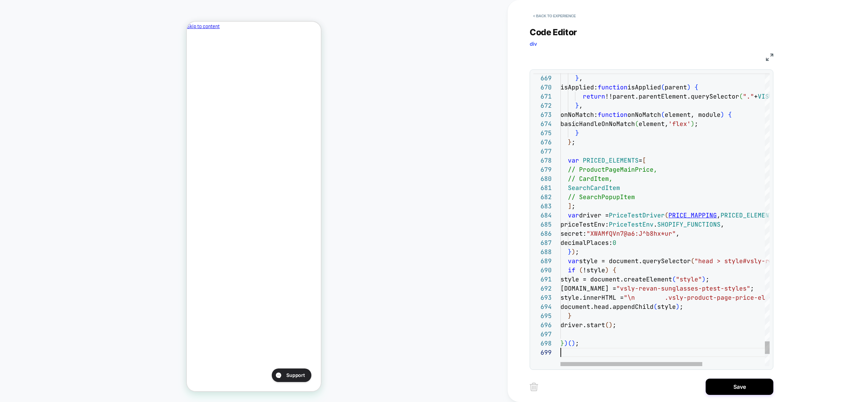
scroll to position [73, 0]
click at [730, 380] on button "Save" at bounding box center [740, 386] width 68 height 16
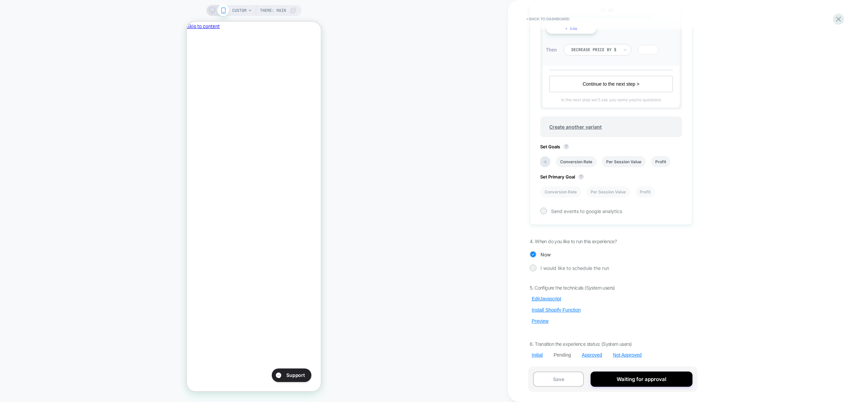
scroll to position [0, 116]
click at [541, 322] on button "Preview" at bounding box center [540, 321] width 21 height 6
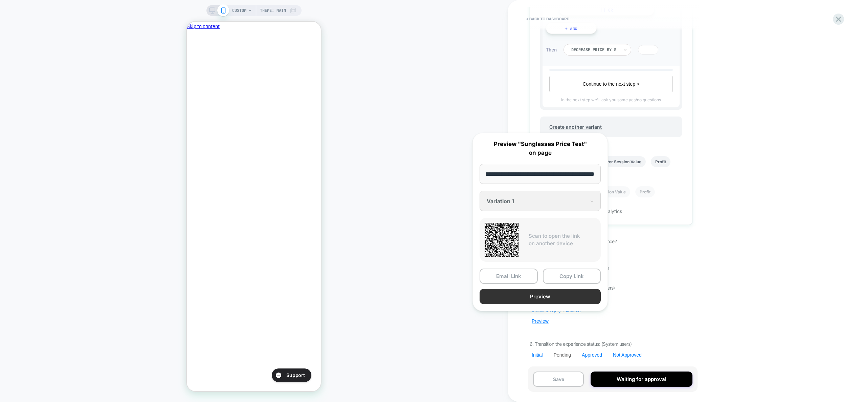
scroll to position [0, 0]
click at [542, 297] on button "Preview" at bounding box center [540, 296] width 121 height 15
click at [643, 274] on div "Pending Sunglasses Price Test Decreasing sunglass prices by $15﻿ Click to edit …" at bounding box center [611, 201] width 170 height 388
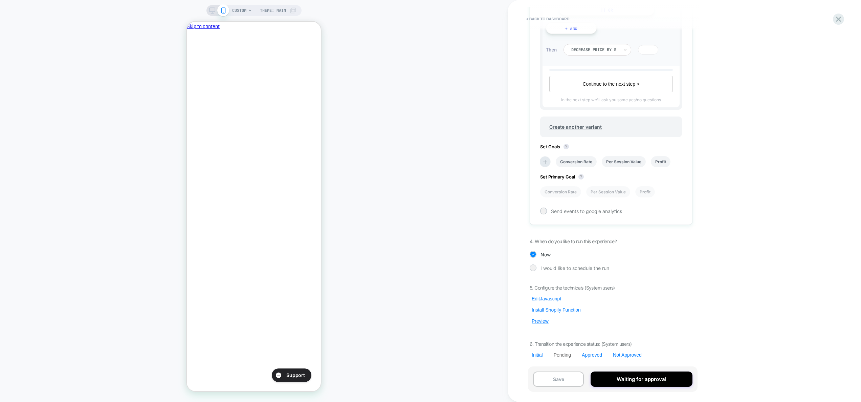
click at [549, 298] on button "Edit Javascript" at bounding box center [547, 299] width 34 height 6
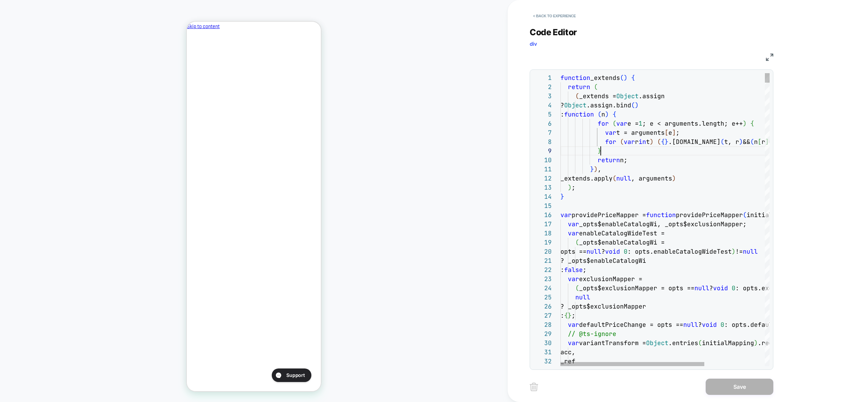
scroll to position [73, 40]
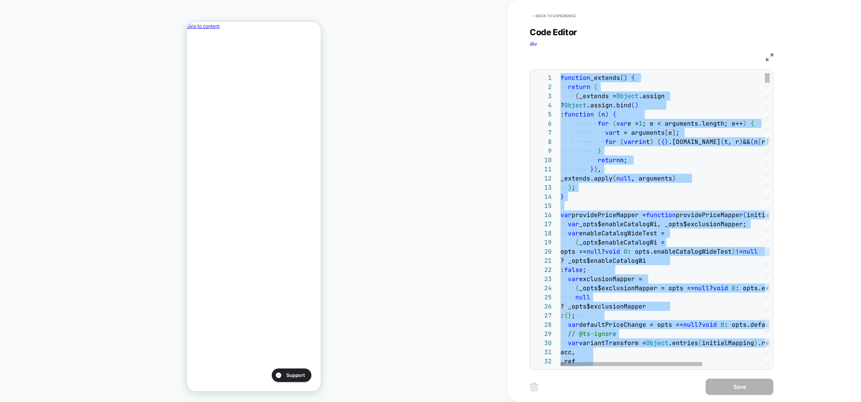
type textarea "**********"
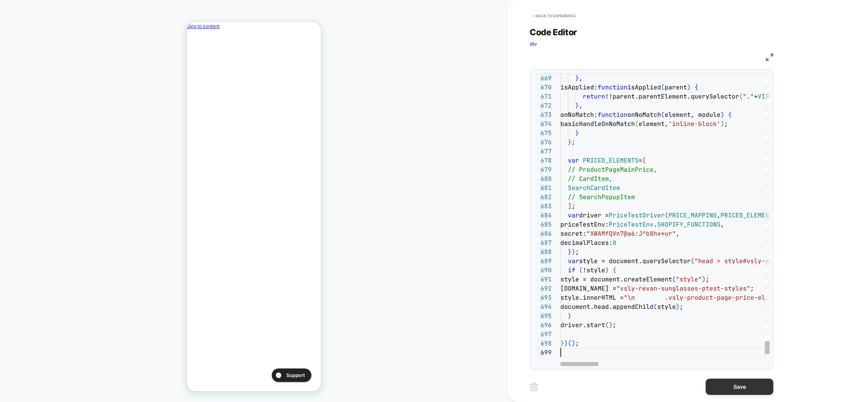
click at [737, 385] on button "Save" at bounding box center [740, 386] width 68 height 16
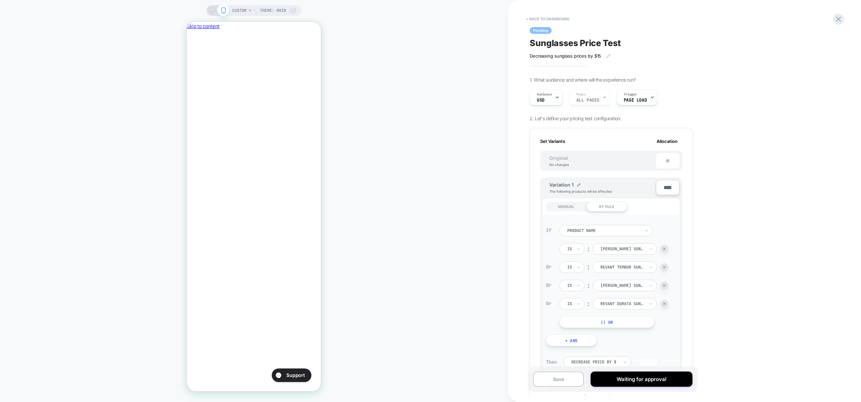
scroll to position [312, 0]
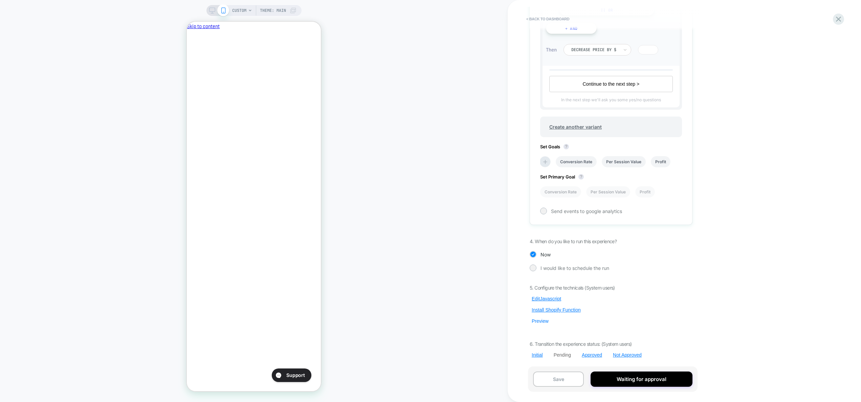
click at [541, 319] on button "Preview" at bounding box center [540, 321] width 21 height 6
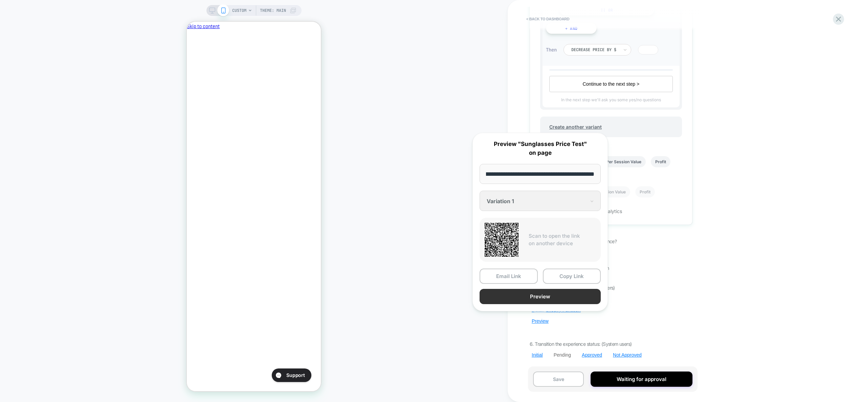
scroll to position [0, 0]
click at [545, 298] on button "Preview" at bounding box center [540, 296] width 121 height 15
drag, startPoint x: 686, startPoint y: 270, endPoint x: 678, endPoint y: 276, distance: 10.2
click at [686, 270] on div "I would like to schedule the run" at bounding box center [611, 267] width 163 height 7
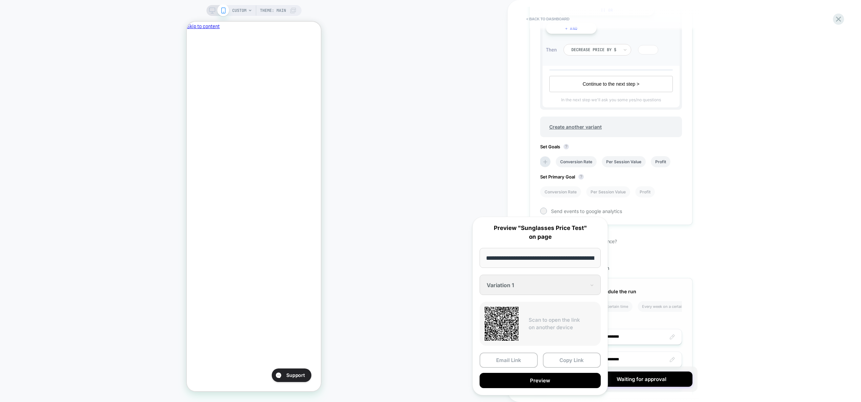
click at [719, 263] on div "< back to dashboard Pending Sunglasses Price Test Decreasing sunglass prices by…" at bounding box center [657, 201] width 298 height 402
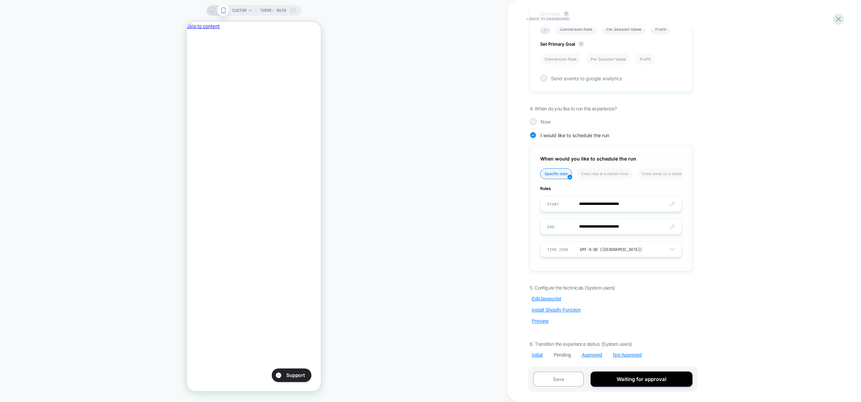
scroll to position [302, 0]
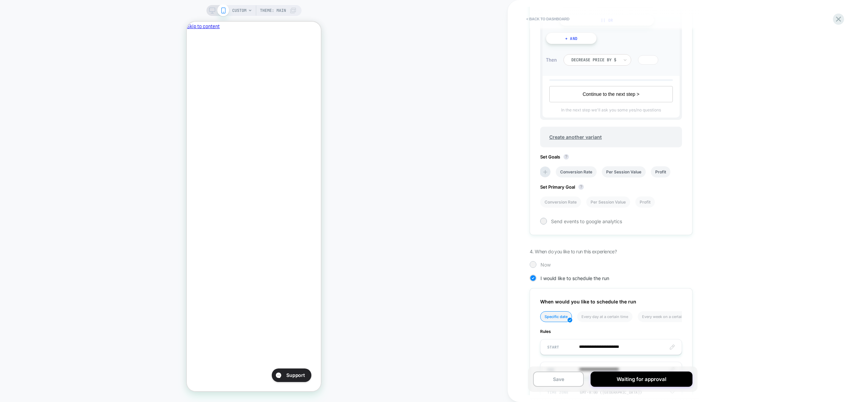
click at [543, 265] on span "Now" at bounding box center [546, 265] width 10 height 6
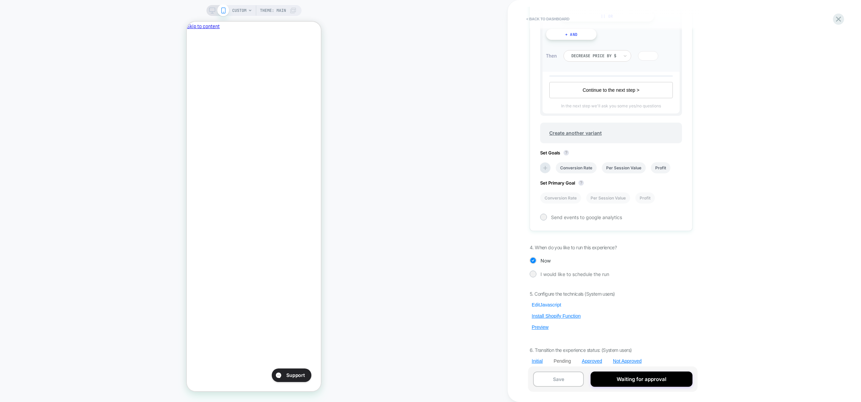
scroll to position [312, 0]
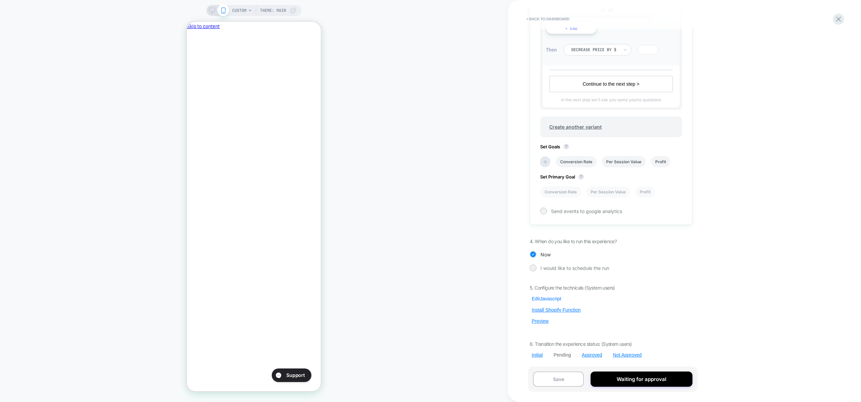
click at [551, 297] on button "Edit Javascript" at bounding box center [547, 299] width 34 height 6
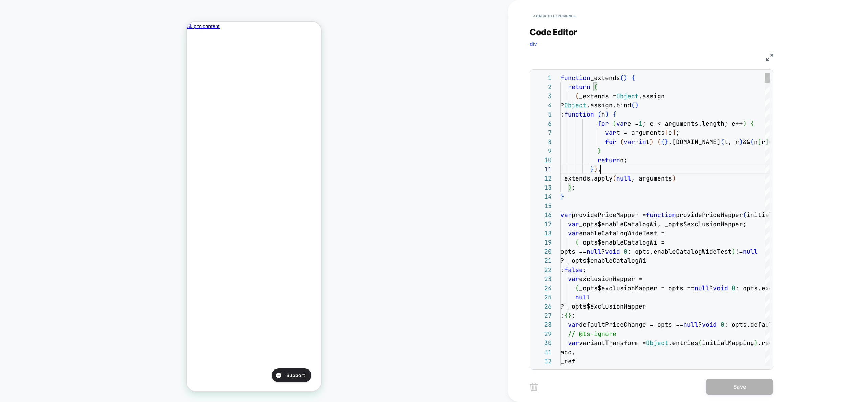
scroll to position [0, 40]
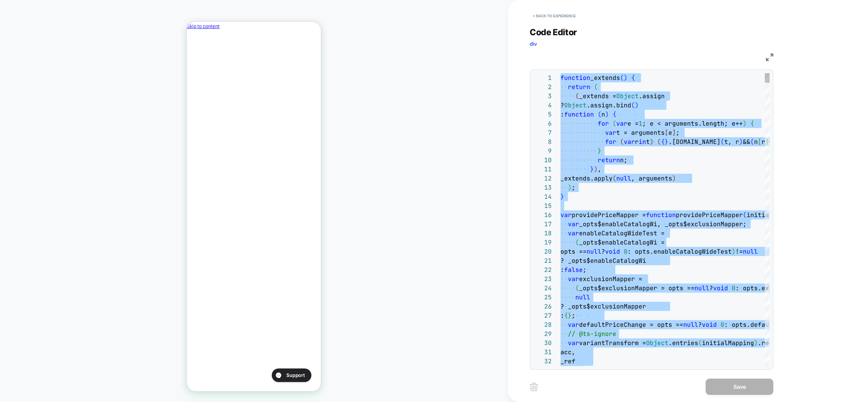
type textarea "**********"
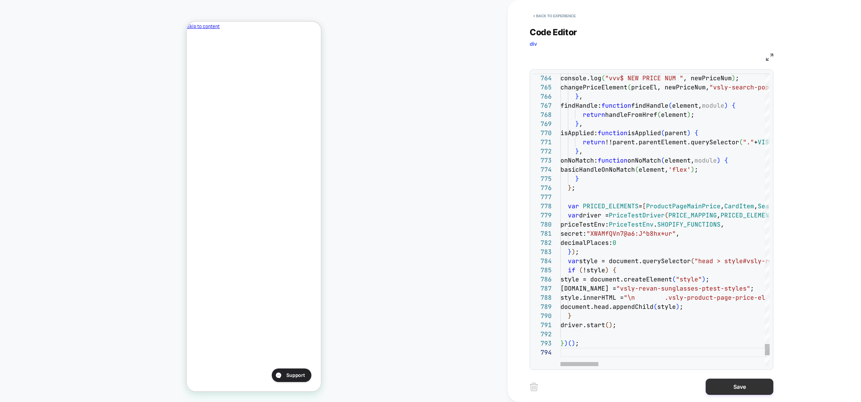
click at [742, 388] on button "Save" at bounding box center [740, 386] width 68 height 16
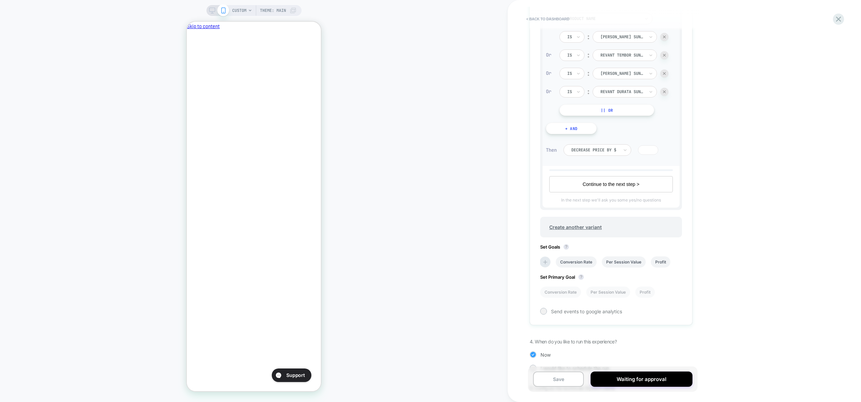
scroll to position [312, 0]
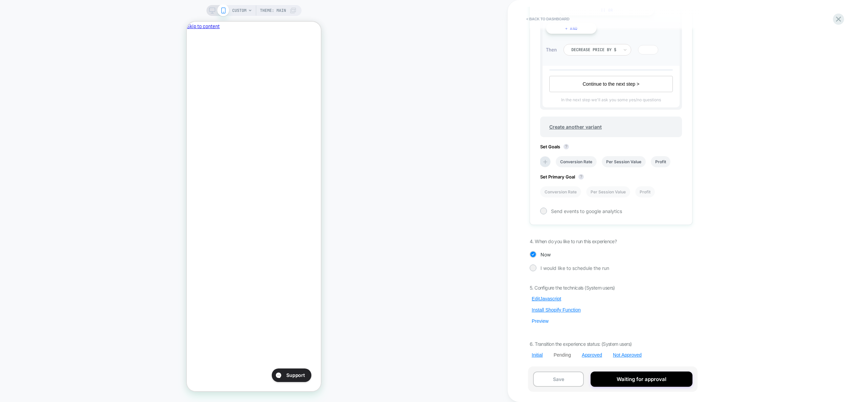
click at [543, 322] on button "Preview" at bounding box center [540, 321] width 21 height 6
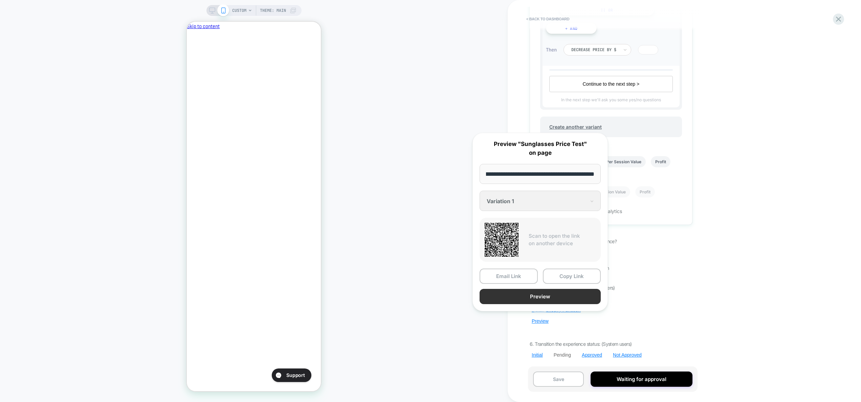
scroll to position [0, 0]
click at [543, 297] on button "Preview" at bounding box center [540, 296] width 121 height 15
click at [678, 292] on div "5. Configure the technicals (System users) Edit Javascript Install Shopify Func…" at bounding box center [611, 321] width 163 height 73
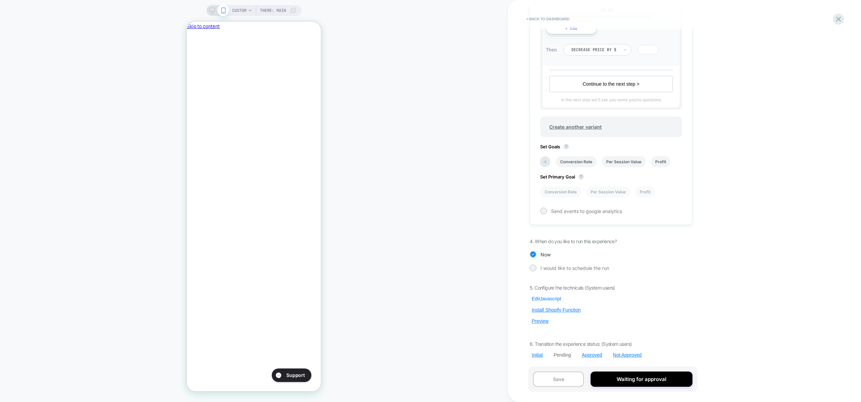
click at [552, 298] on button "Edit Javascript" at bounding box center [547, 299] width 34 height 6
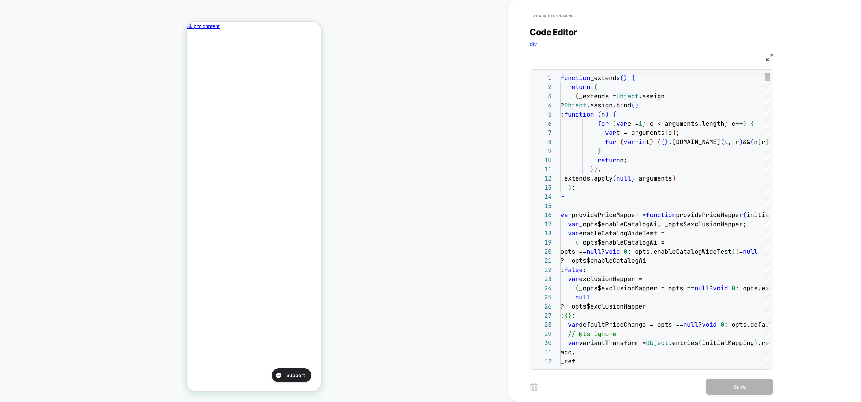
scroll to position [73, 40]
type textarea "**********"
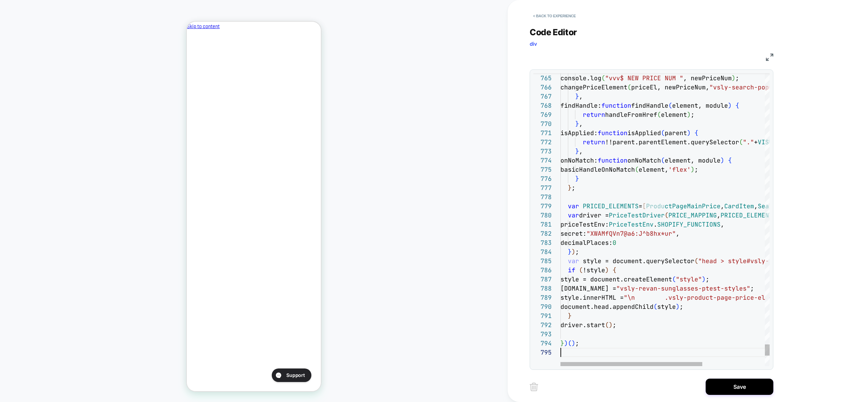
scroll to position [37, 0]
click at [736, 387] on button "Save" at bounding box center [740, 386] width 68 height 16
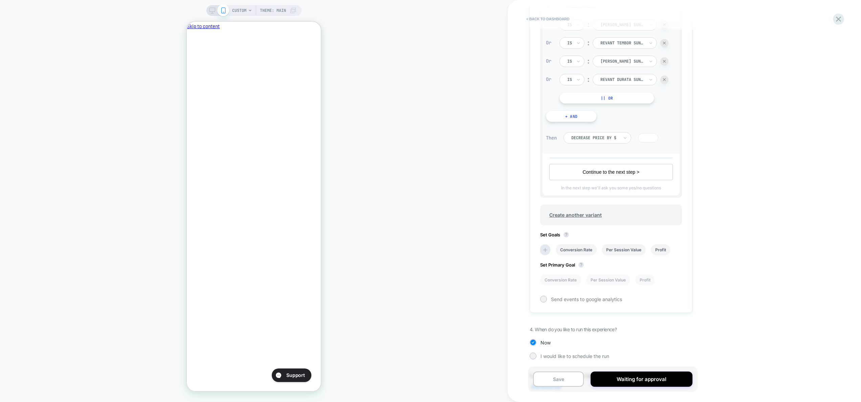
scroll to position [312, 0]
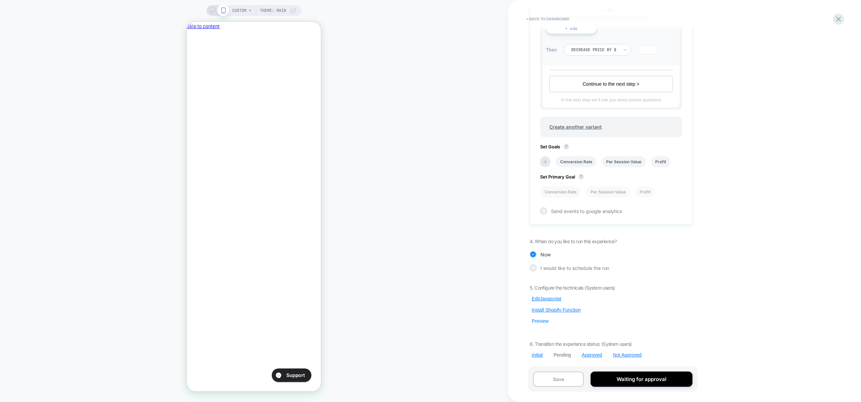
click at [539, 321] on button "Preview" at bounding box center [540, 321] width 21 height 6
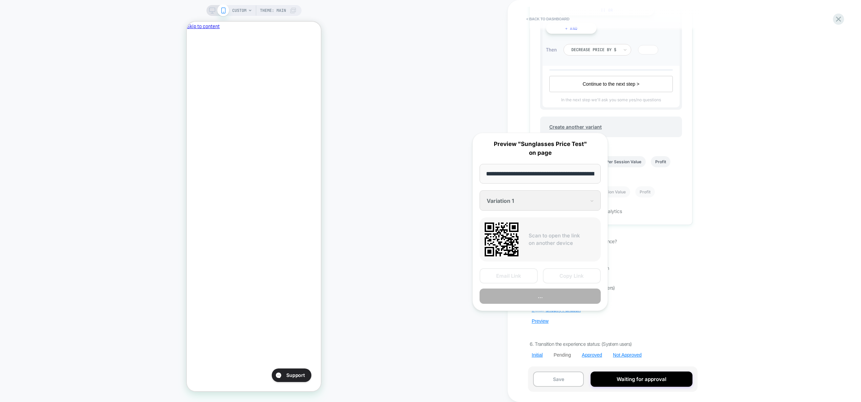
scroll to position [0, 166]
click at [566, 297] on button "..." at bounding box center [540, 296] width 121 height 15
drag, startPoint x: 681, startPoint y: 245, endPoint x: 667, endPoint y: 253, distance: 15.8
click at [681, 245] on div "Pending Sunglasses Price Test Decreasing sunglass prices by $15﻿ Click to edit …" at bounding box center [611, 201] width 170 height 388
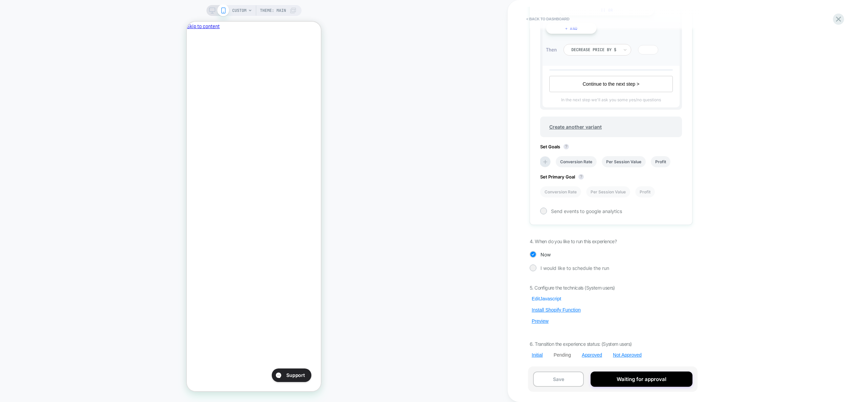
click at [556, 300] on button "Edit Javascript" at bounding box center [547, 299] width 34 height 6
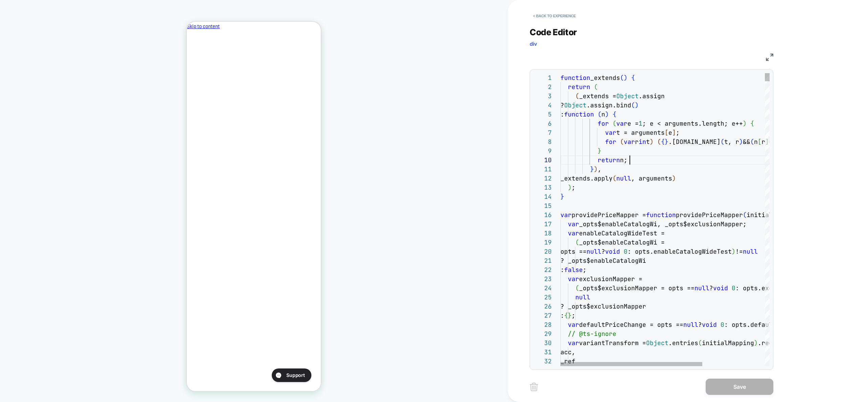
scroll to position [82, 69]
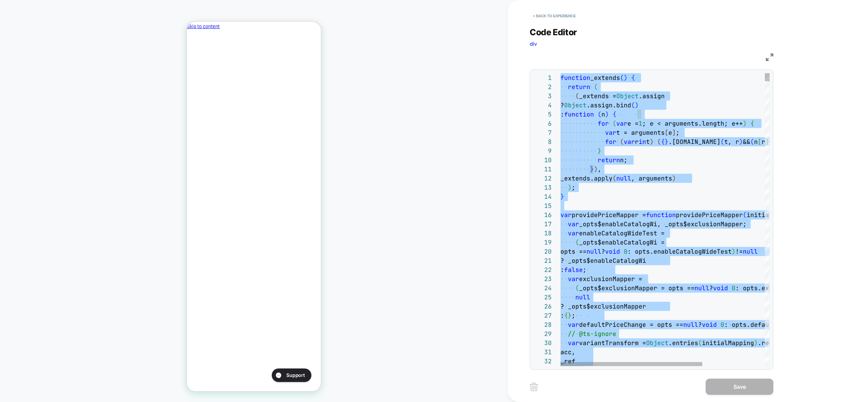
type textarea "**********"
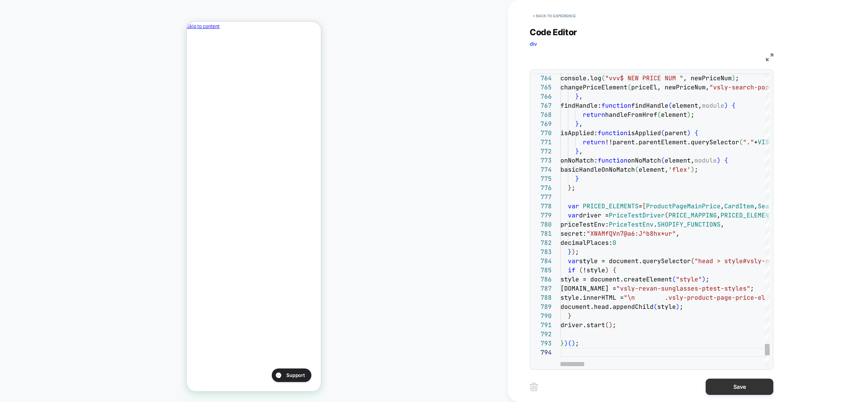
click at [721, 386] on button "Save" at bounding box center [740, 386] width 68 height 16
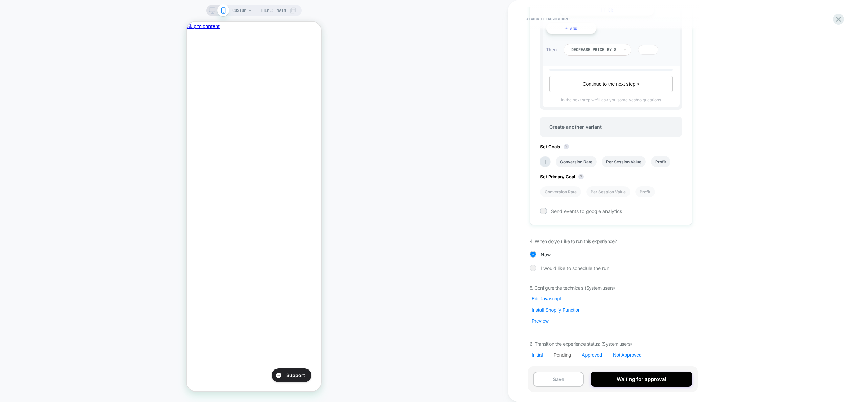
scroll to position [0, 0]
click at [541, 323] on button "Preview" at bounding box center [540, 321] width 21 height 6
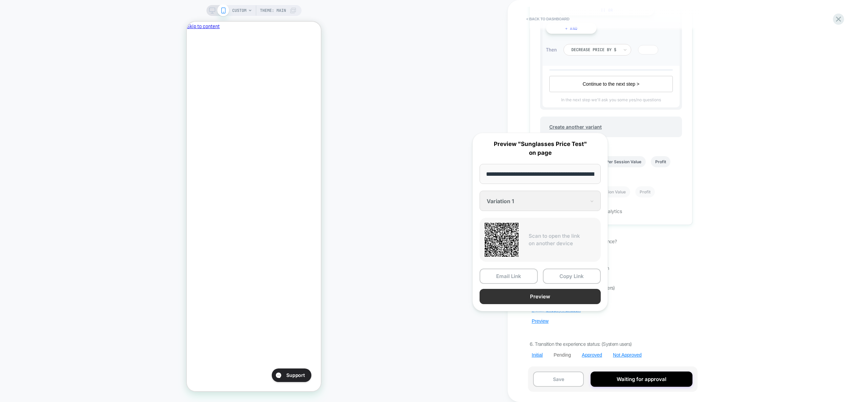
click at [542, 299] on button "Preview" at bounding box center [540, 296] width 121 height 15
click at [648, 260] on div "Pending Sunglasses Price Test Decreasing sunglass prices by $15﻿ Click to edit …" at bounding box center [611, 201] width 170 height 388
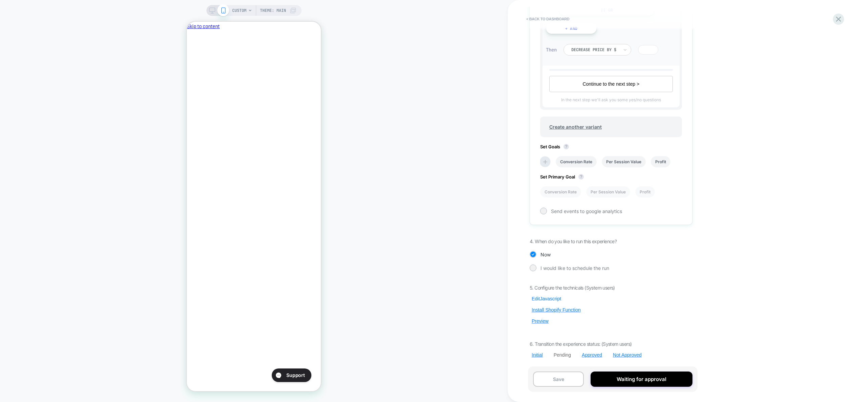
click at [539, 301] on button "Edit Javascript" at bounding box center [547, 299] width 34 height 6
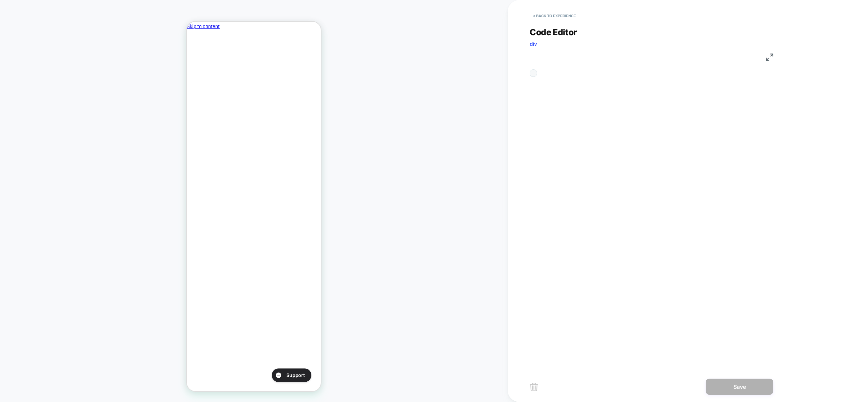
scroll to position [91, 0]
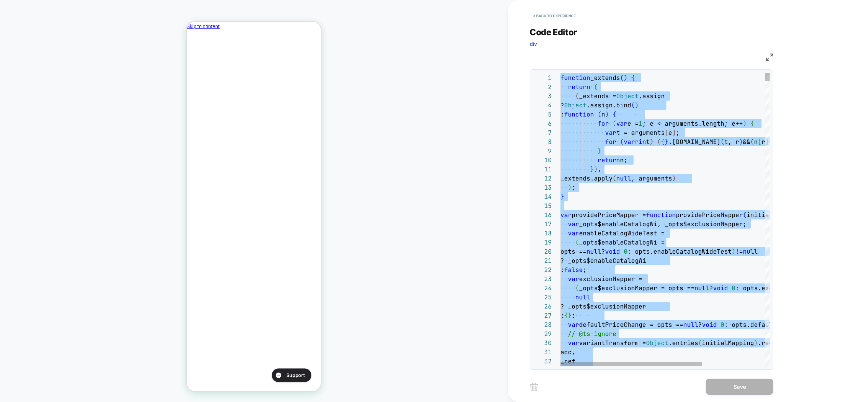
type textarea "*****"
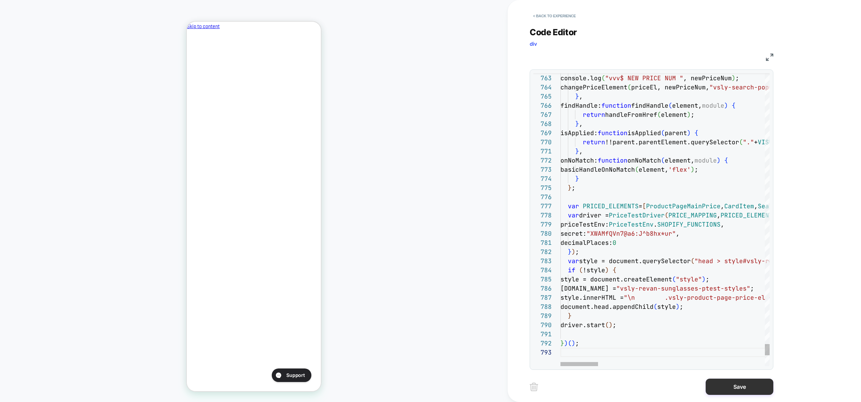
click at [728, 379] on button "Save" at bounding box center [740, 386] width 68 height 16
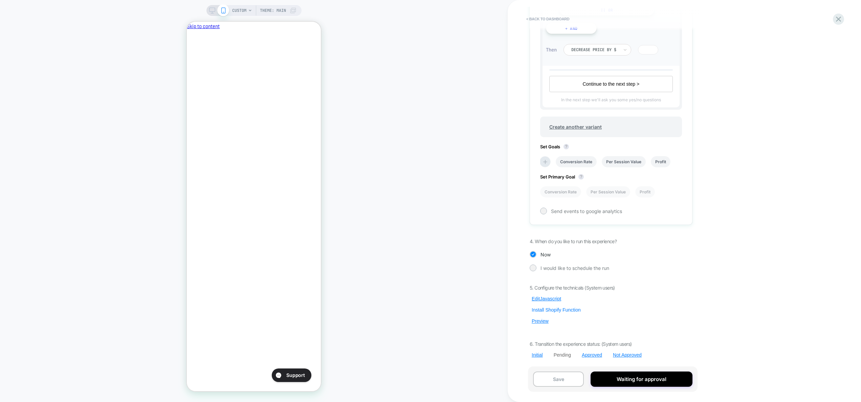
scroll to position [0, 116]
click at [591, 355] on div "Approved" at bounding box center [592, 354] width 20 height 5
click at [603, 336] on button "Yes" at bounding box center [611, 336] width 34 height 10
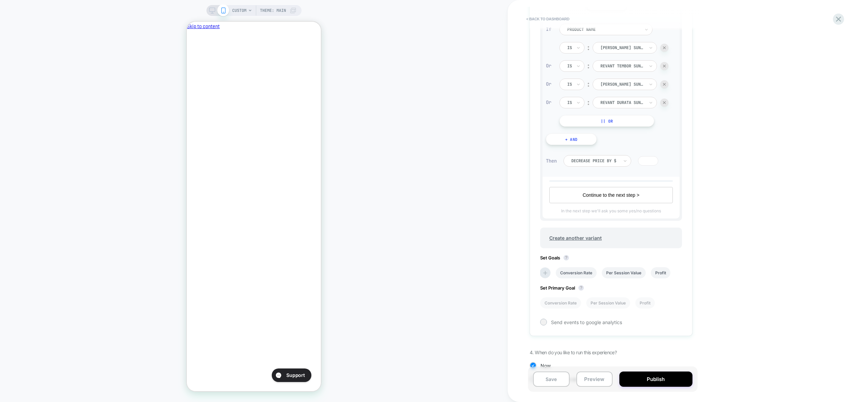
scroll to position [312, 0]
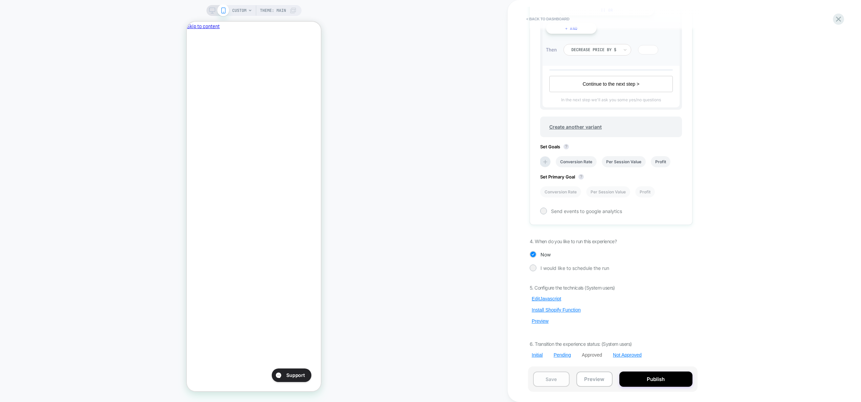
click at [559, 375] on button "Save" at bounding box center [551, 378] width 37 height 15
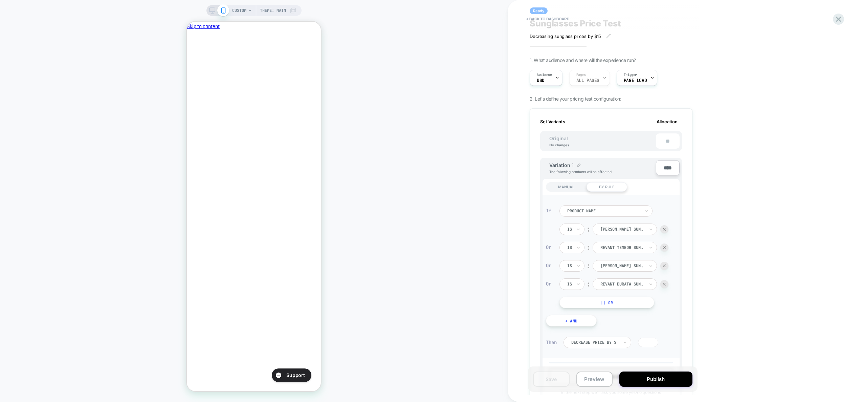
scroll to position [0, 0]
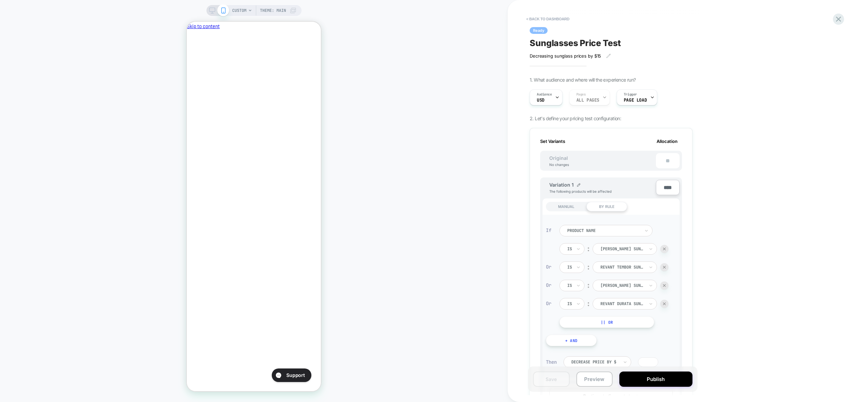
click at [534, 163] on div "Set Variants Allocation Original No changes ** Variation 1 The following produc…" at bounding box center [611, 332] width 163 height 409
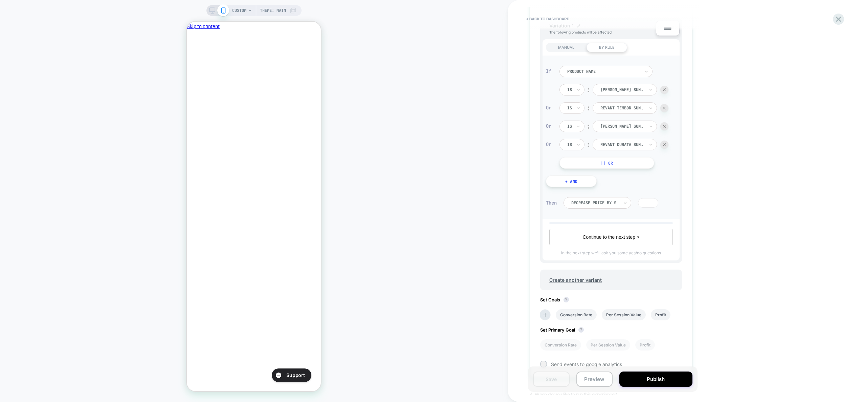
scroll to position [312, 0]
